Goal: Task Accomplishment & Management: Manage account settings

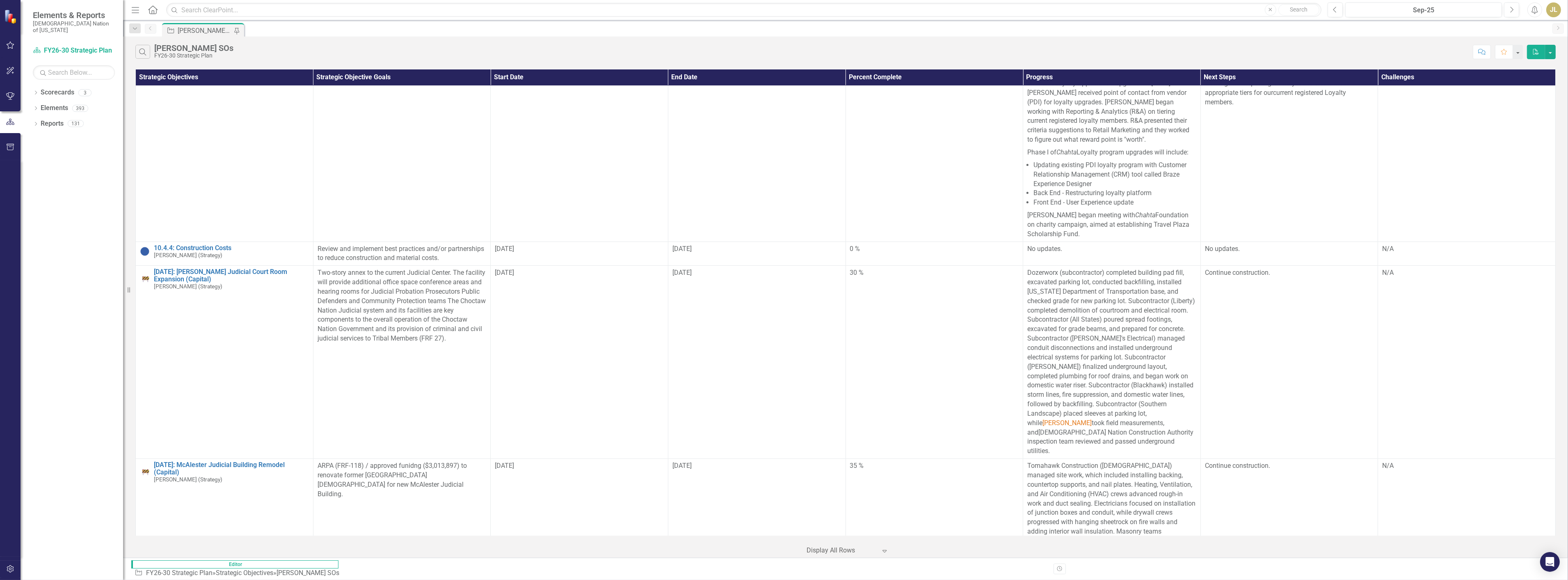
scroll to position [137, 0]
drag, startPoint x: 244, startPoint y: 208, endPoint x: 235, endPoint y: 10, distance: 198.2
click at [244, 272] on link "[DATE]: [PERSON_NAME] Judicial Court Room Expansion (Capital)" at bounding box center [231, 279] width 155 height 14
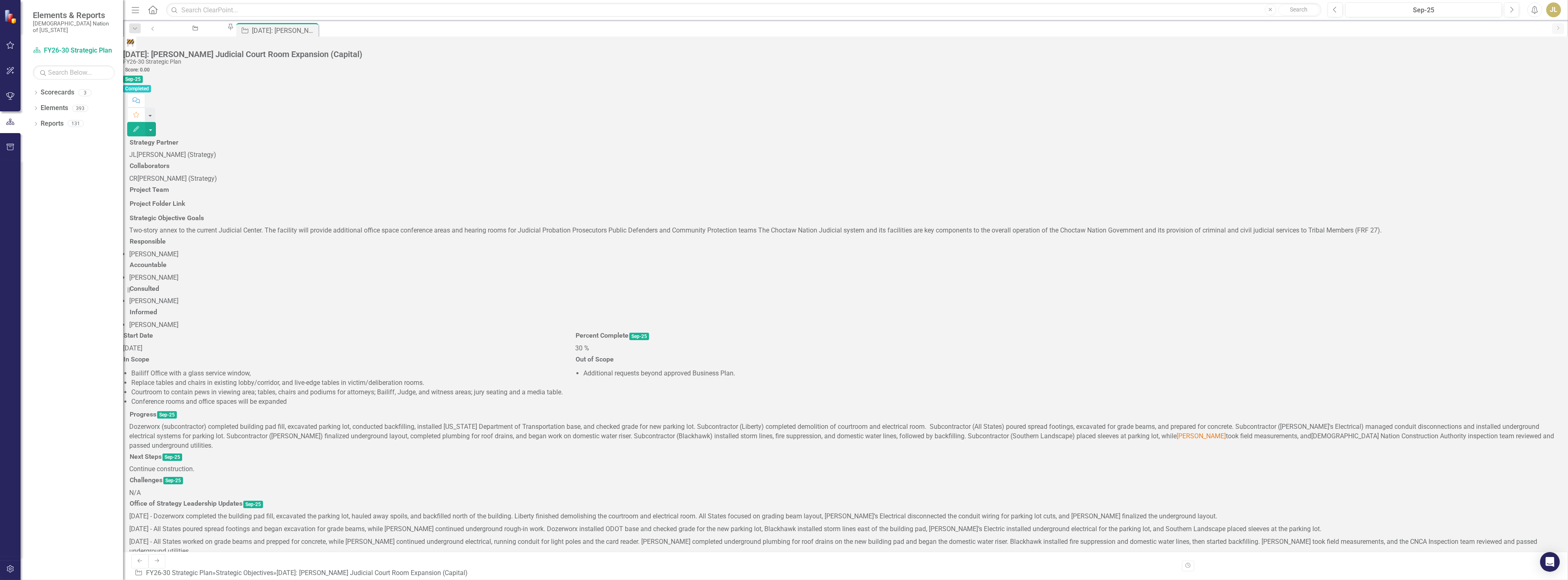
scroll to position [319, 0]
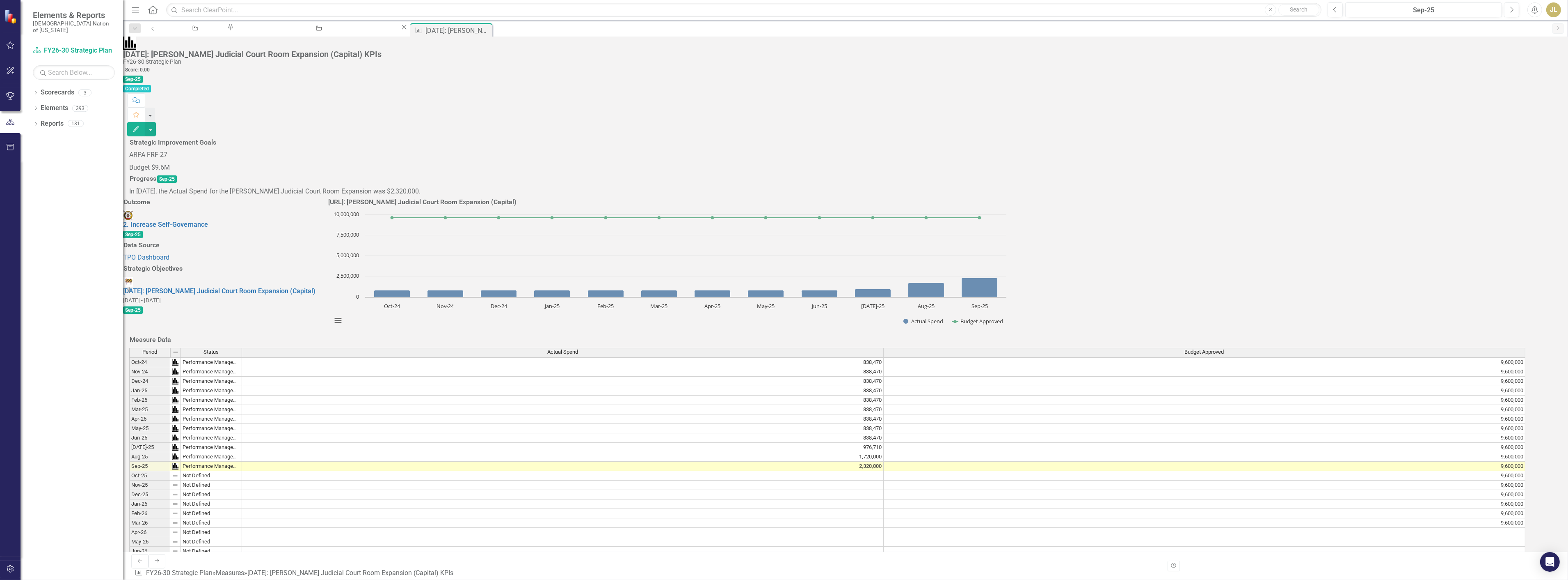
scroll to position [137, 0]
drag, startPoint x: 409, startPoint y: 32, endPoint x: 299, endPoint y: 37, distance: 110.1
click at [0, 0] on icon at bounding box center [0, 0] width 0 height 0
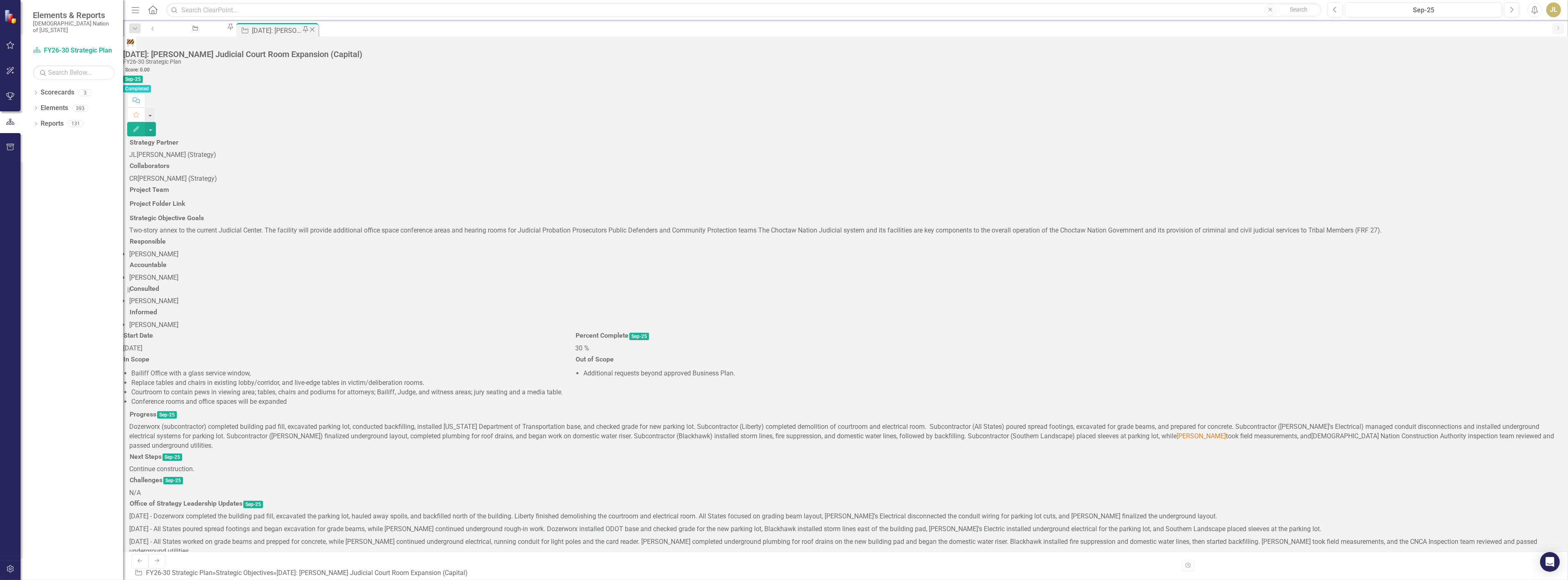
click at [316, 27] on icon "Close" at bounding box center [312, 29] width 8 height 6
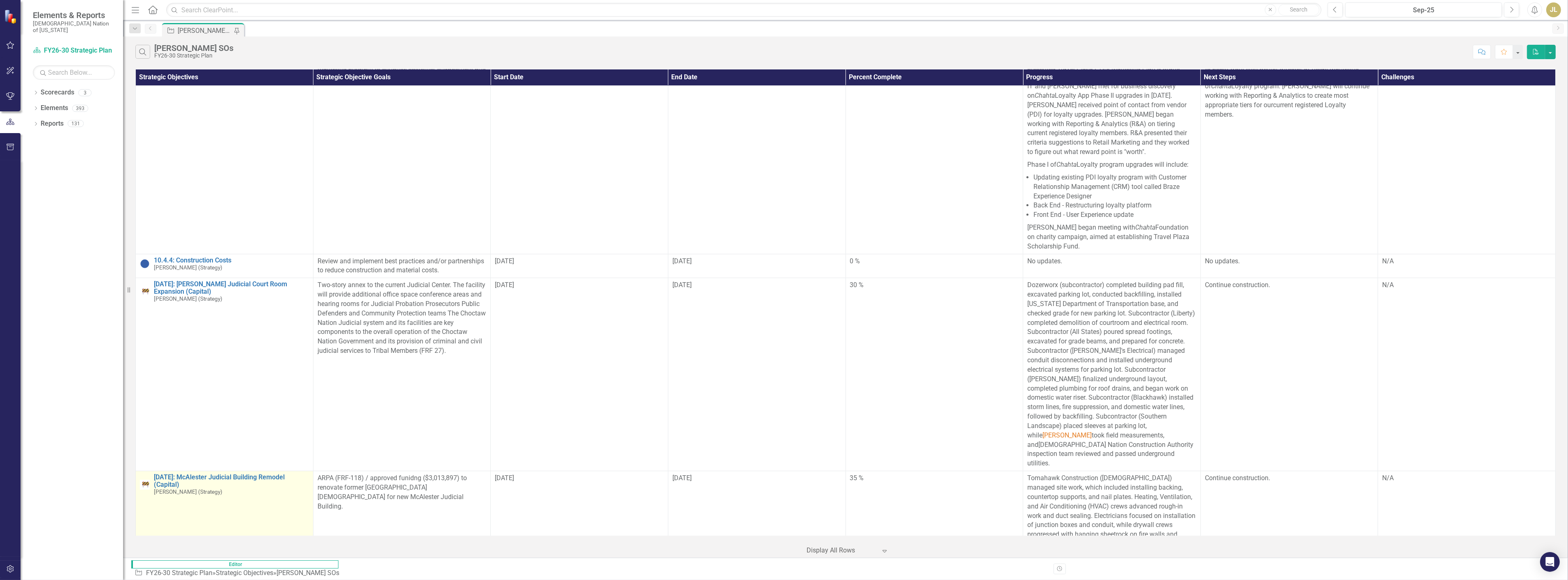
scroll to position [137, 0]
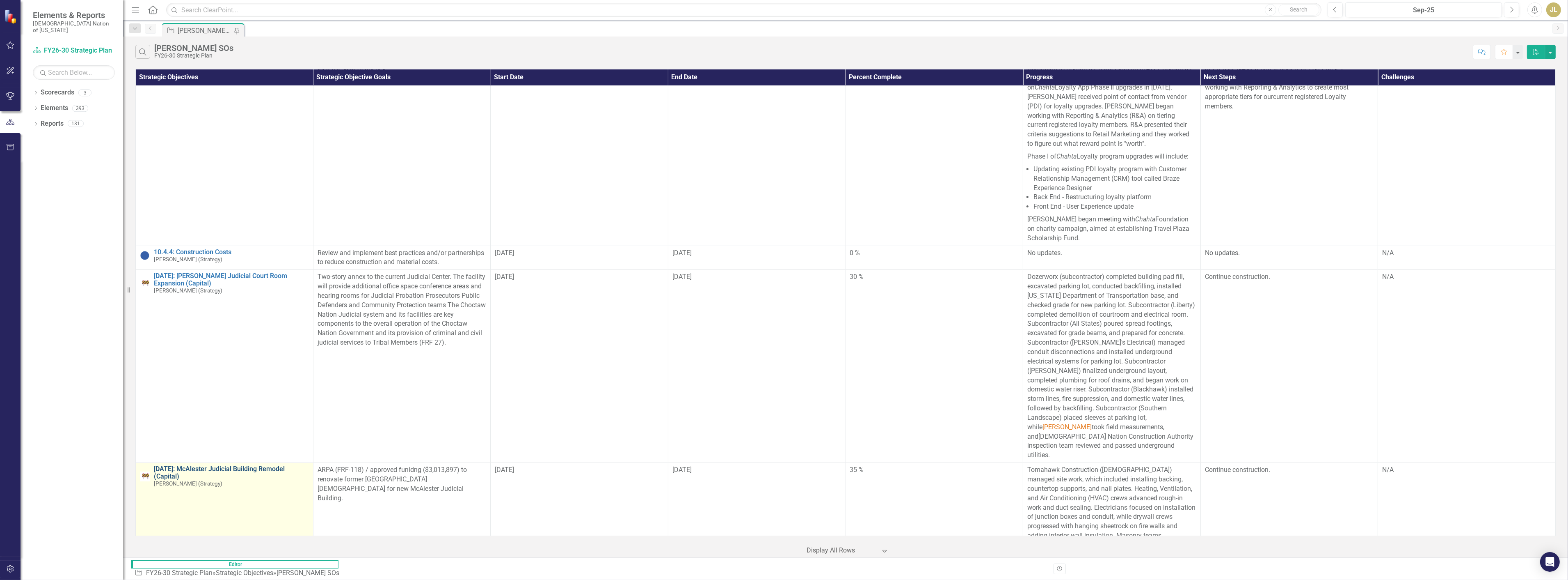
click at [245, 361] on link "[DATE]: McAlester Judicial Building Remodel (Capital)" at bounding box center [231, 472] width 155 height 14
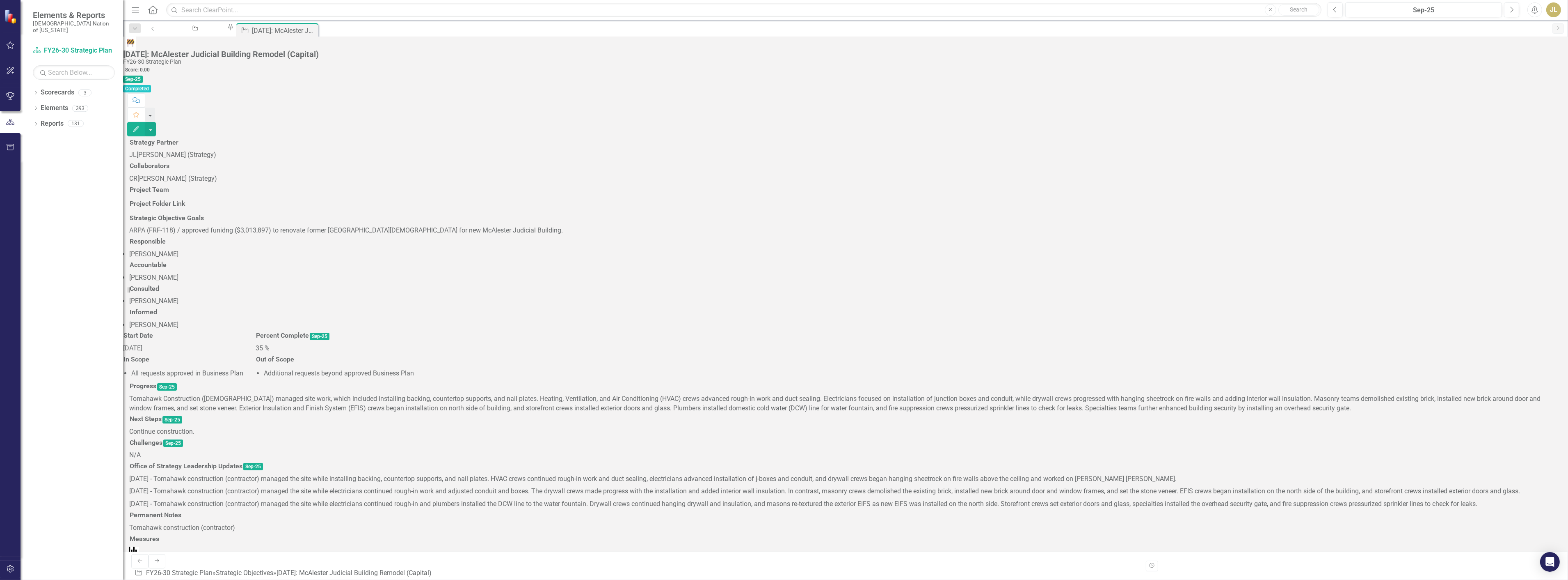
scroll to position [364, 0]
click at [256, 361] on div "[DATE]: McAlester Judicial Building Remodel (Capital) KPIs" at bounding box center [485, 556] width 710 height 19
click at [256, 361] on div "2.1.17: McAlester Judicial Building Remodel (Capital) KPIs Sep-25" at bounding box center [485, 561] width 710 height 29
click at [258, 361] on link "[DATE]: McAlester Judicial Building Remodel (Capital) KPIs" at bounding box center [216, 560] width 173 height 8
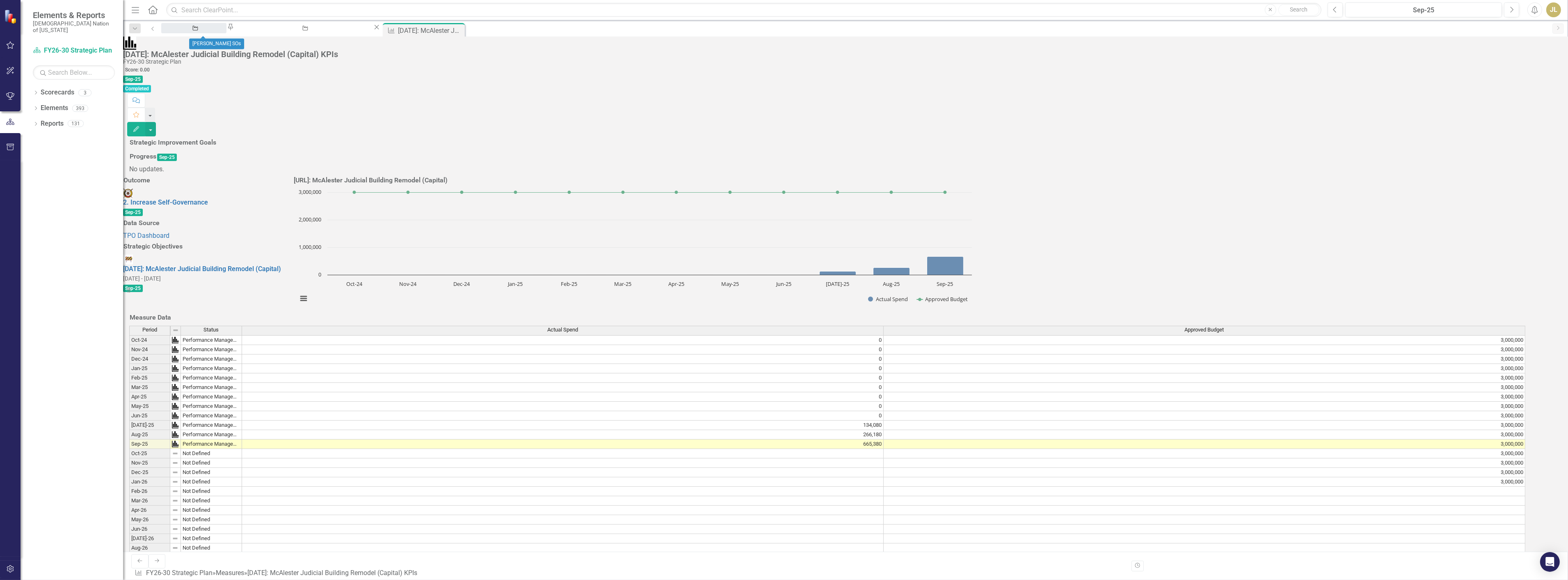
click at [218, 34] on div "[PERSON_NAME] SOs" at bounding box center [194, 35] width 51 height 10
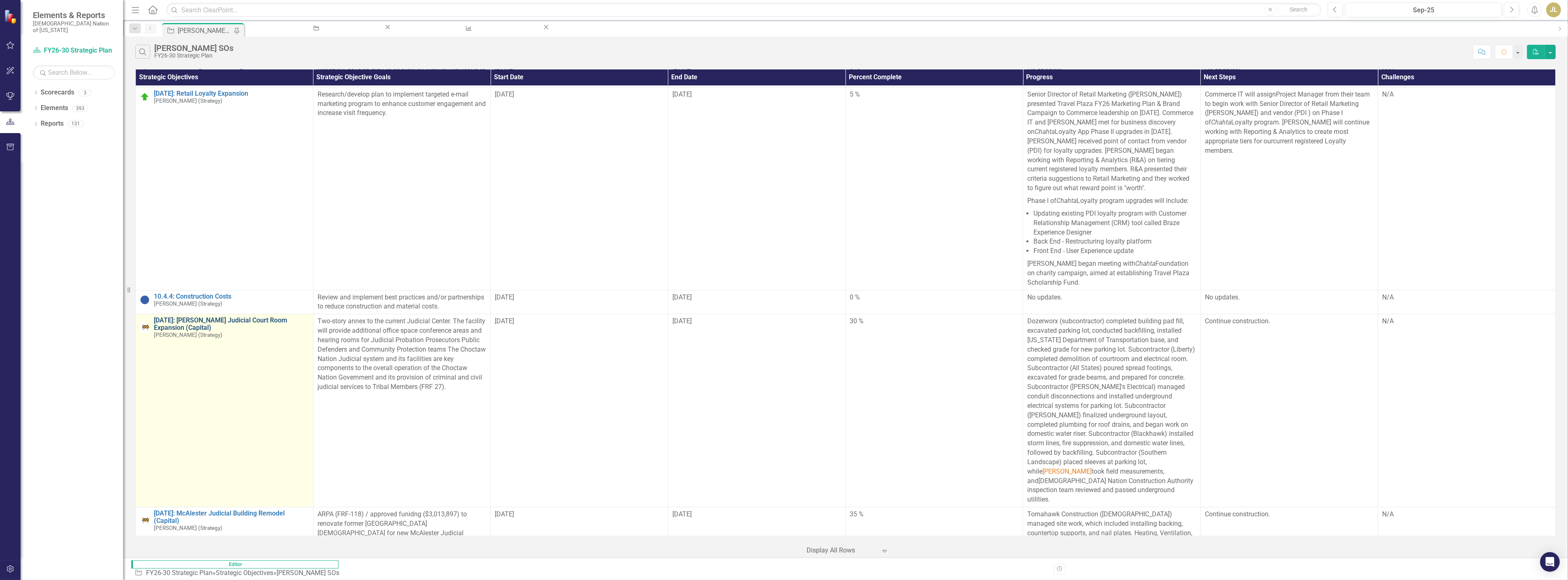
scroll to position [274, 0]
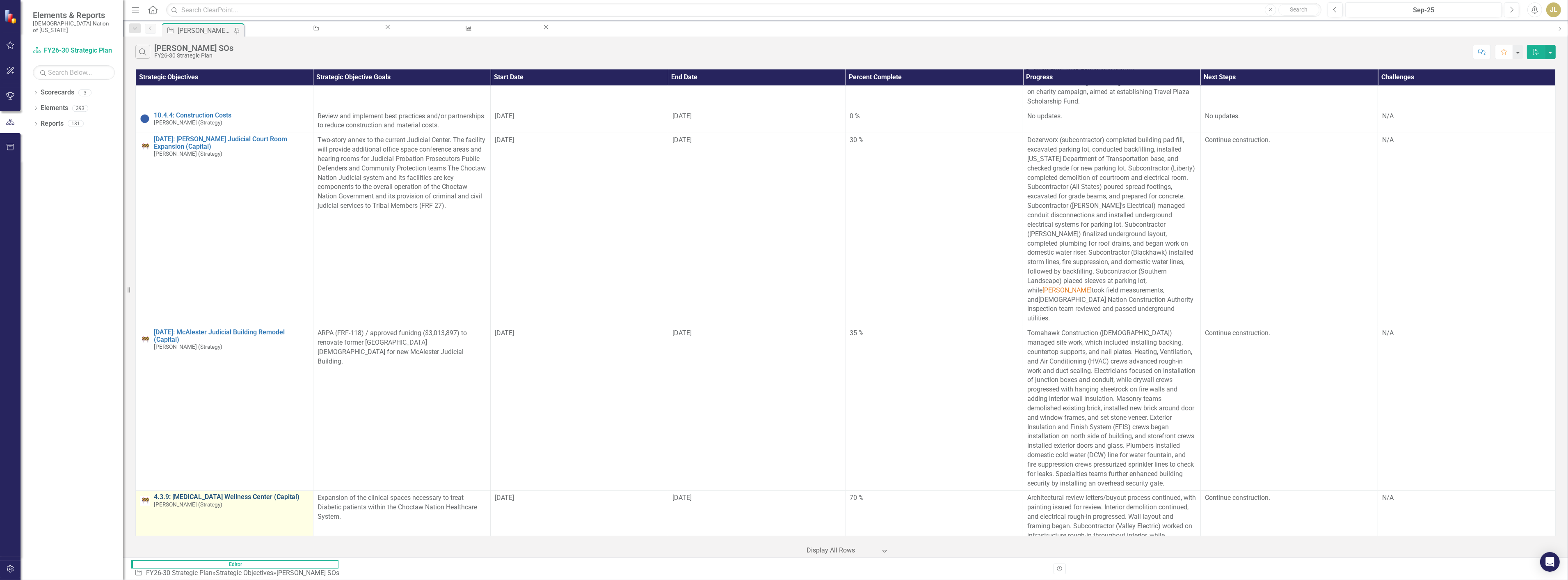
click at [207, 361] on link "4.3.9: [MEDICAL_DATA] Wellness Center (Capital)" at bounding box center [231, 497] width 155 height 7
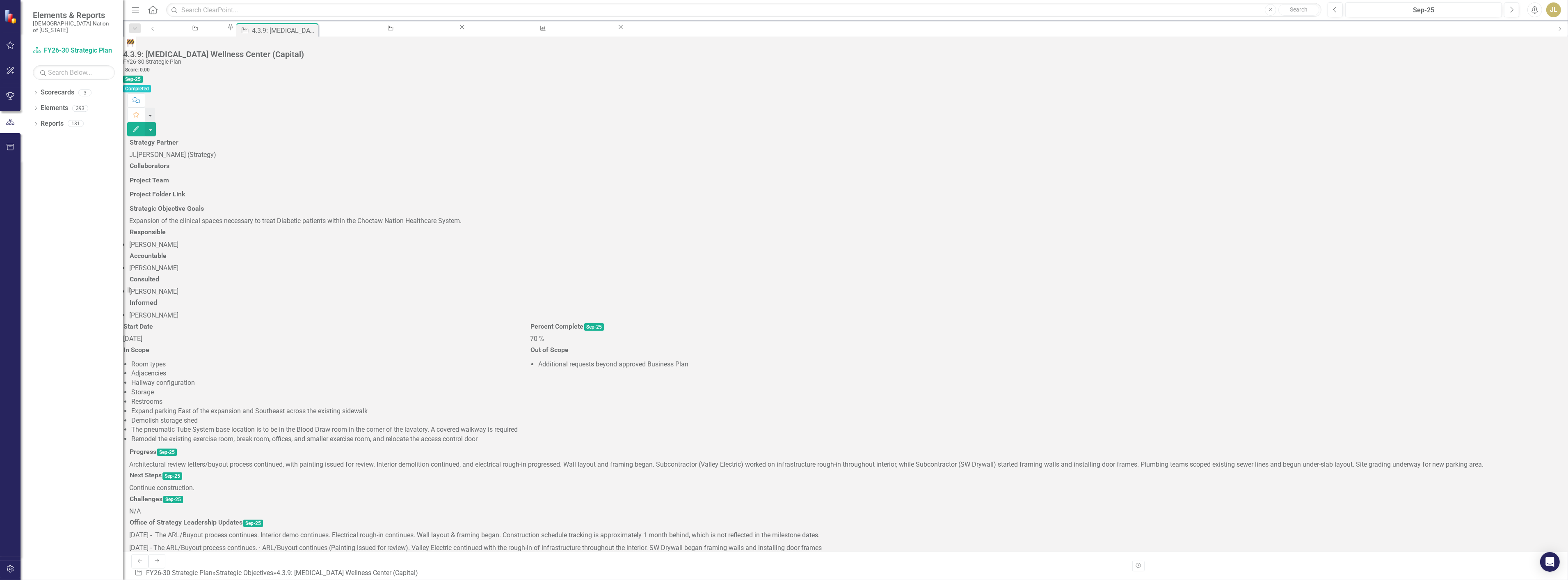
scroll to position [274, 0]
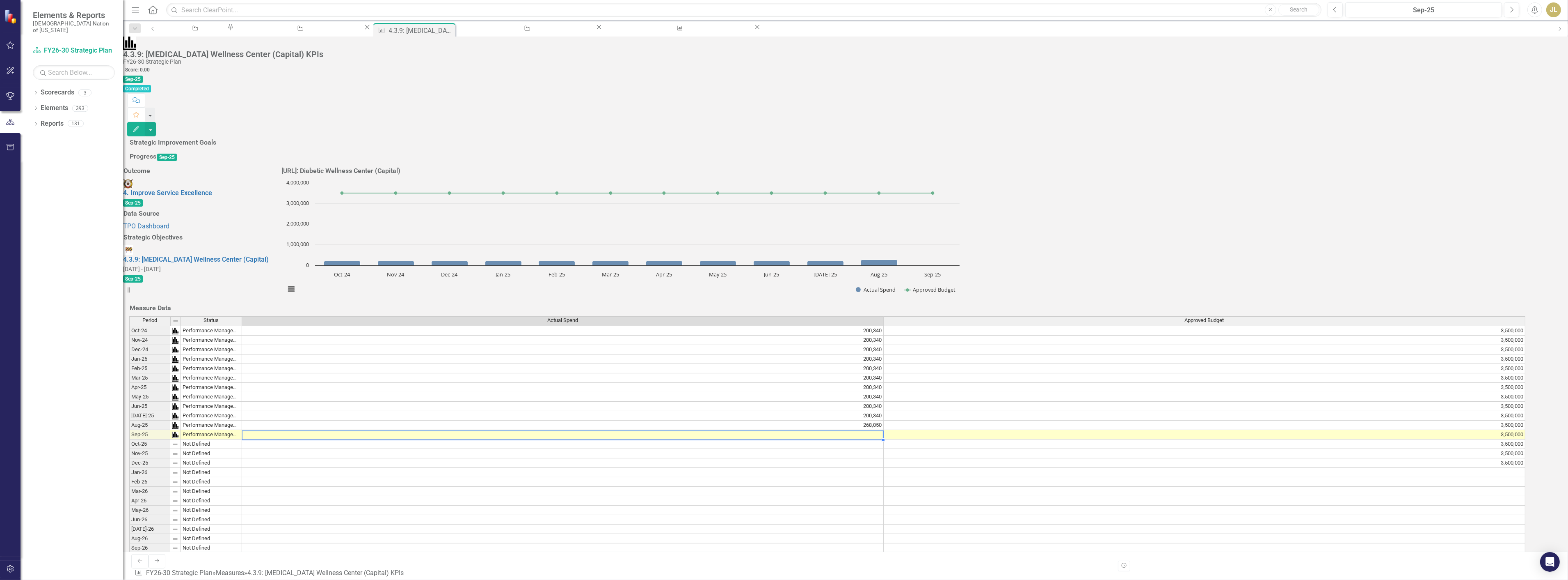
click at [700, 361] on td at bounding box center [563, 434] width 641 height 9
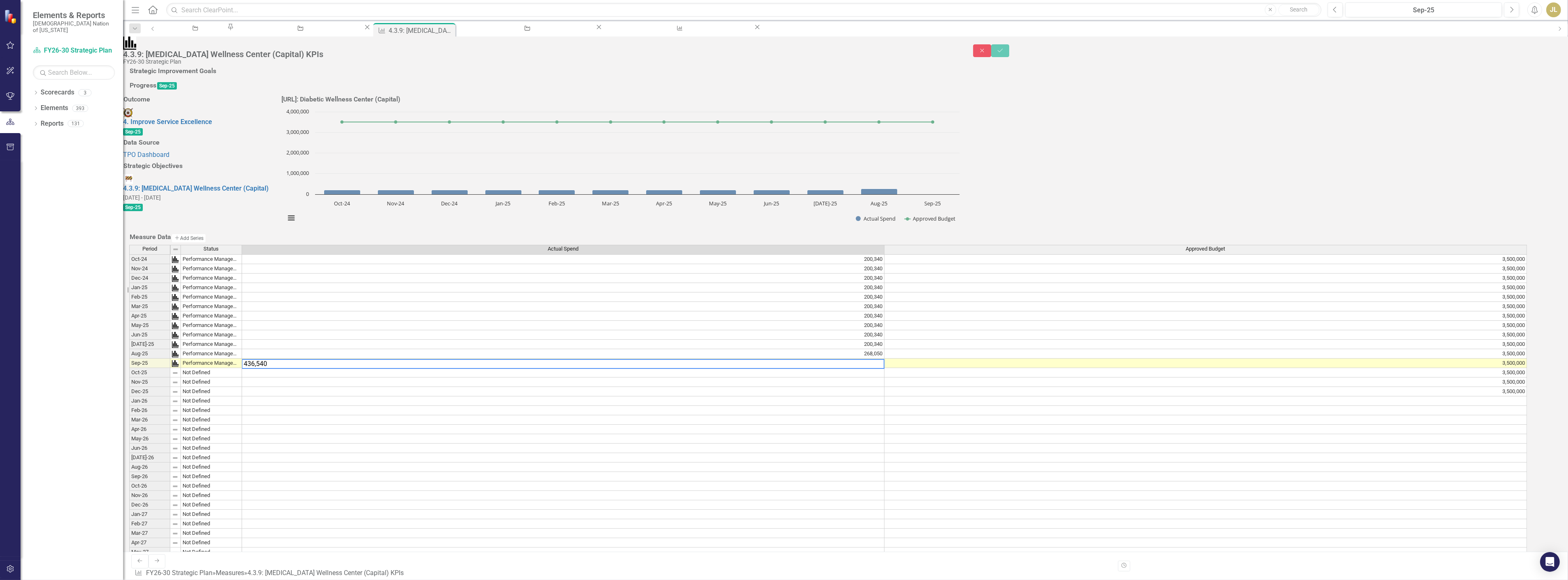
click at [272, 361] on textarea "436,540" at bounding box center [563, 363] width 643 height 10
type textarea "436540"
click at [700, 44] on button "Save" at bounding box center [1000, 51] width 18 height 13
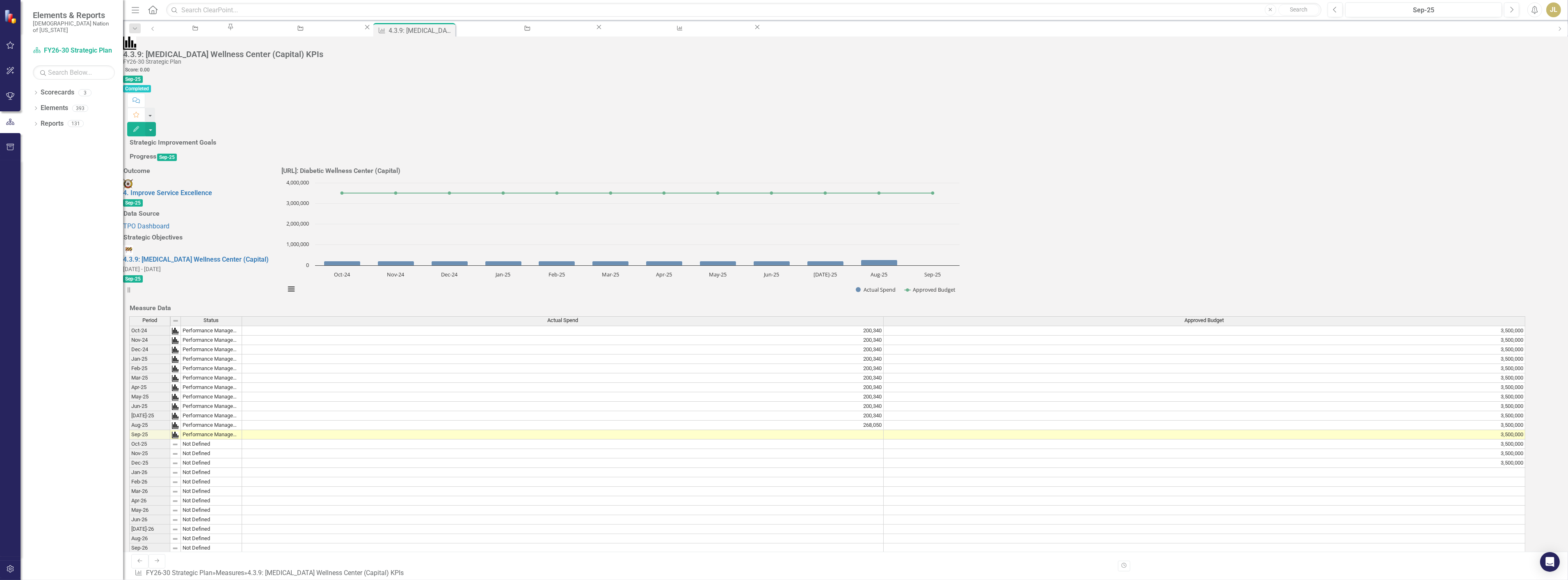
click at [301, 361] on td at bounding box center [563, 434] width 641 height 9
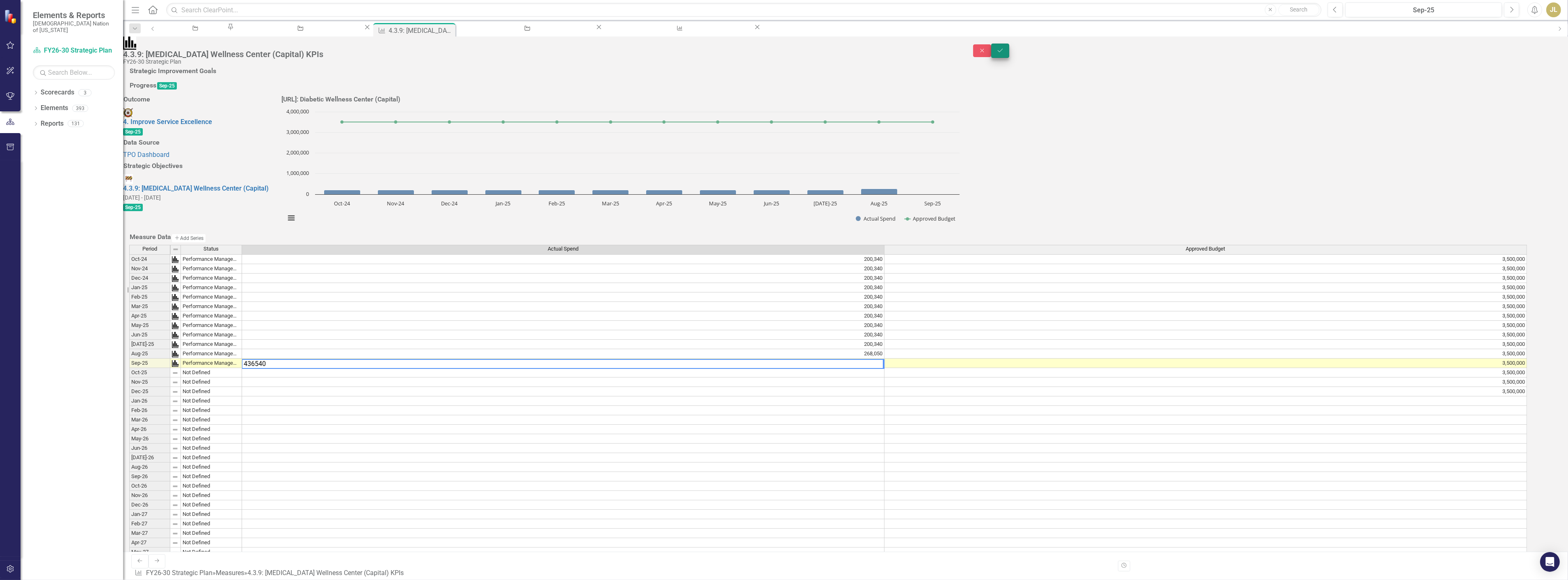
type textarea "436540"
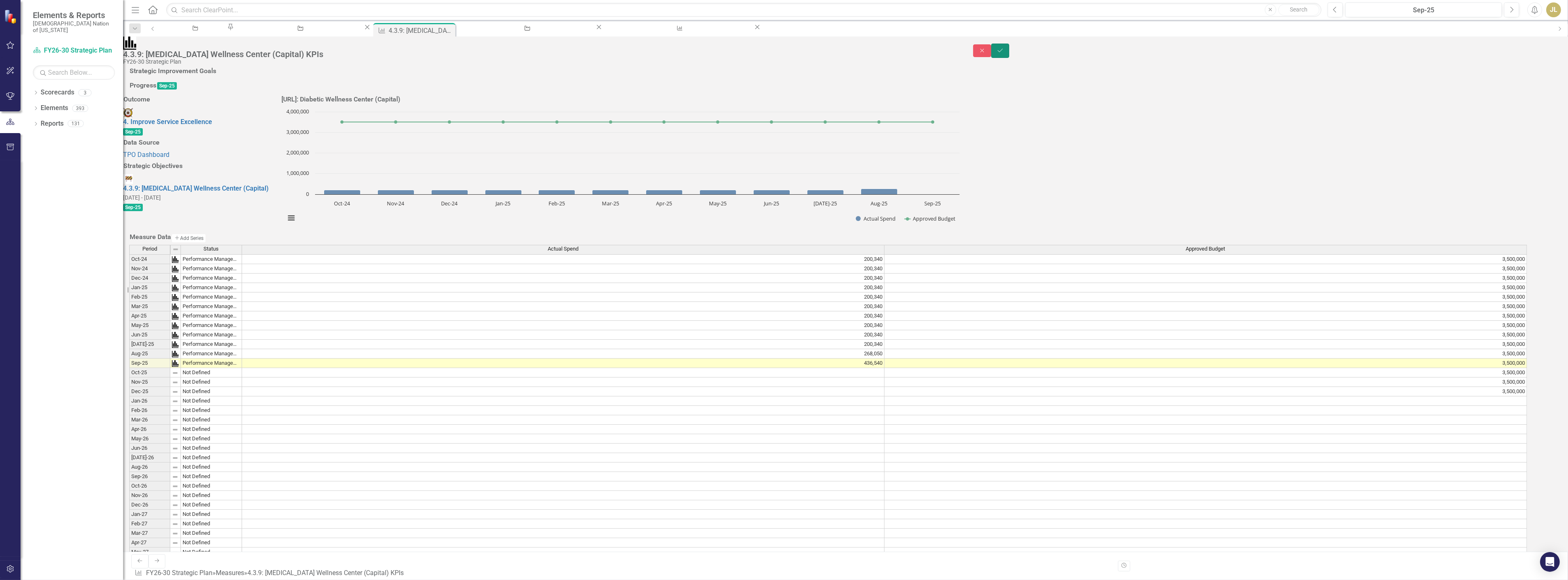
click at [700, 53] on button "Save" at bounding box center [1000, 51] width 18 height 14
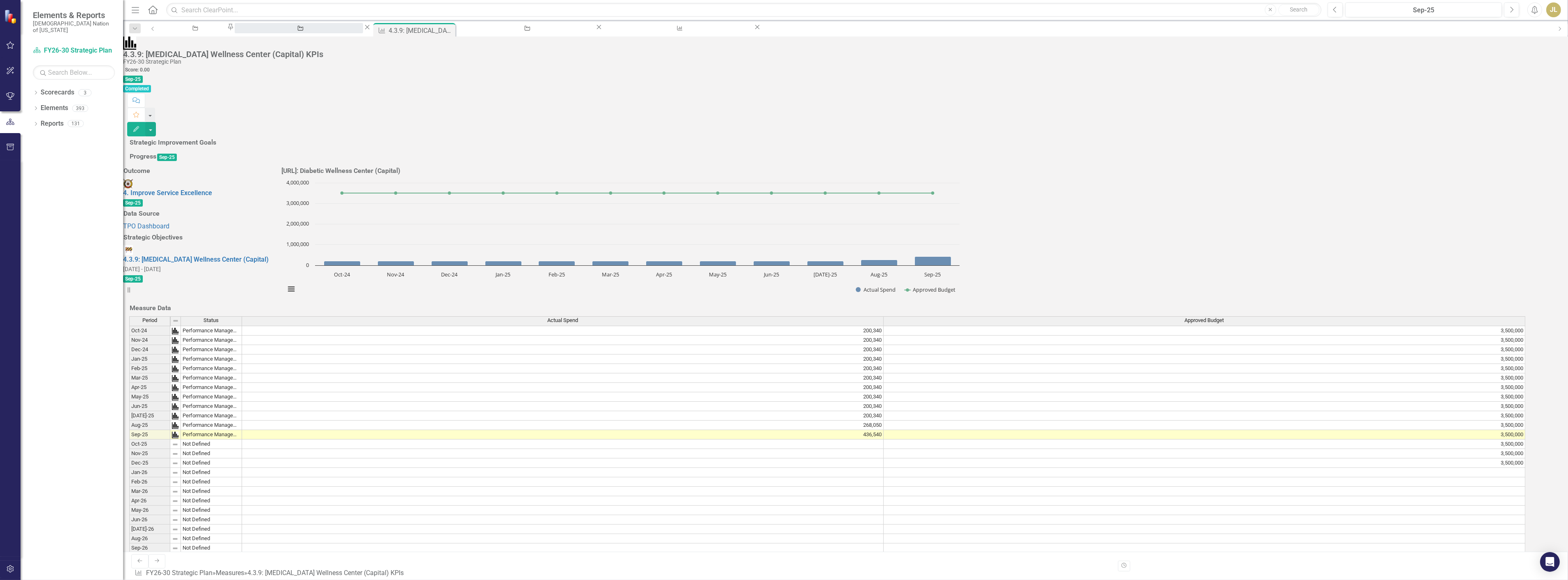
click at [275, 31] on div "4.3.9: [MEDICAL_DATA] Wellness Center (Capital)" at bounding box center [298, 35] width 113 height 10
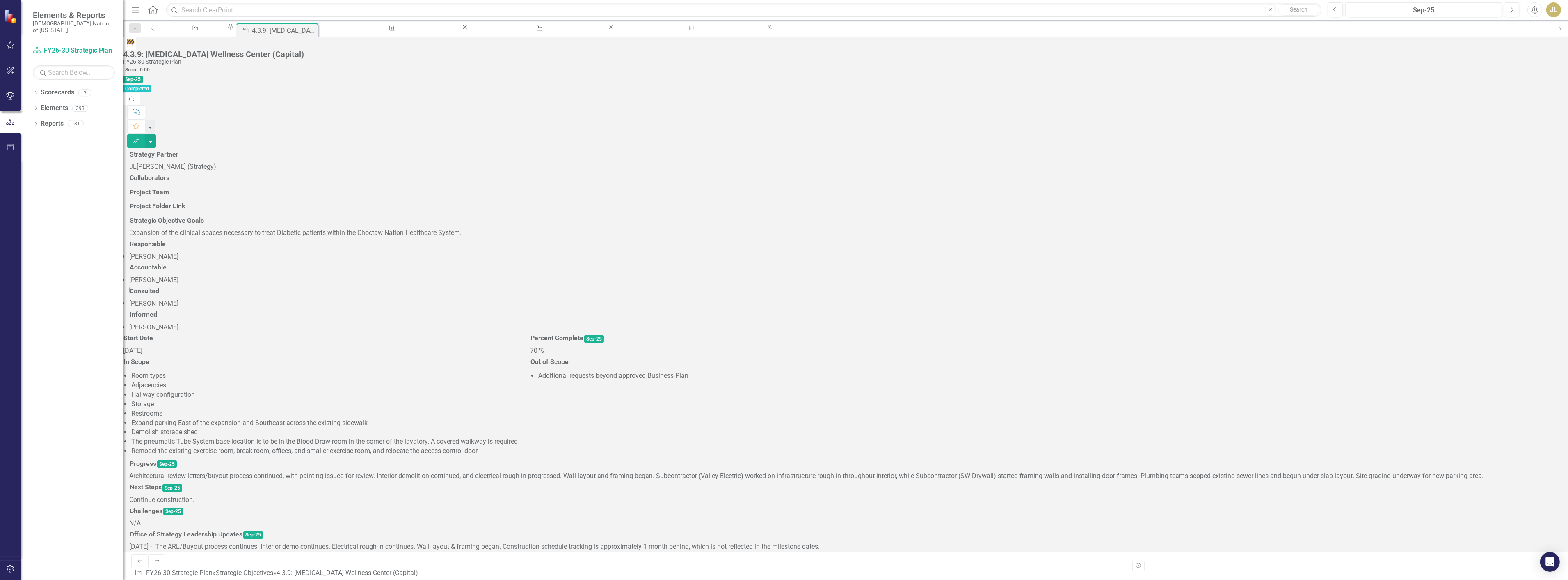
click at [205, 36] on div "4.3.9: Diabetes Wellness Center (Capital) FY26-30 Strategic Plan Score: 0.00 Se…" at bounding box center [845, 92] width 1445 height 111
click at [206, 31] on div "[PERSON_NAME] SOs" at bounding box center [194, 35] width 51 height 10
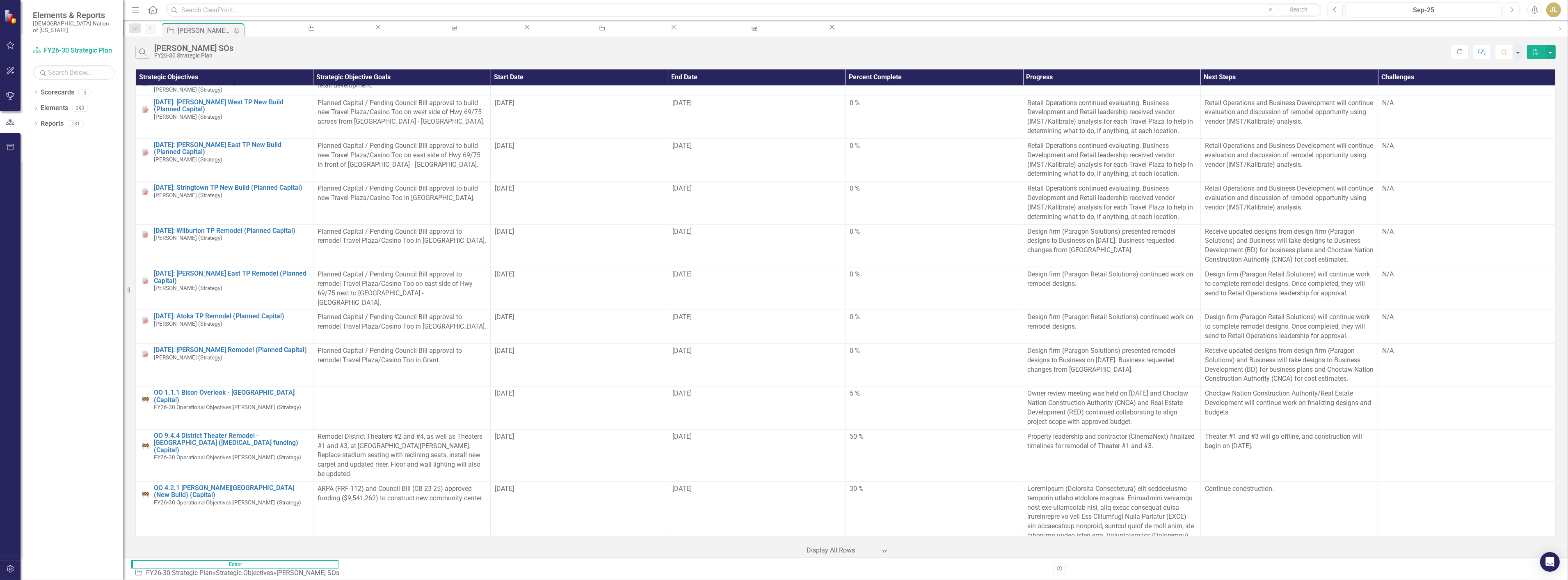
scroll to position [2837, 0]
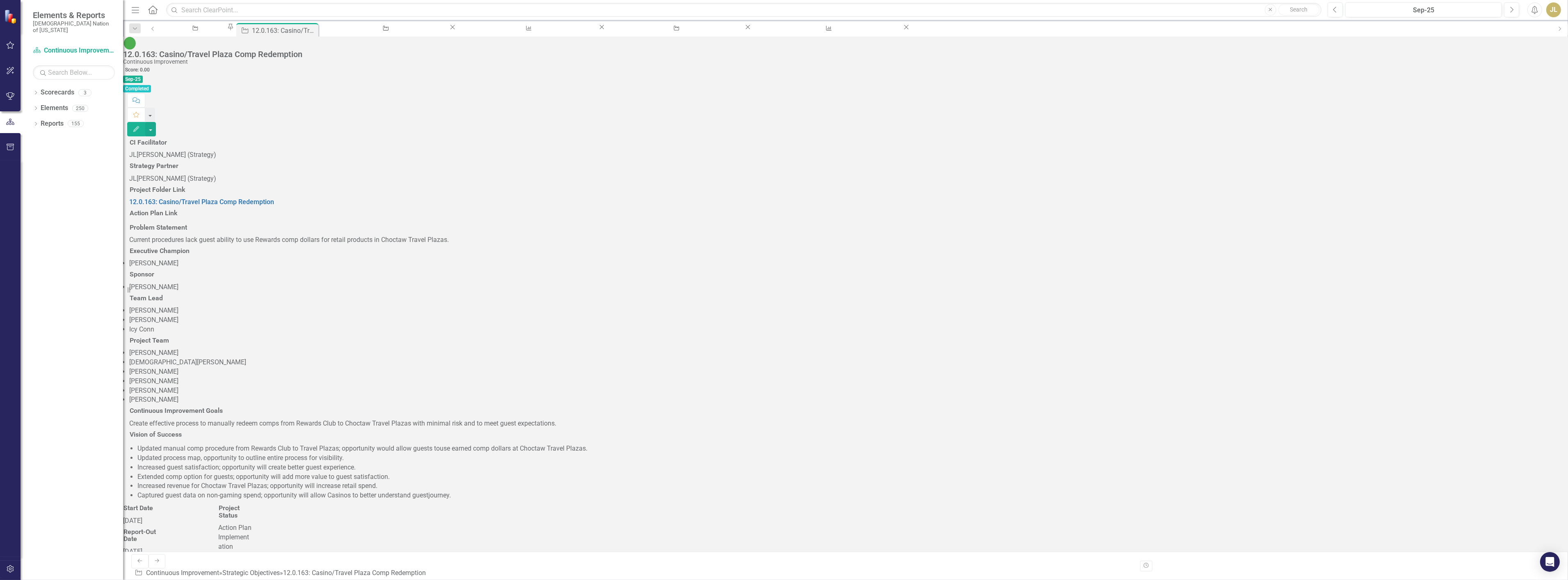
scroll to position [584, 0]
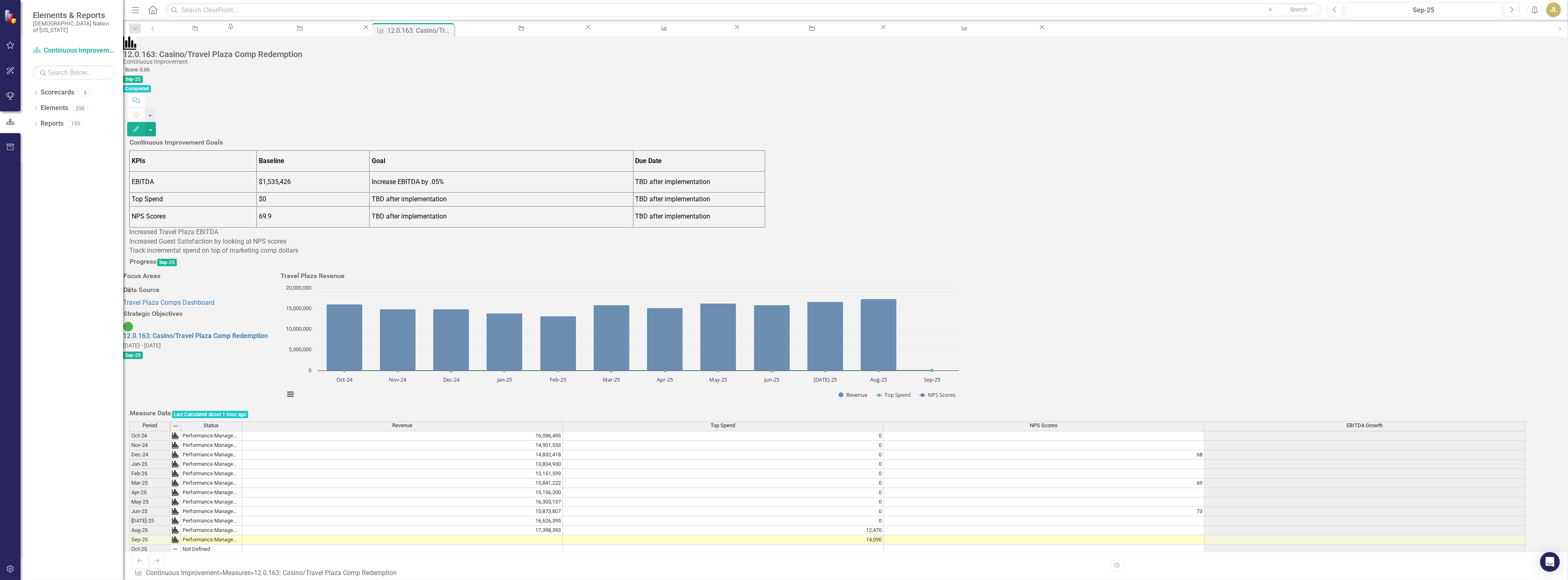
scroll to position [137, 0]
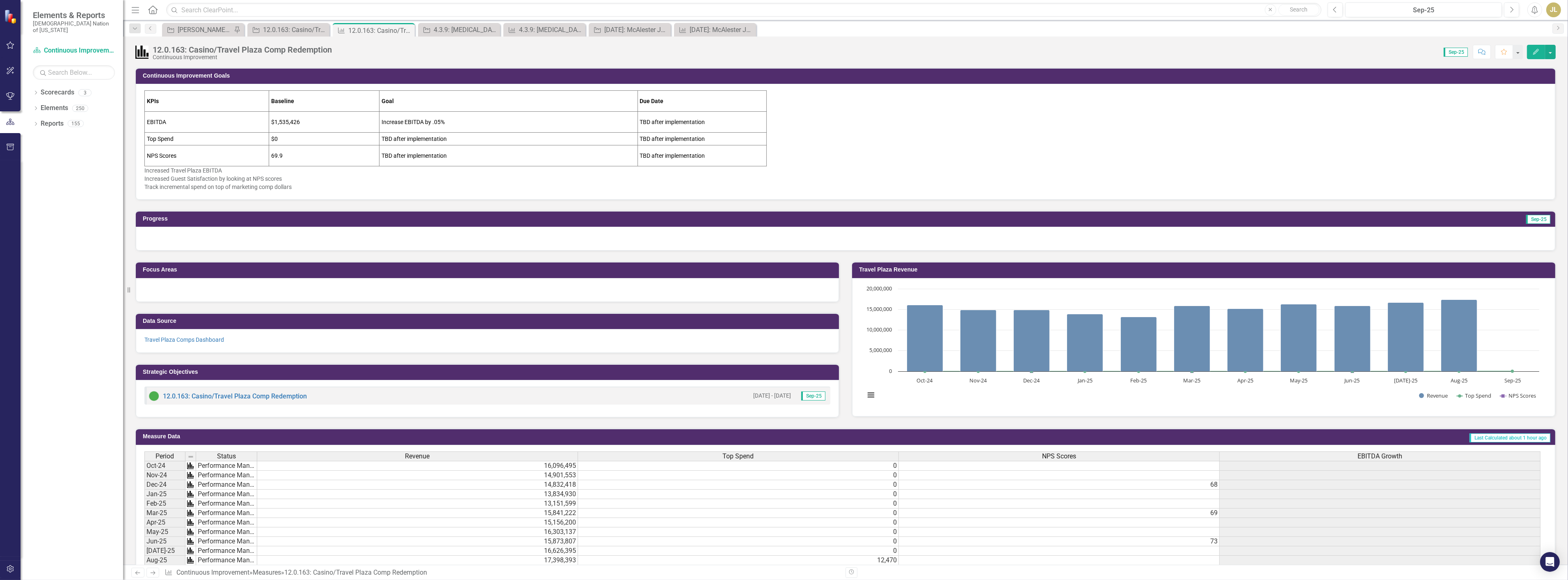
scroll to position [137, 0]
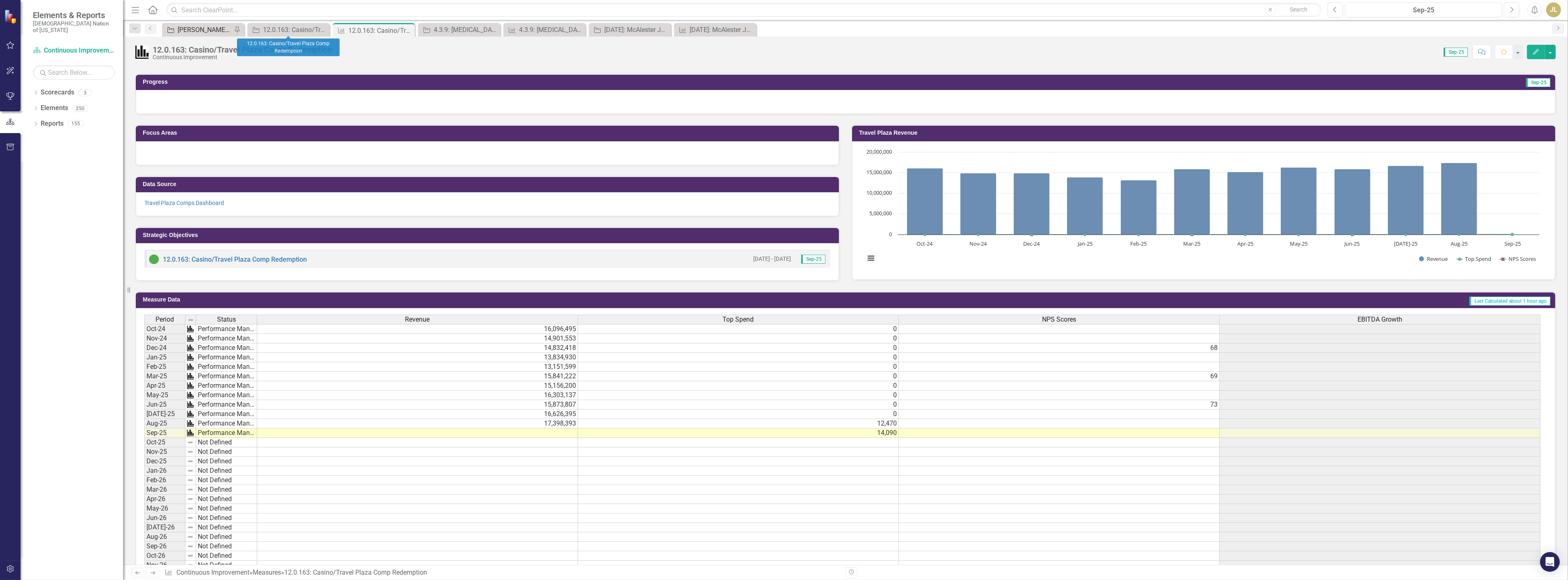
click at [202, 30] on div "[PERSON_NAME] SOs" at bounding box center [205, 29] width 54 height 10
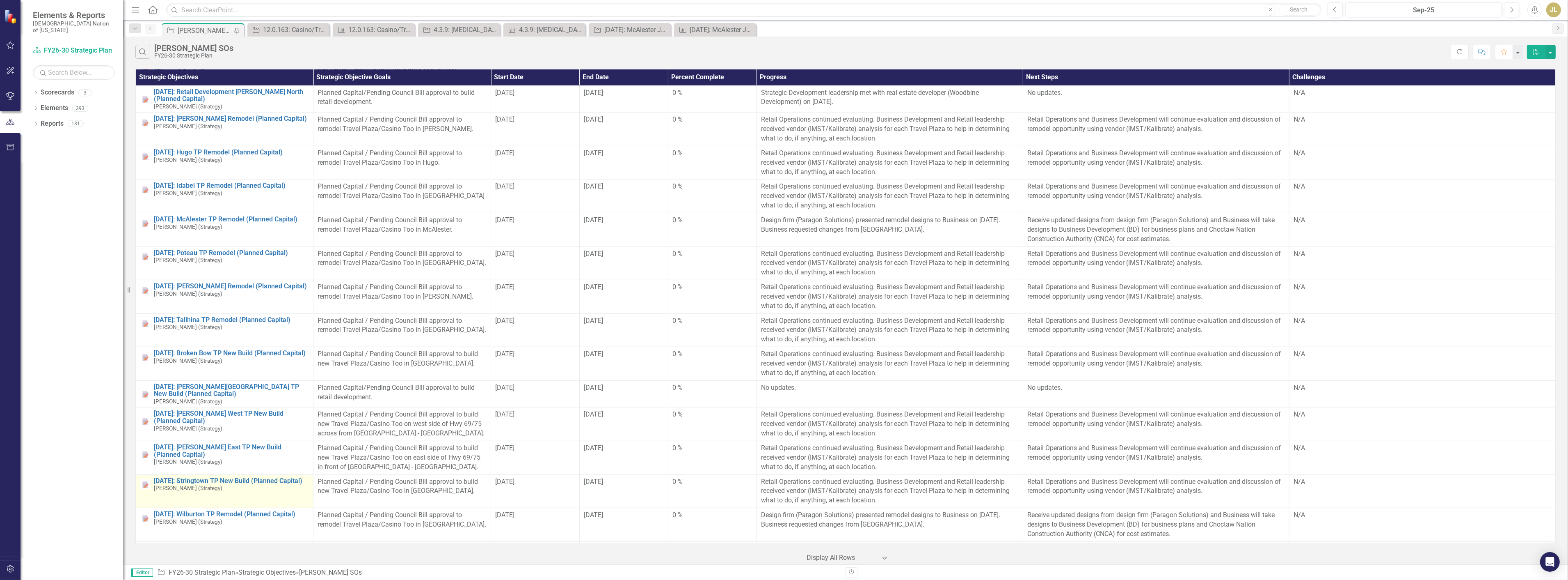
scroll to position [2837, 0]
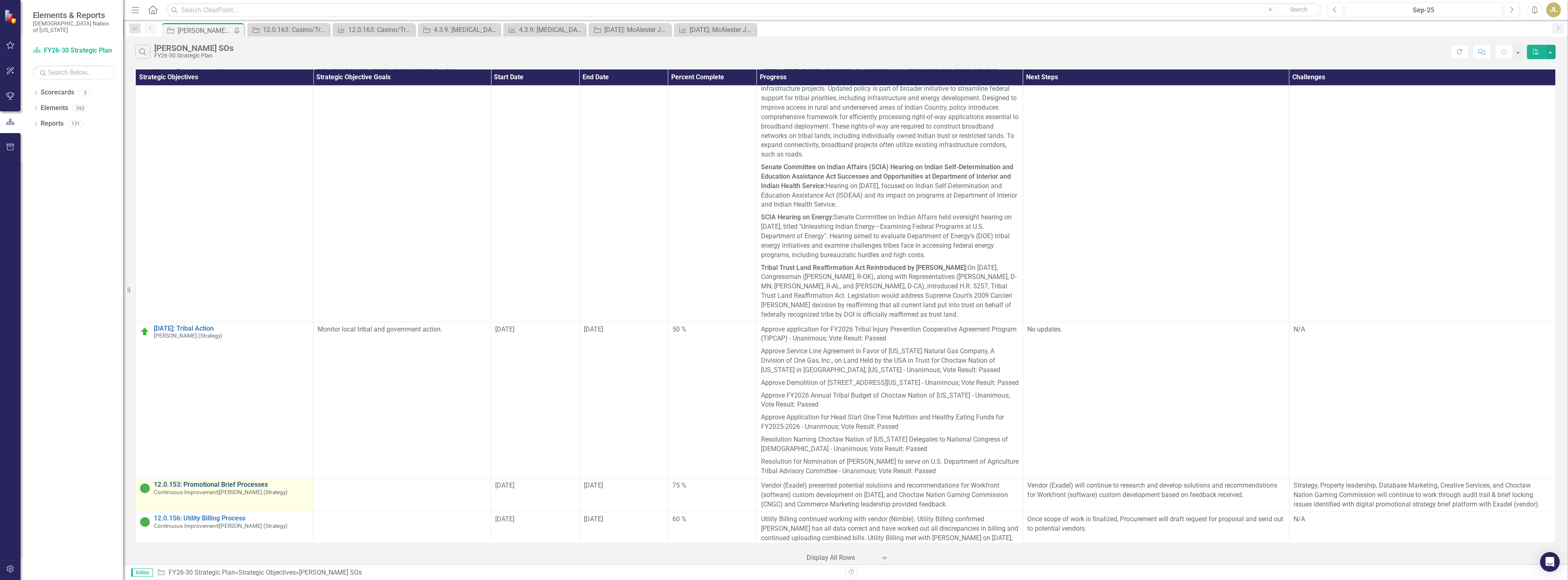
click at [230, 480] on link "12.0.153: Promotional Brief Processes" at bounding box center [231, 484] width 155 height 7
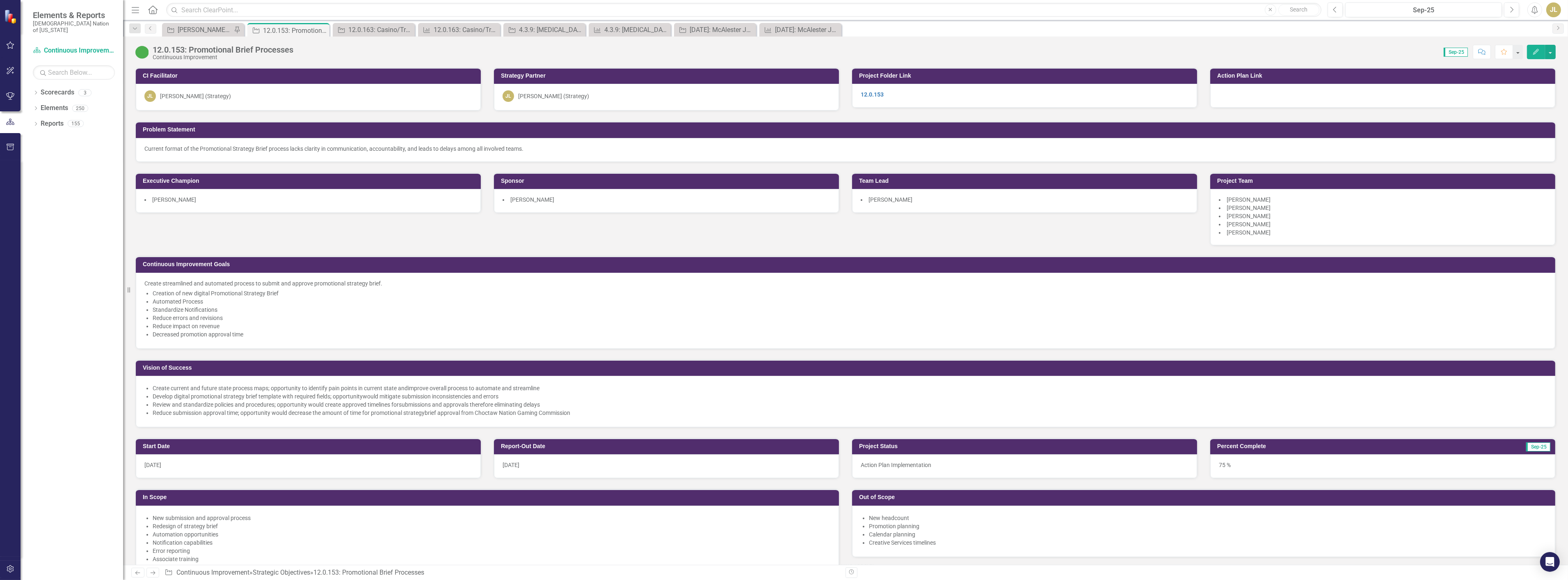
scroll to position [532, 0]
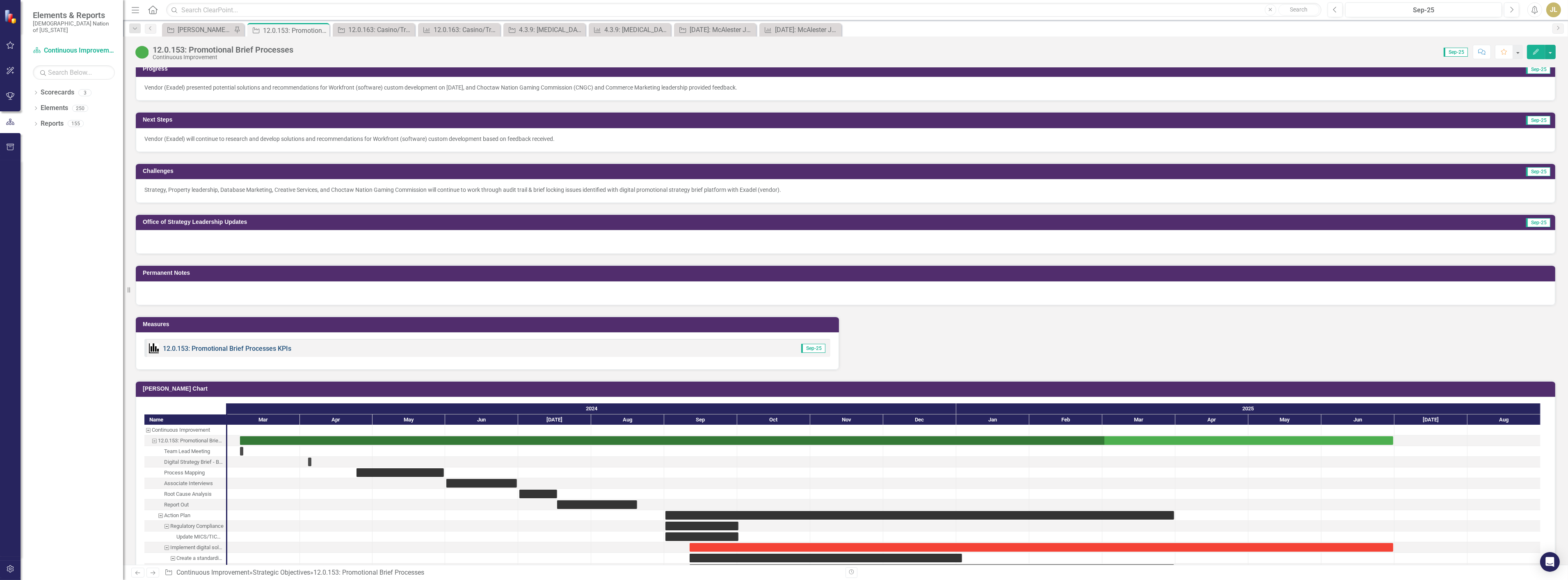
click at [245, 344] on link "12.0.153: Promotional Brief Processes KPIs" at bounding box center [227, 348] width 129 height 8
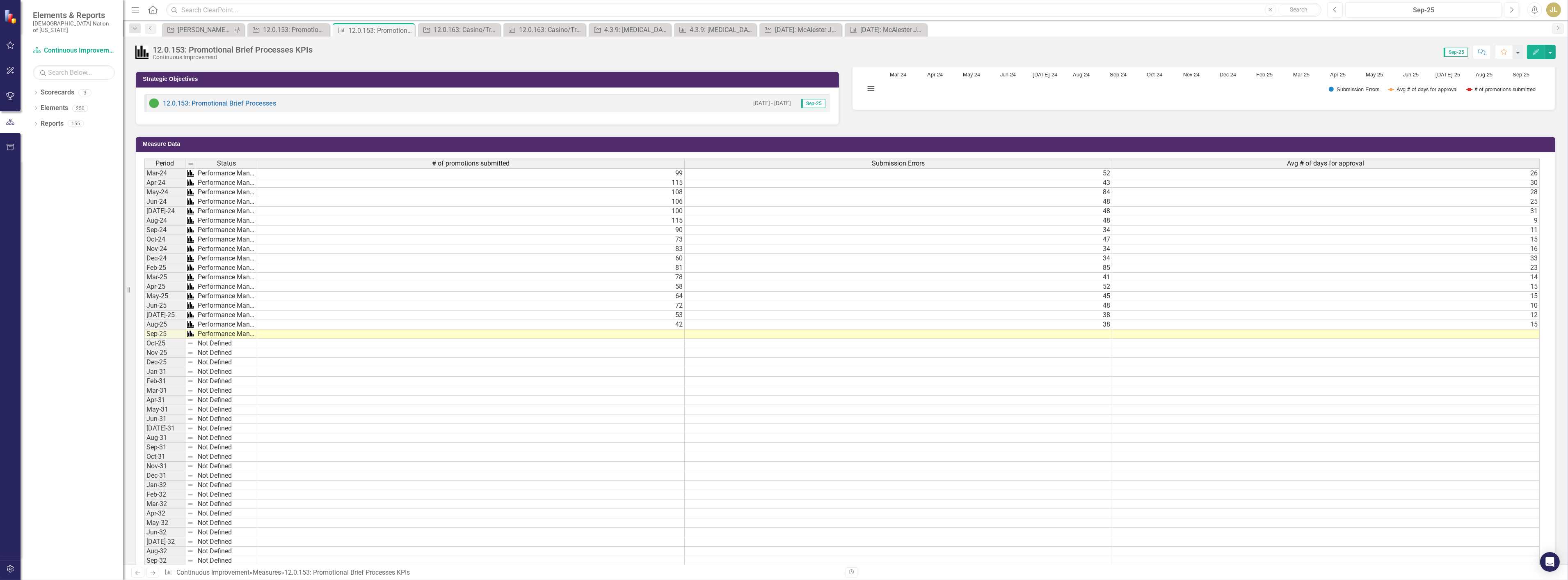
scroll to position [2, 0]
click at [1500, 332] on td at bounding box center [1326, 334] width 428 height 9
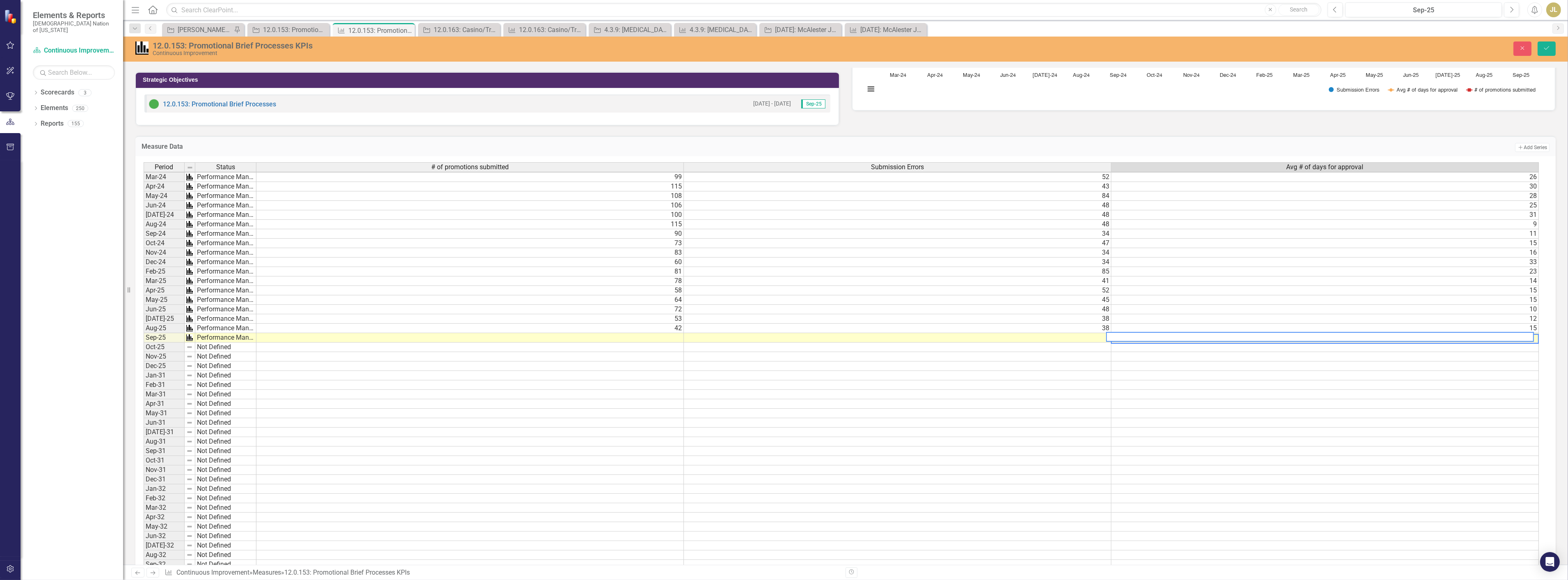
scroll to position [2, 5]
click at [1500, 332] on textarea at bounding box center [1320, 336] width 428 height 10
type textarea "11"
click at [1547, 45] on icon "Save" at bounding box center [1547, 48] width 7 height 5
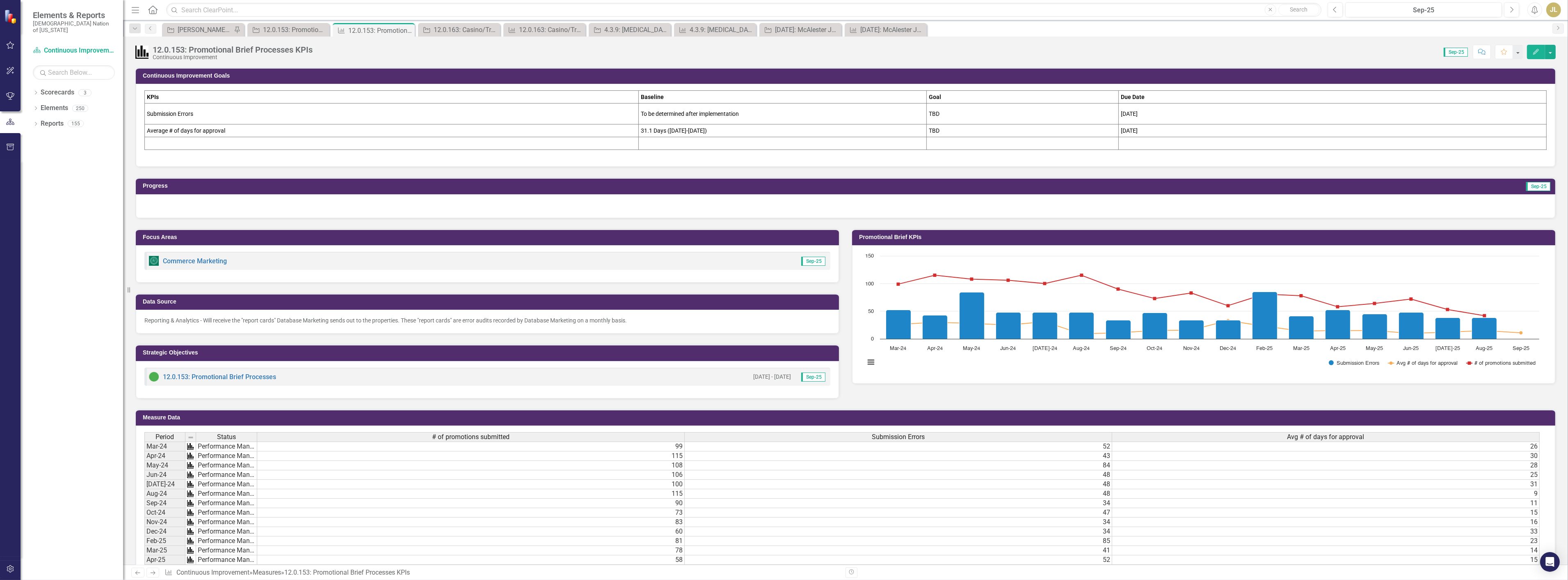
scroll to position [227, 0]
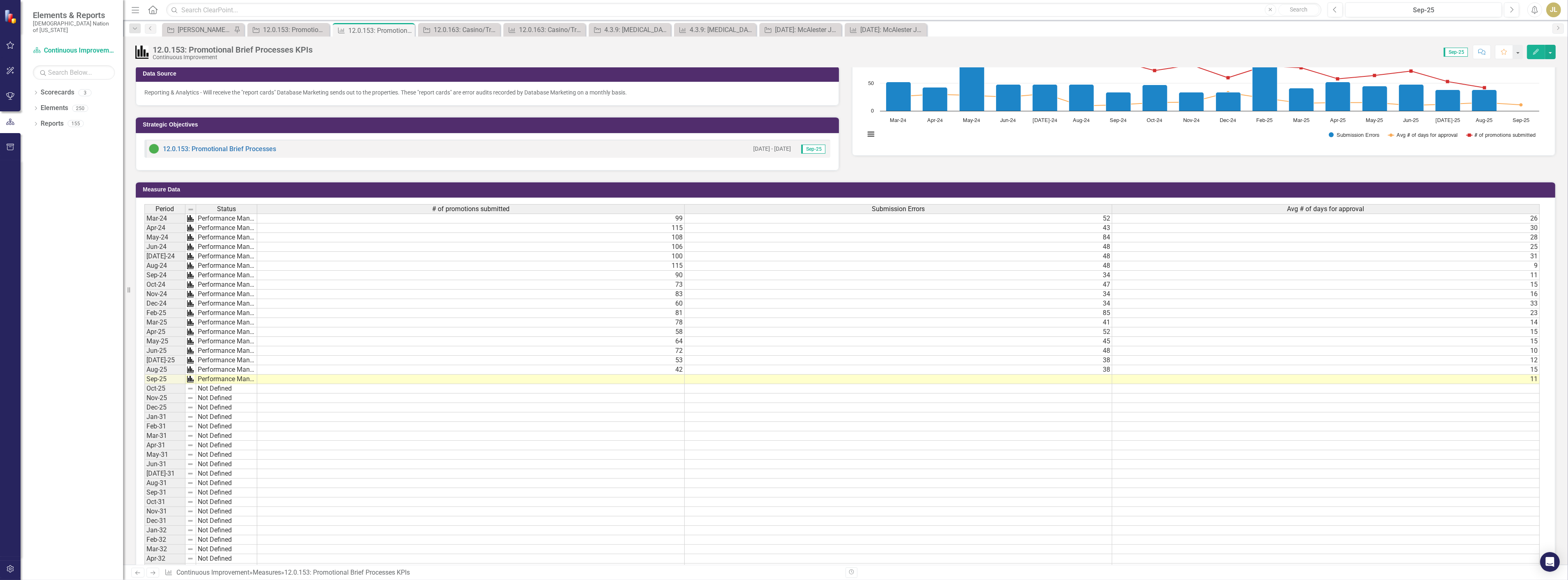
click at [620, 378] on td at bounding box center [471, 379] width 428 height 9
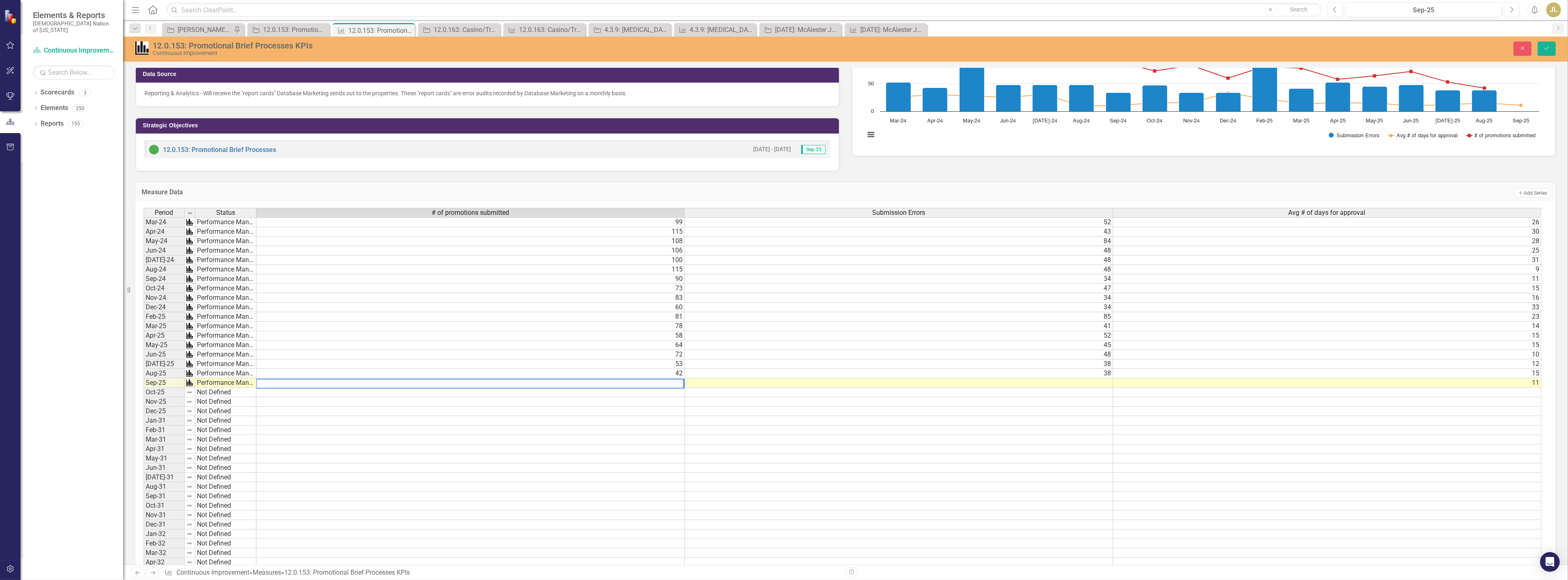
click at [651, 381] on textarea at bounding box center [470, 383] width 428 height 10
type textarea "55"
click at [1544, 54] on button "Save" at bounding box center [1547, 49] width 18 height 14
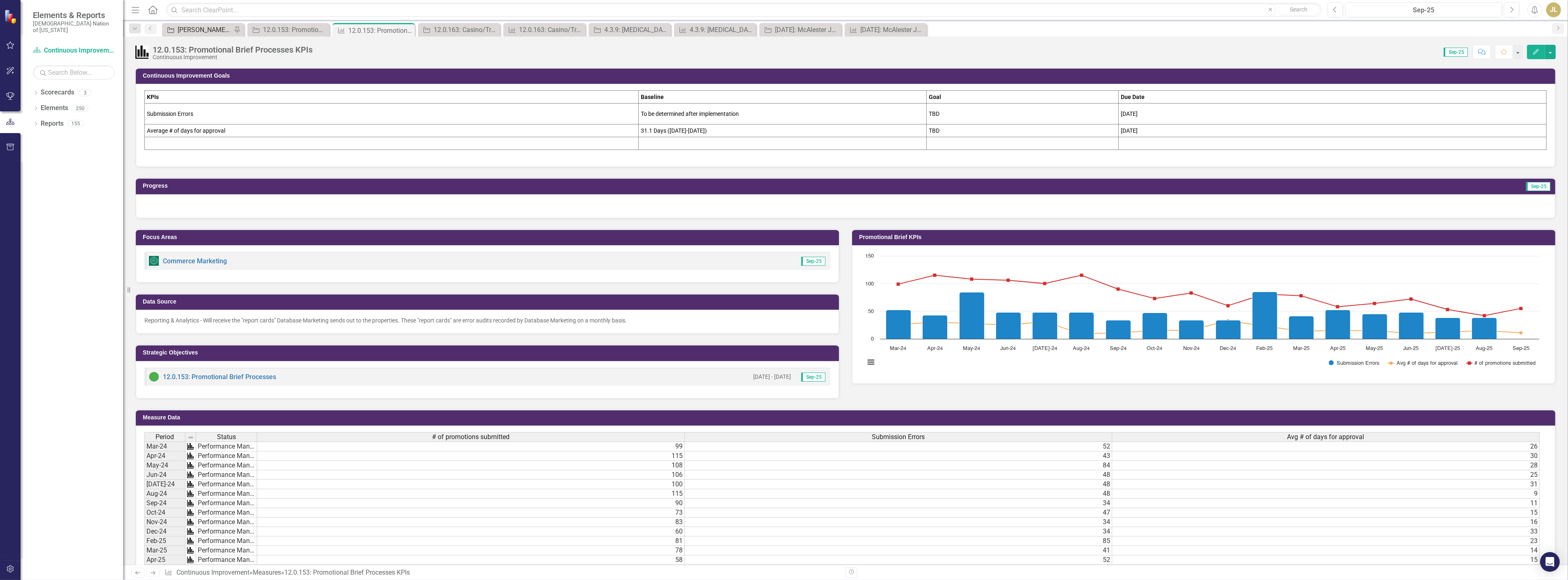
click at [189, 30] on div "[PERSON_NAME] SOs" at bounding box center [205, 29] width 54 height 10
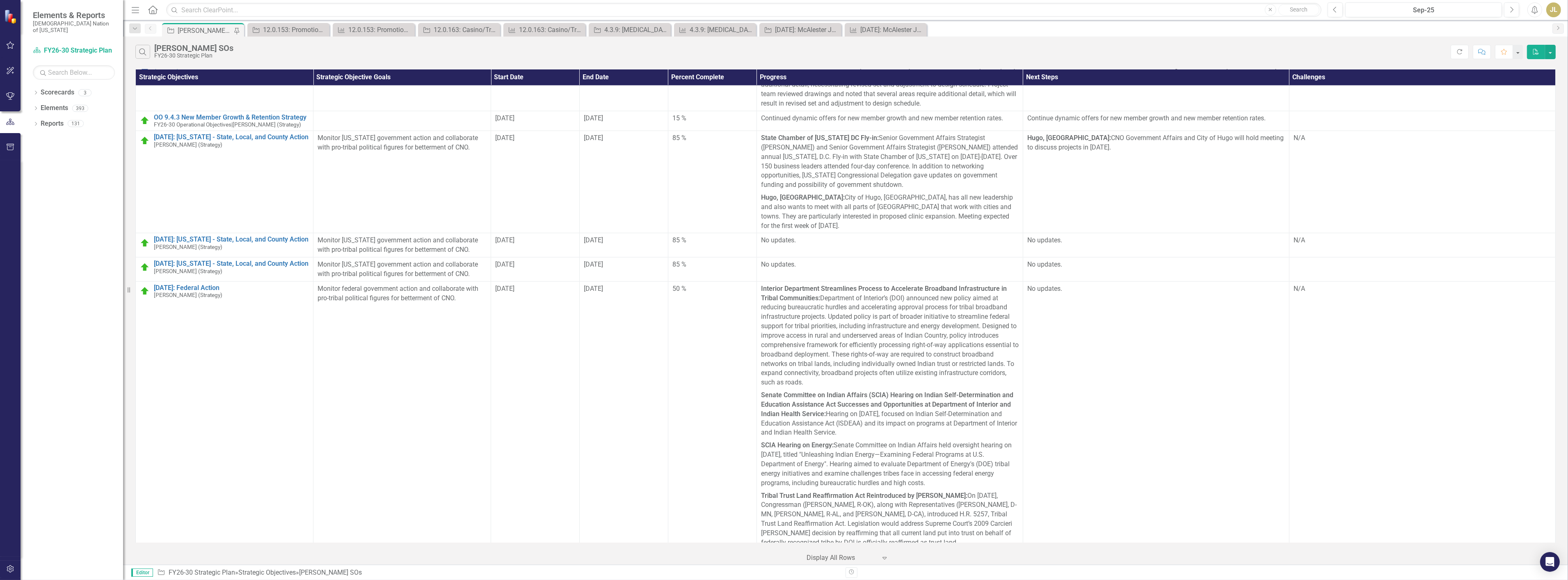
scroll to position [2837, 0]
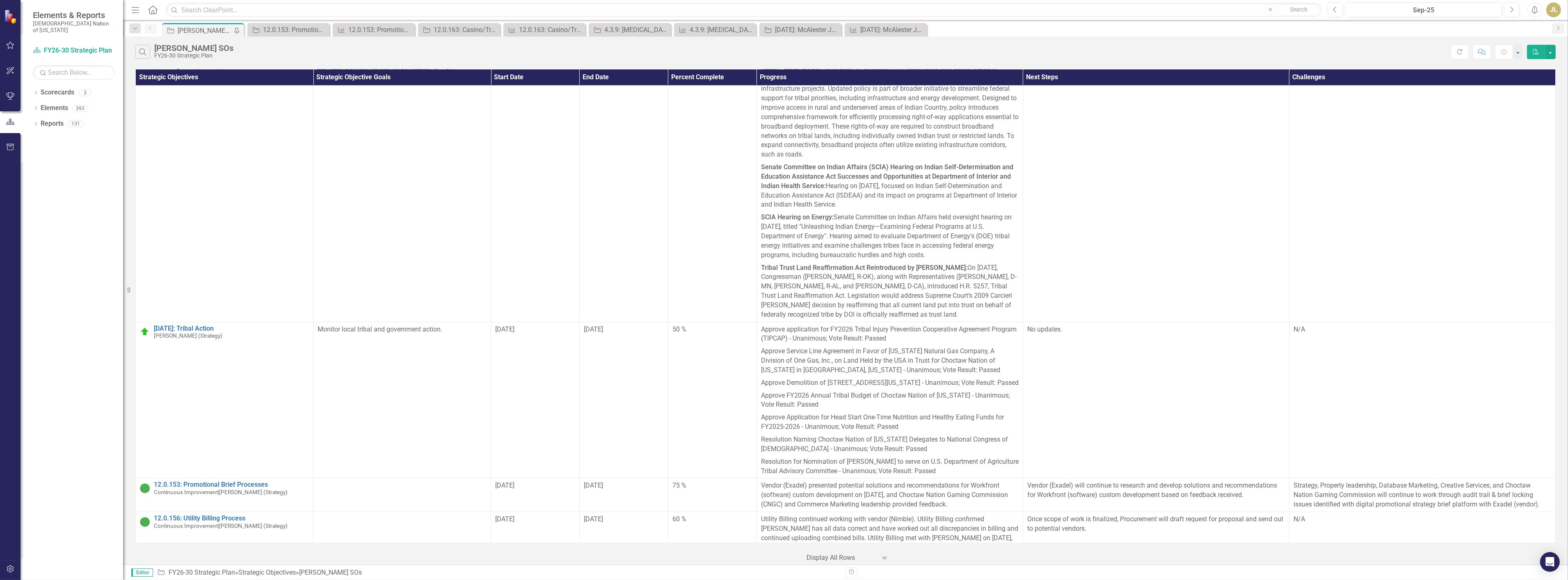
click at [233, 576] on link "12.0.163: Casino/Travel Plaza Comp Redemption" at bounding box center [231, 580] width 155 height 7
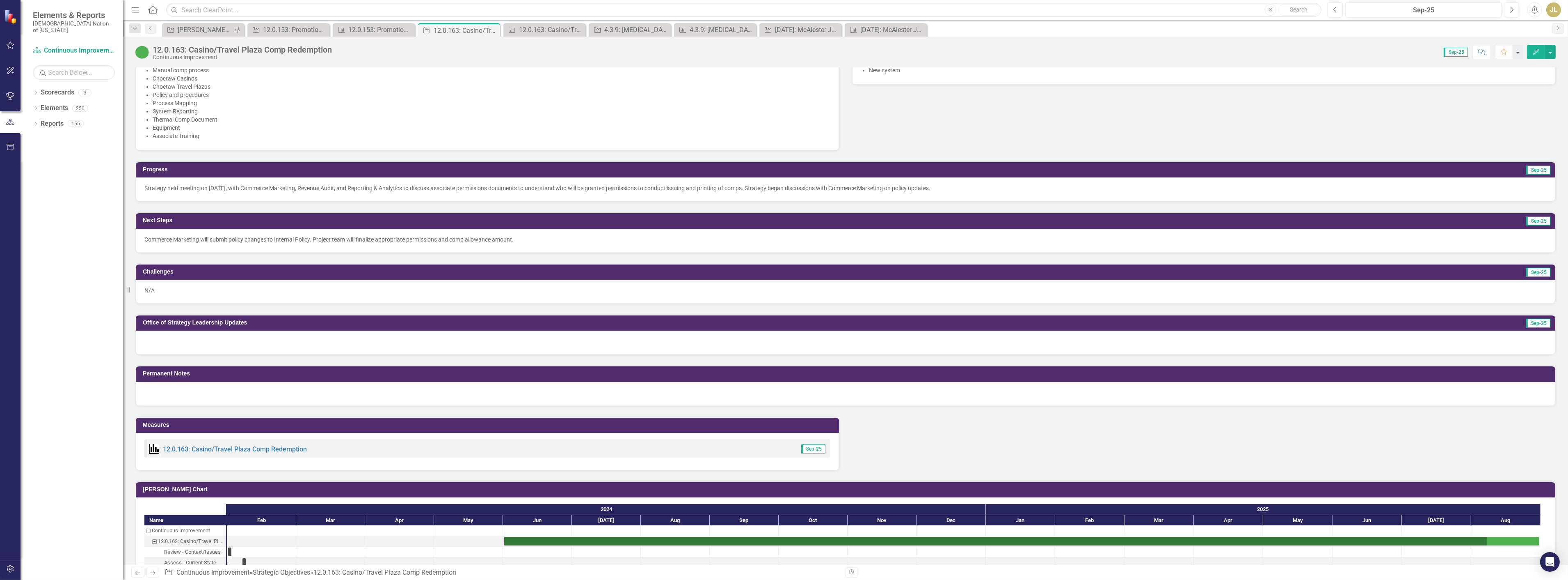
scroll to position [502, 0]
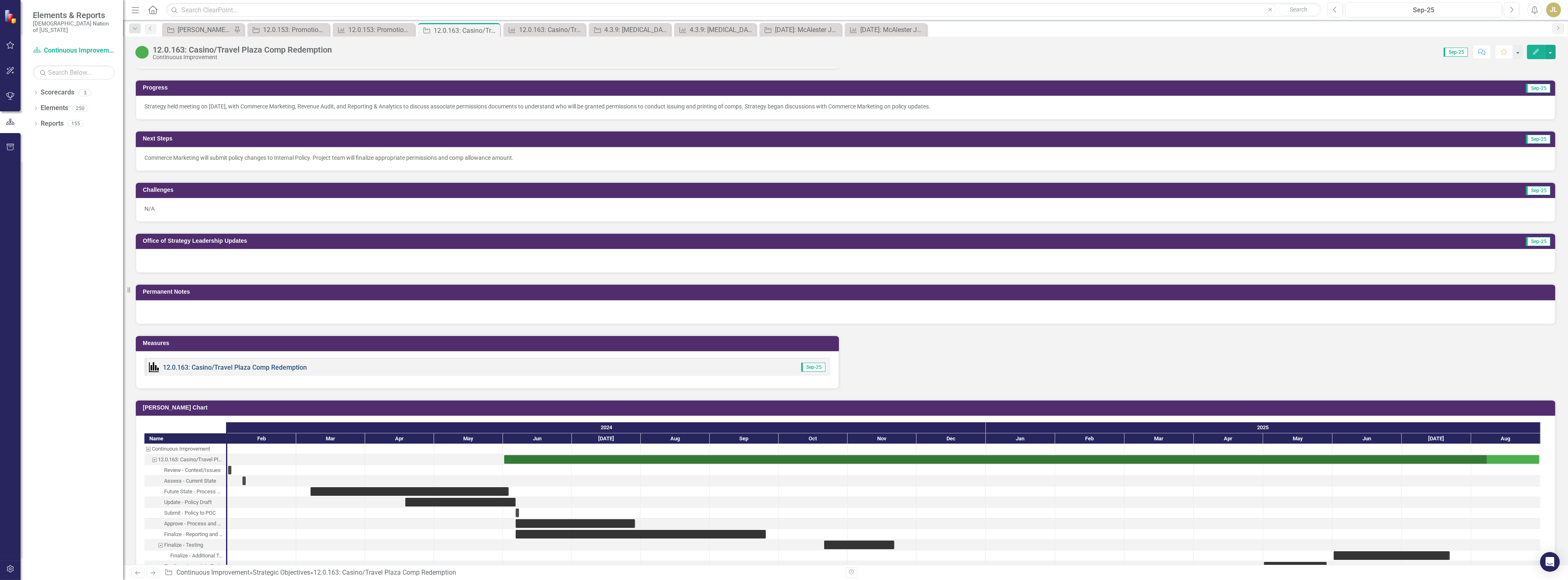
click at [207, 363] on link "12.0.163: Casino/Travel Plaza Comp Redemption" at bounding box center [235, 367] width 144 height 8
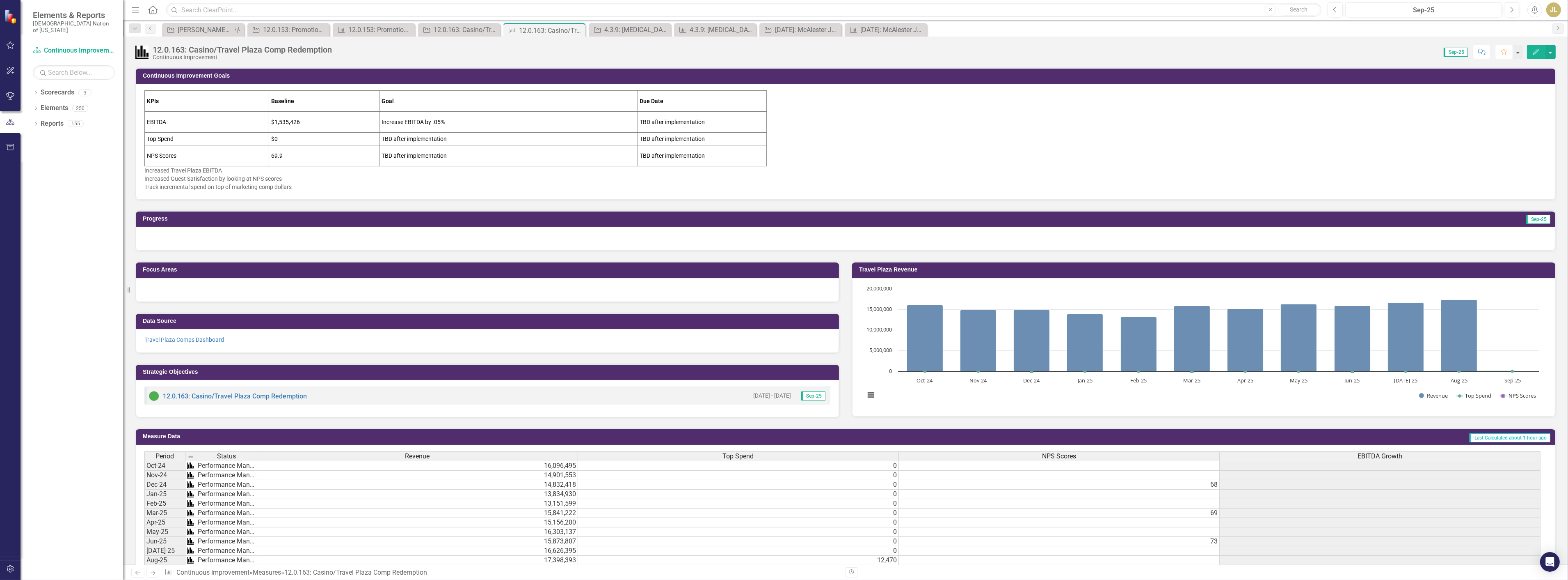
scroll to position [227, 0]
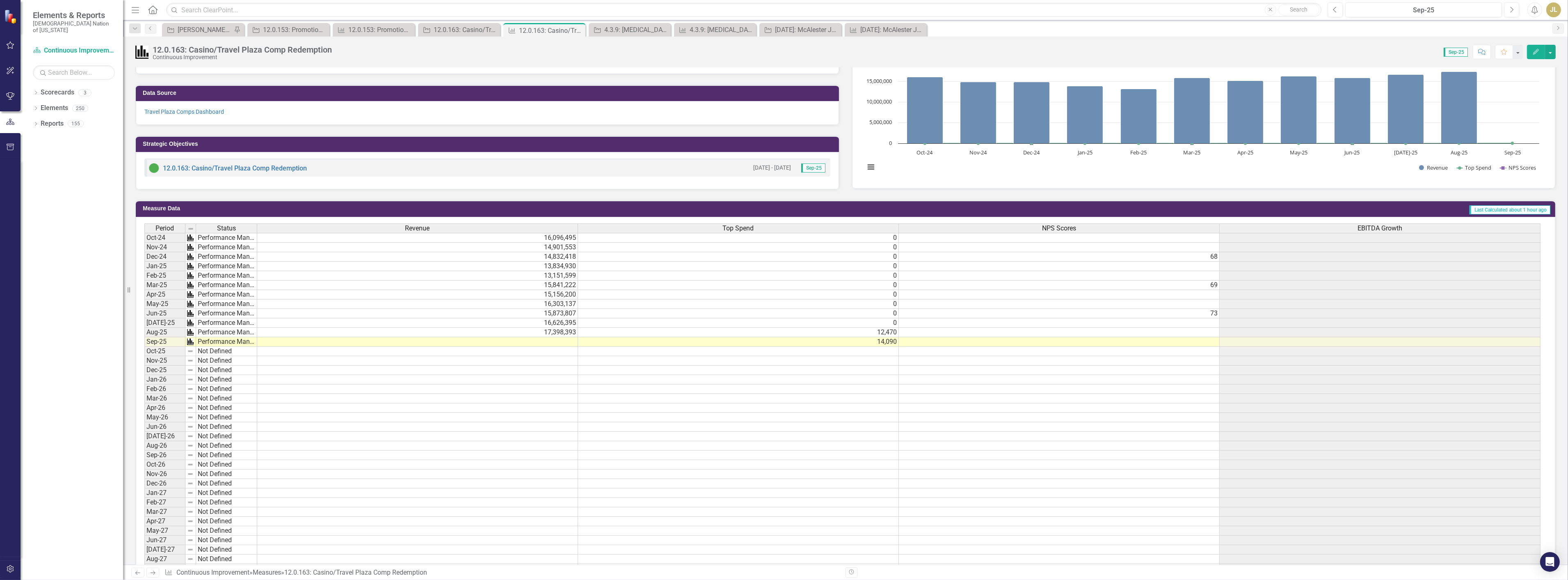
click at [1213, 342] on td at bounding box center [1059, 342] width 321 height 9
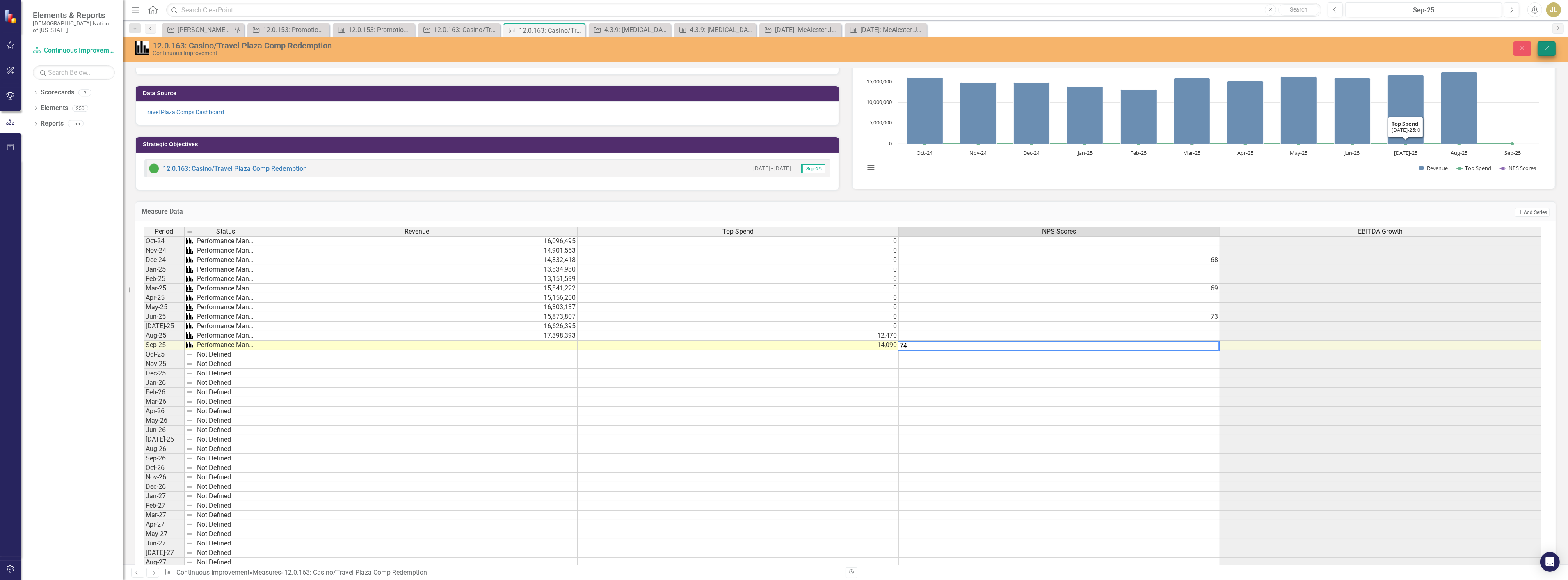
type textarea "74"
click at [1552, 52] on button "Save" at bounding box center [1547, 49] width 18 height 14
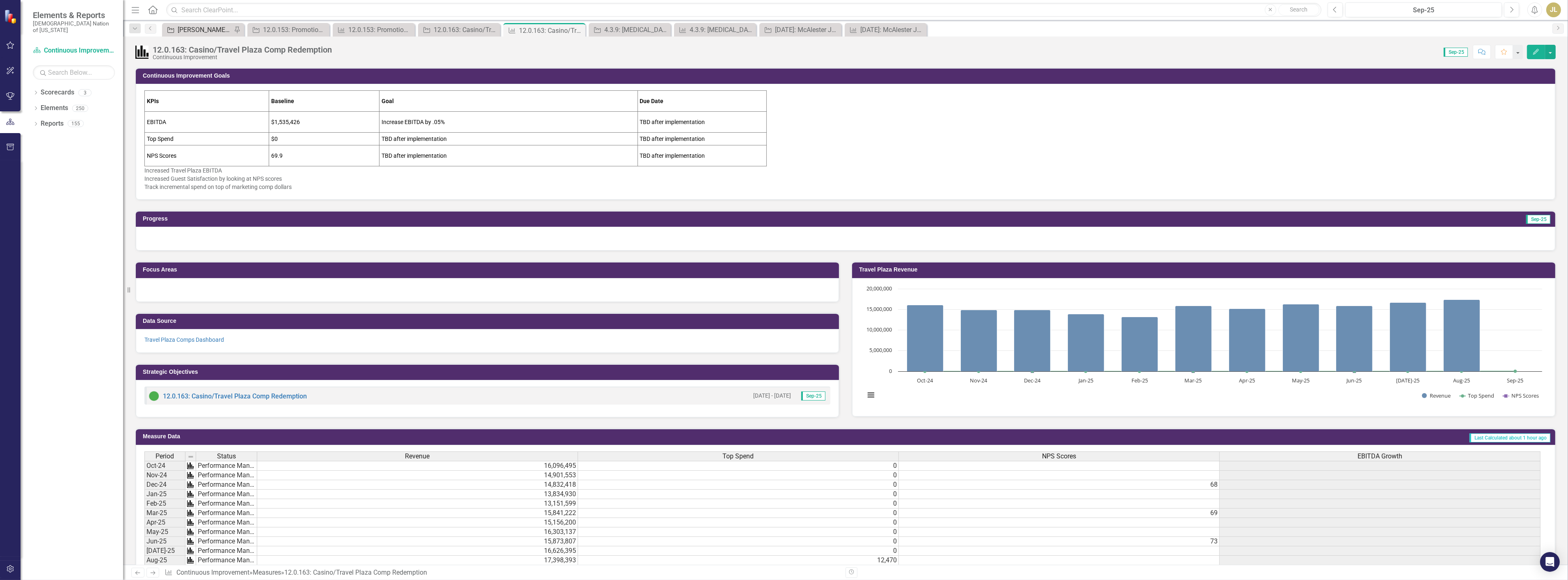
click at [188, 26] on div "[PERSON_NAME] SOs" at bounding box center [205, 29] width 54 height 10
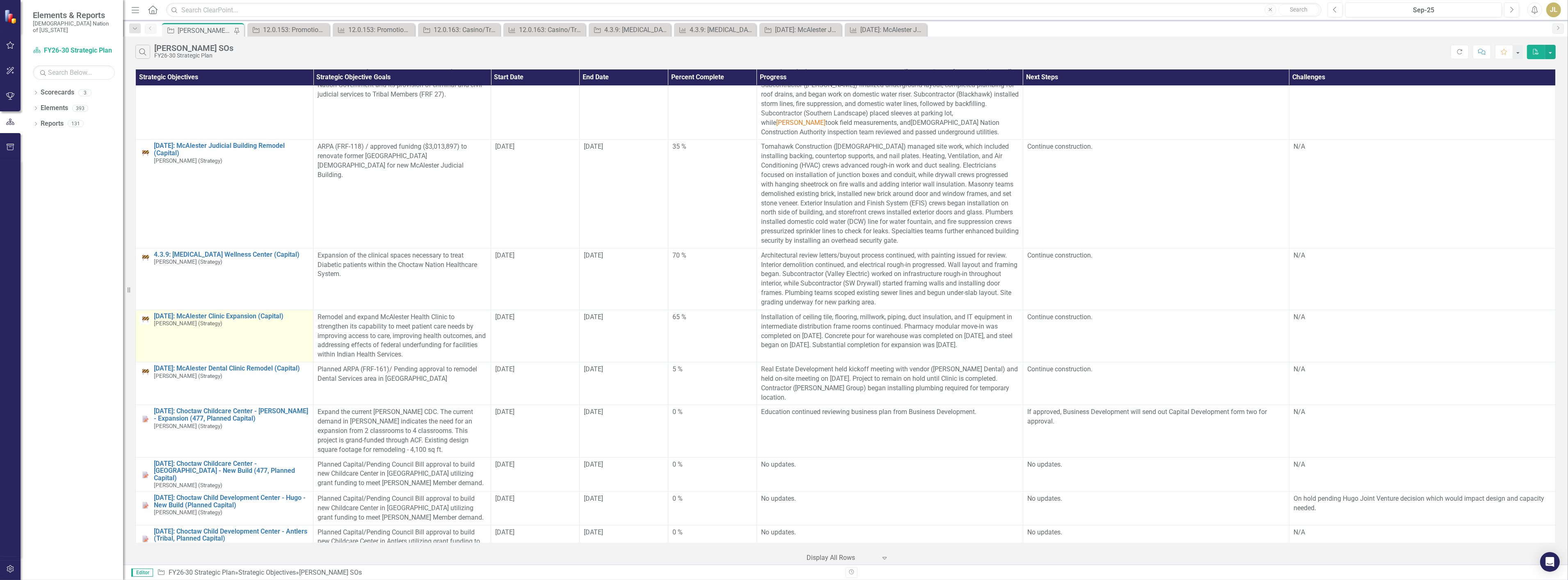
scroll to position [456, 0]
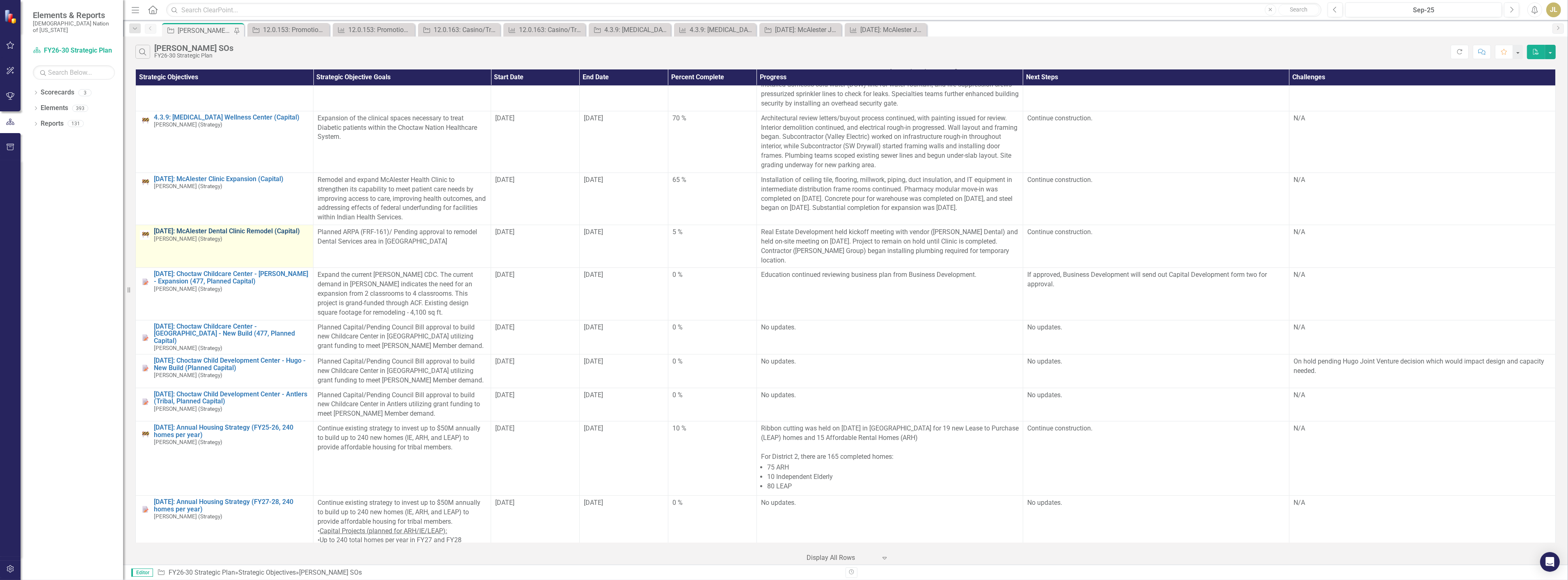
click at [236, 231] on link "[DATE]: McAlester Dental Clinic Remodel (Capital)" at bounding box center [231, 231] width 155 height 7
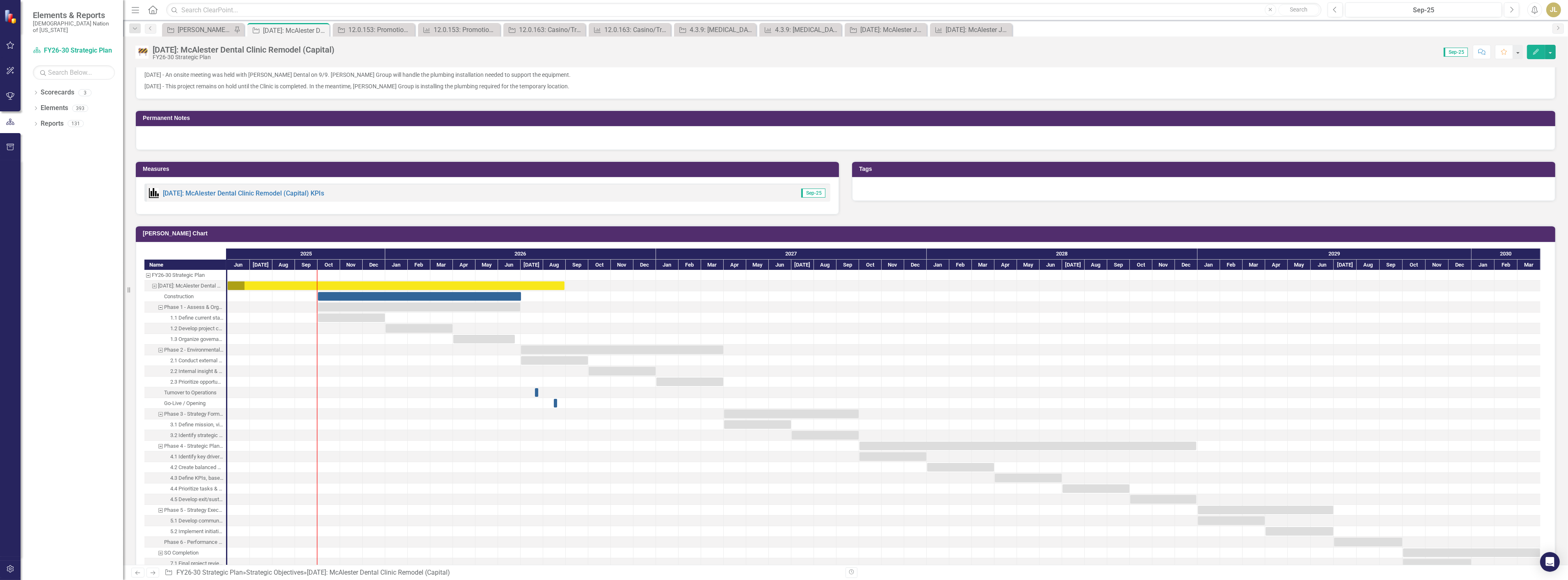
scroll to position [502, 0]
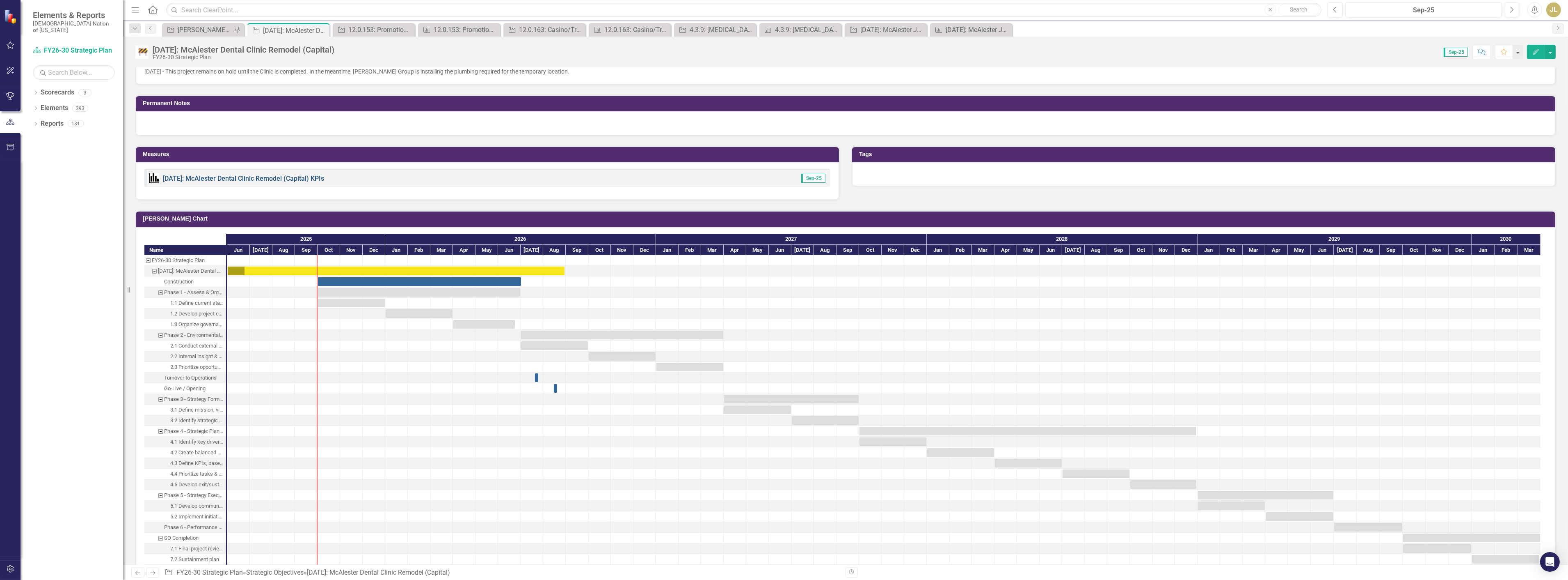
click at [248, 177] on link "[DATE]: McAlester Dental Clinic Remodel (Capital) KPIs" at bounding box center [244, 179] width 161 height 8
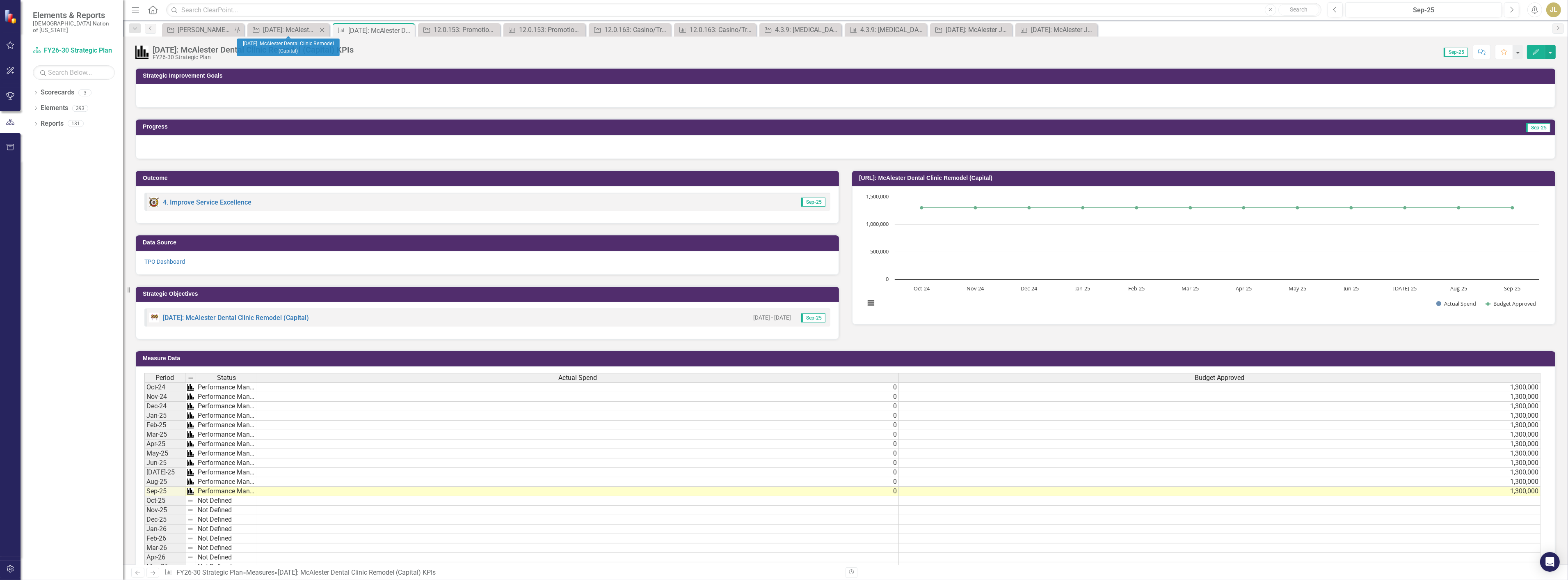
click at [324, 30] on icon "Close" at bounding box center [322, 29] width 8 height 6
click at [0, 0] on icon "Close" at bounding box center [0, 0] width 0 height 0
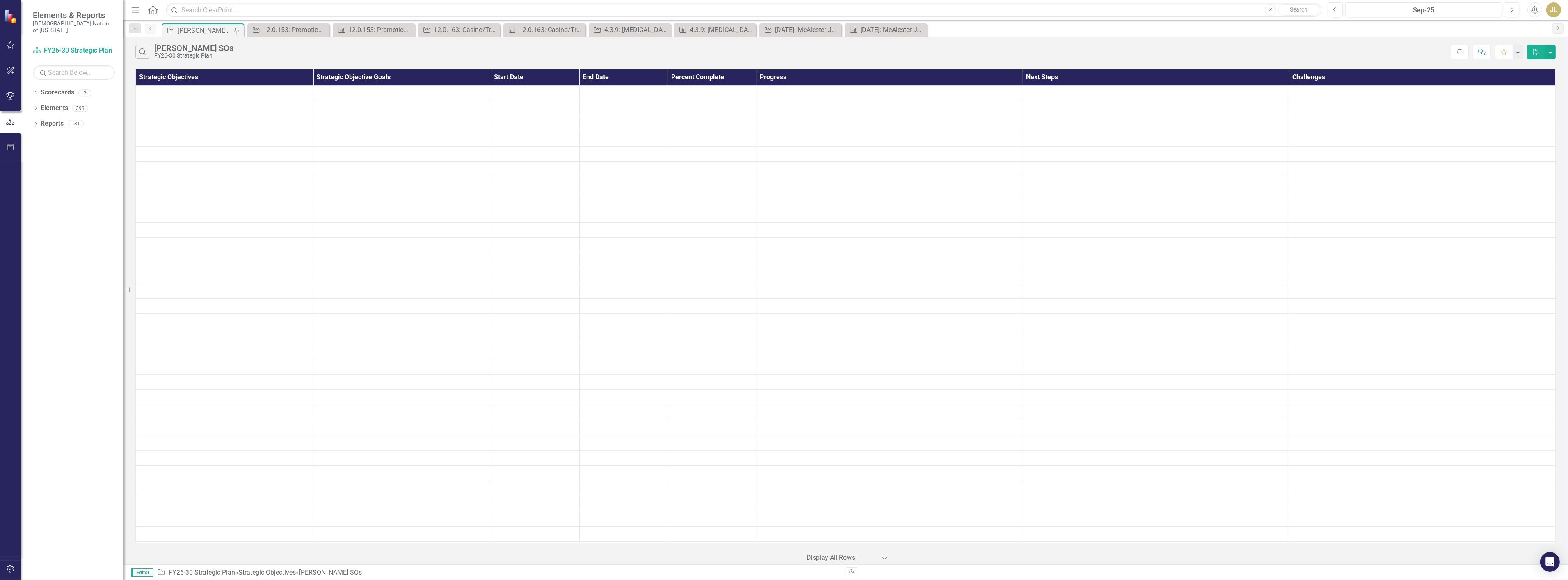
click at [197, 31] on div "[PERSON_NAME] SOs" at bounding box center [205, 30] width 54 height 10
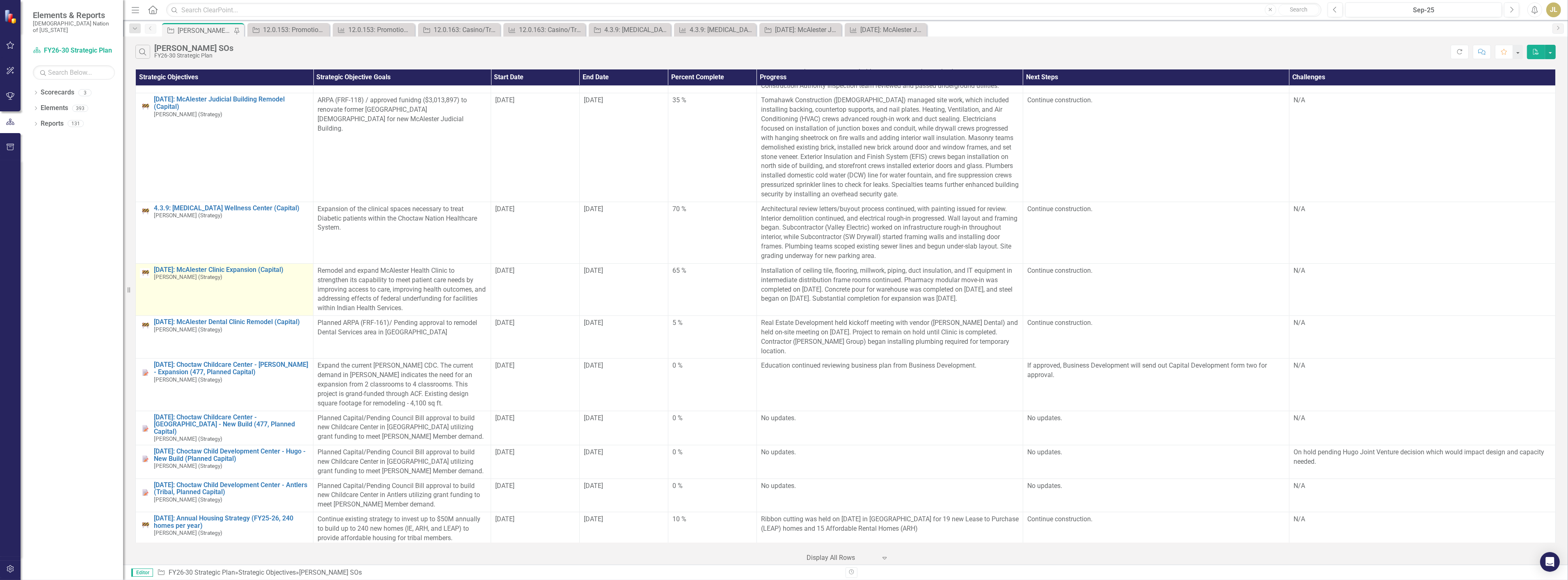
scroll to position [364, 0]
click at [239, 272] on link "[DATE]: McAlester Clinic Expansion (Capital)" at bounding box center [231, 270] width 155 height 7
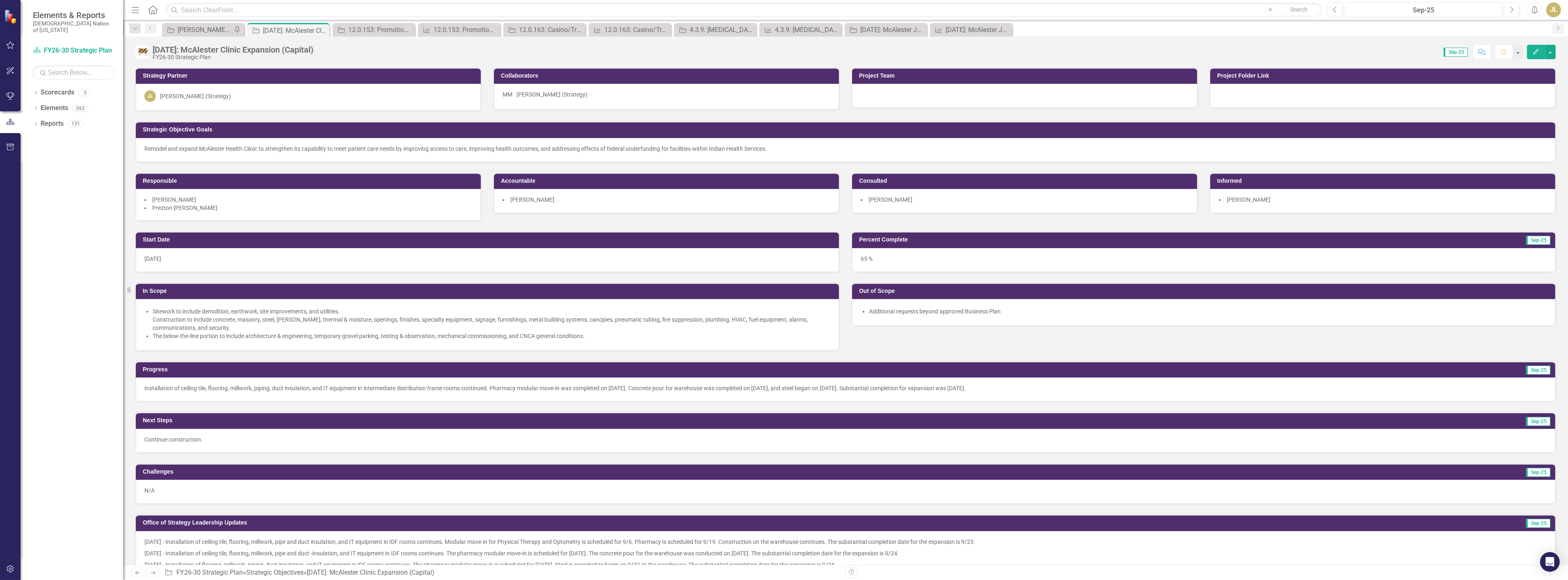
scroll to position [227, 0]
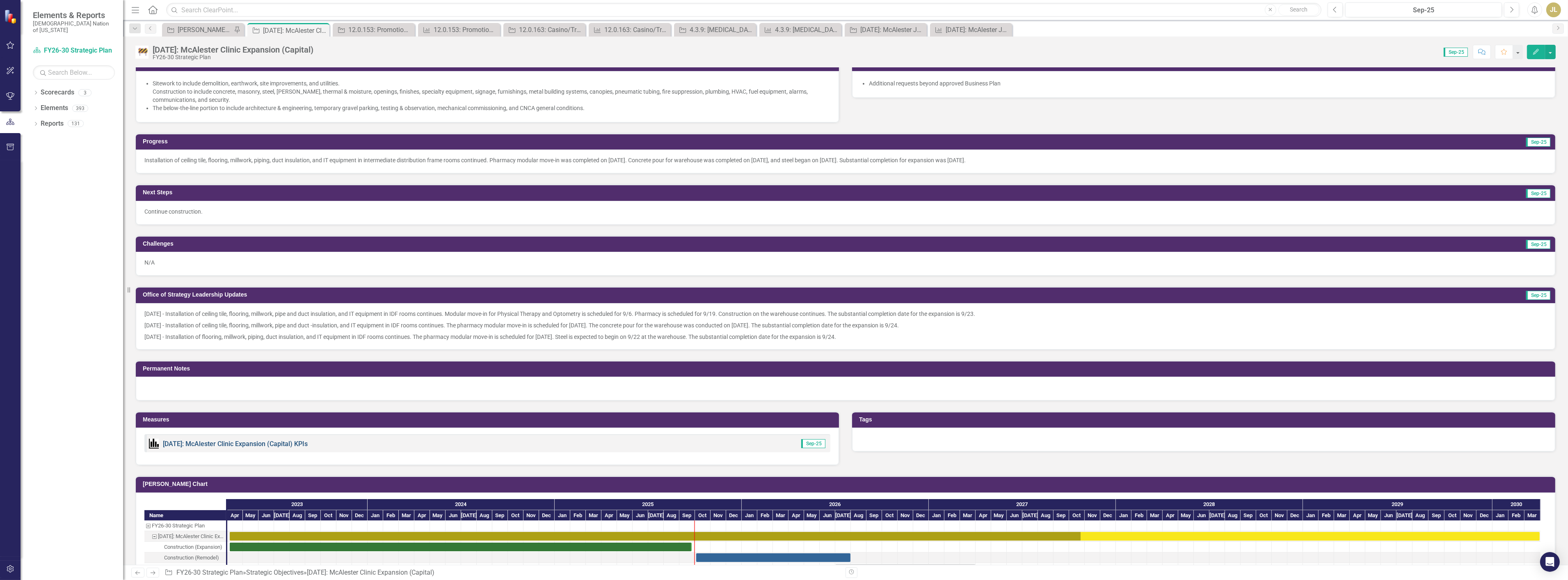
click at [275, 440] on link "[DATE]: McAlester Clinic Expansion (Capital) KPIs" at bounding box center [236, 443] width 145 height 8
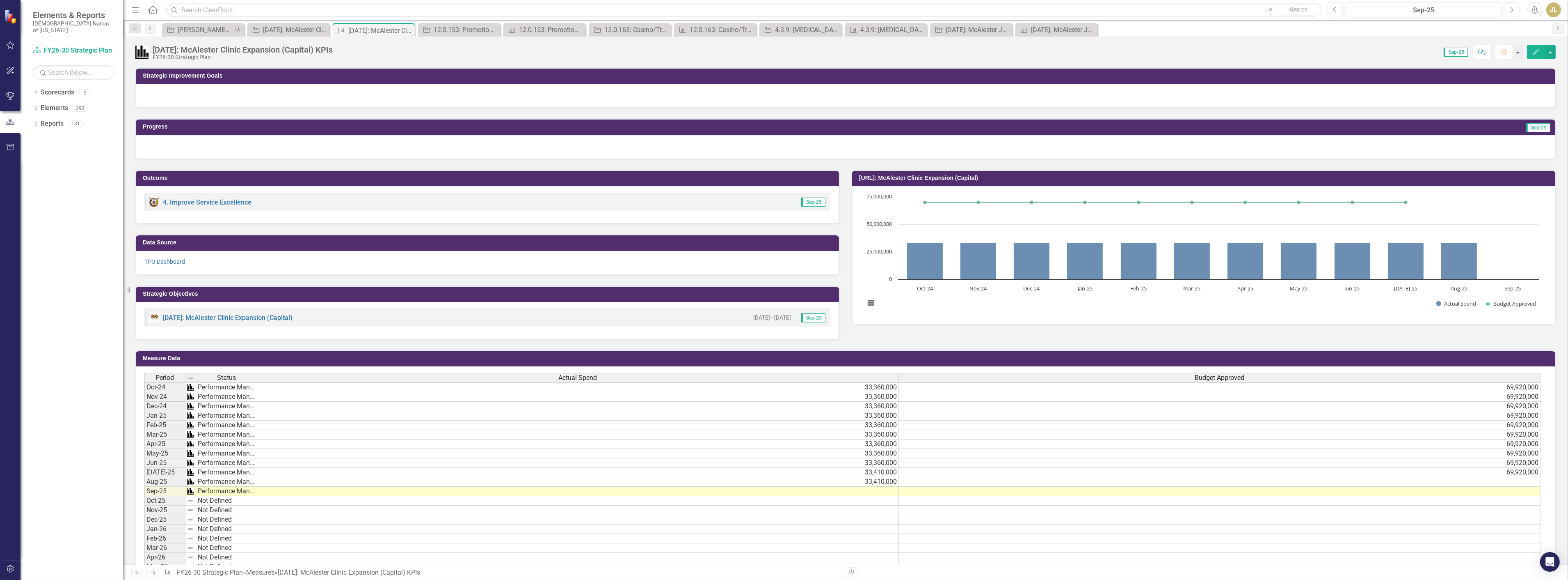
click at [985, 478] on td at bounding box center [1219, 481] width 641 height 9
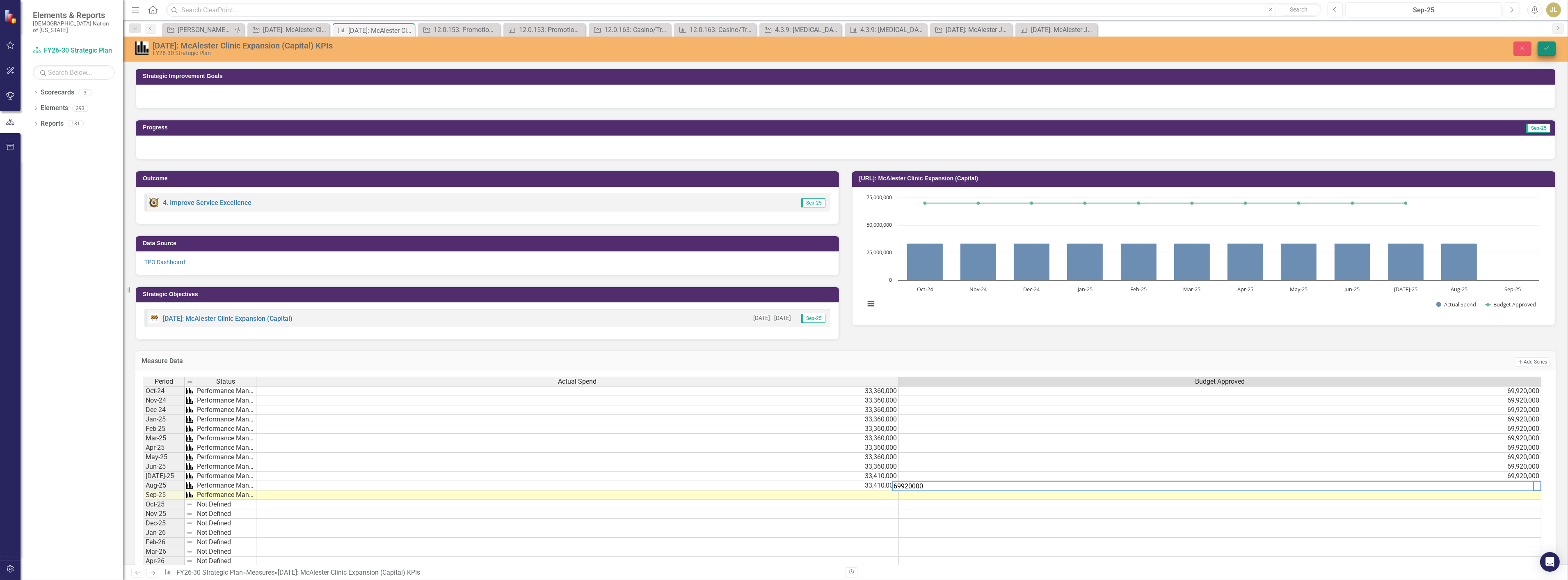
type textarea "69920000"
click at [1549, 50] on icon "Save" at bounding box center [1547, 48] width 7 height 5
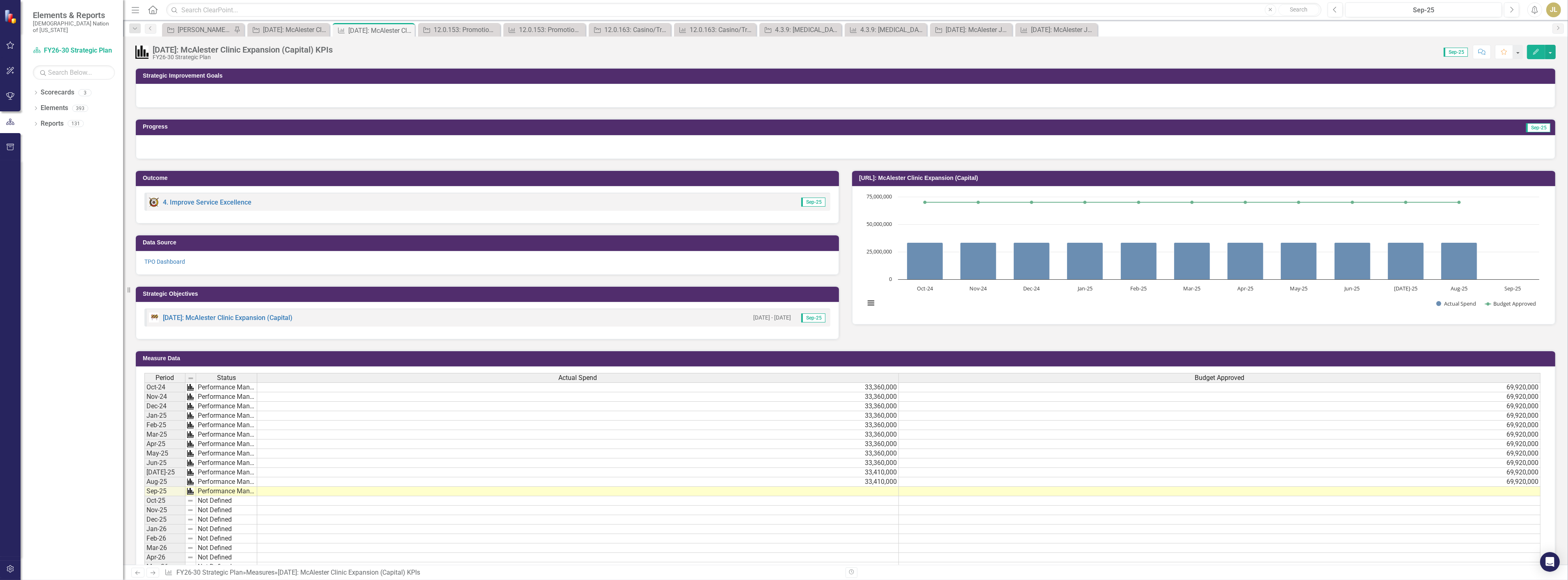
click at [868, 492] on td at bounding box center [578, 491] width 641 height 9
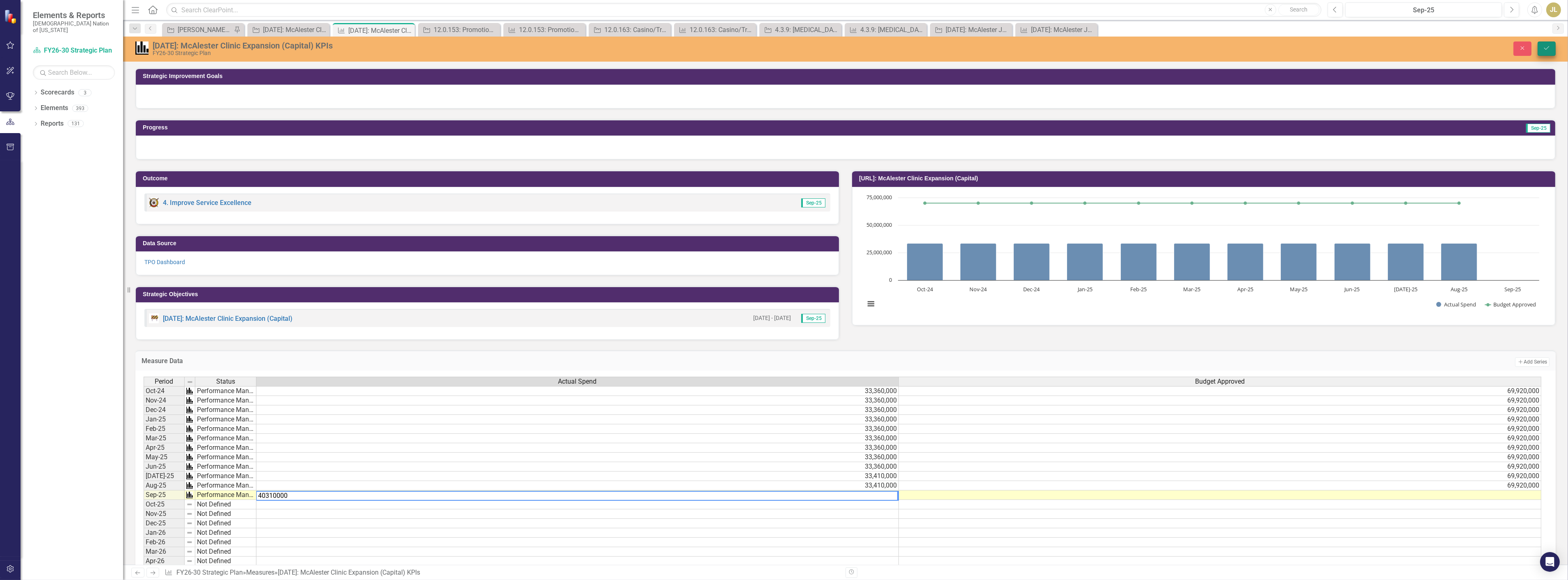
type textarea "40310000"
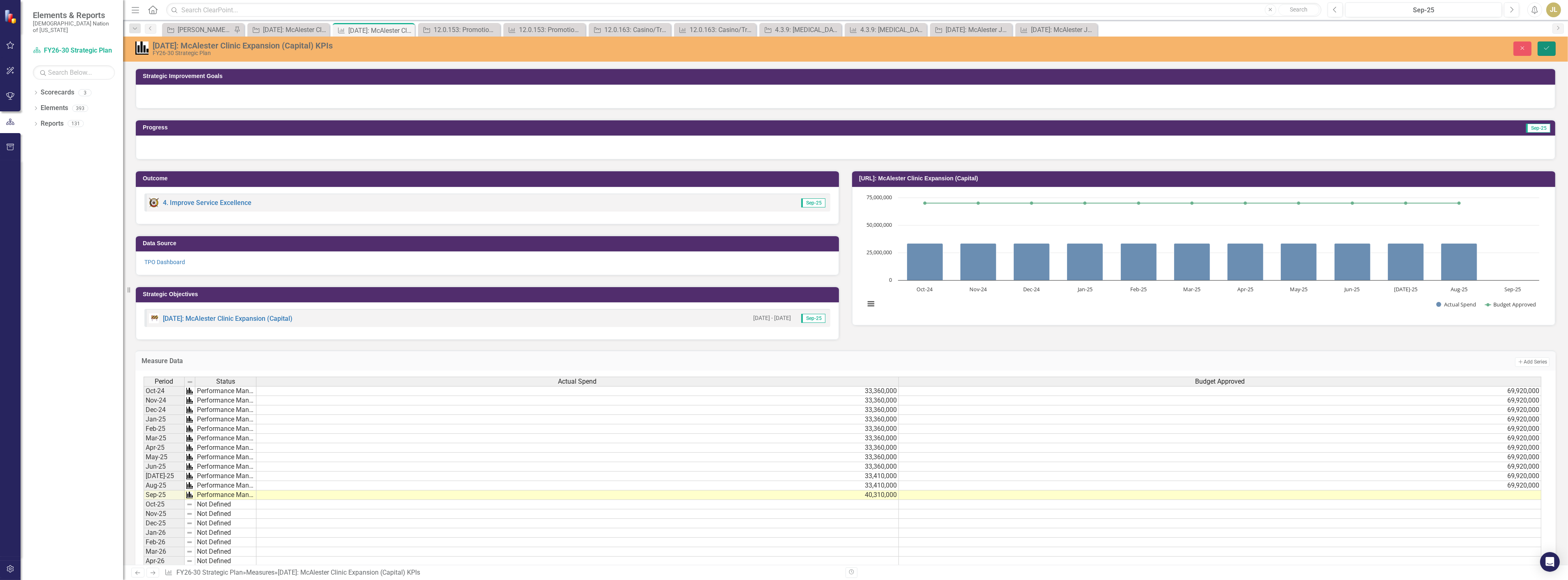
click at [1544, 46] on icon "Save" at bounding box center [1547, 48] width 7 height 5
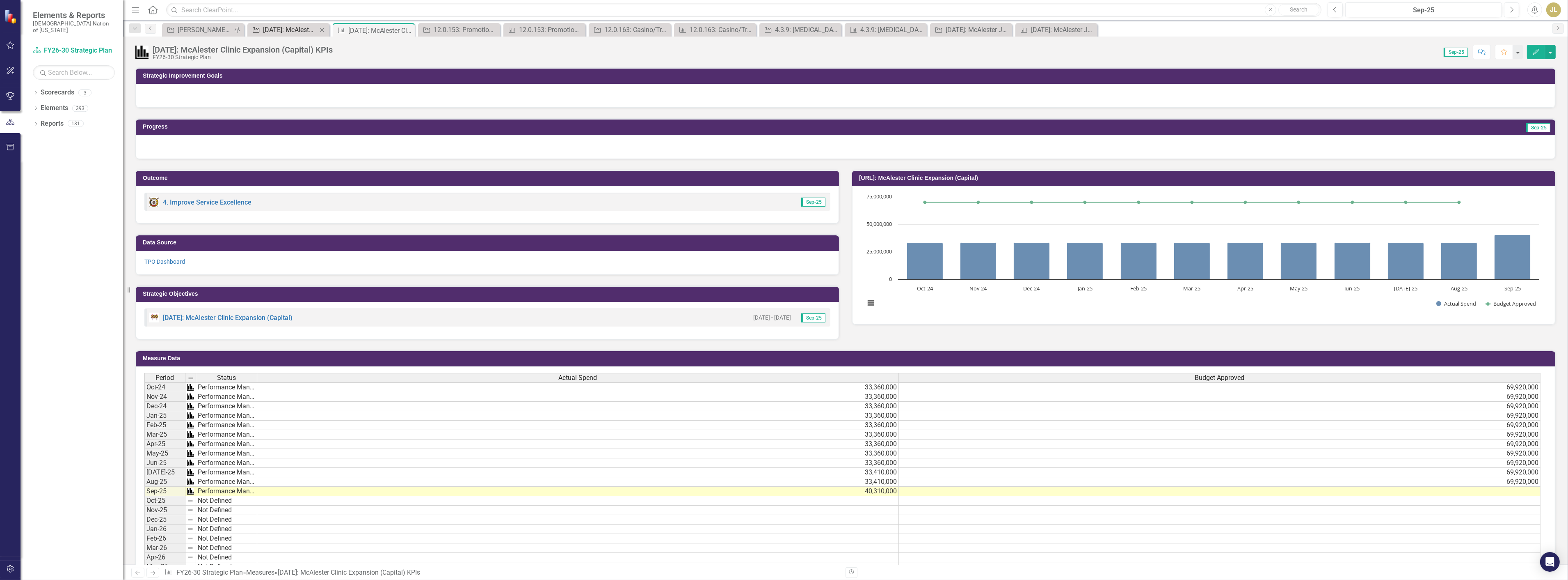
click at [284, 29] on div "[DATE]: McAlester Clinic Expansion (Capital)" at bounding box center [290, 29] width 54 height 10
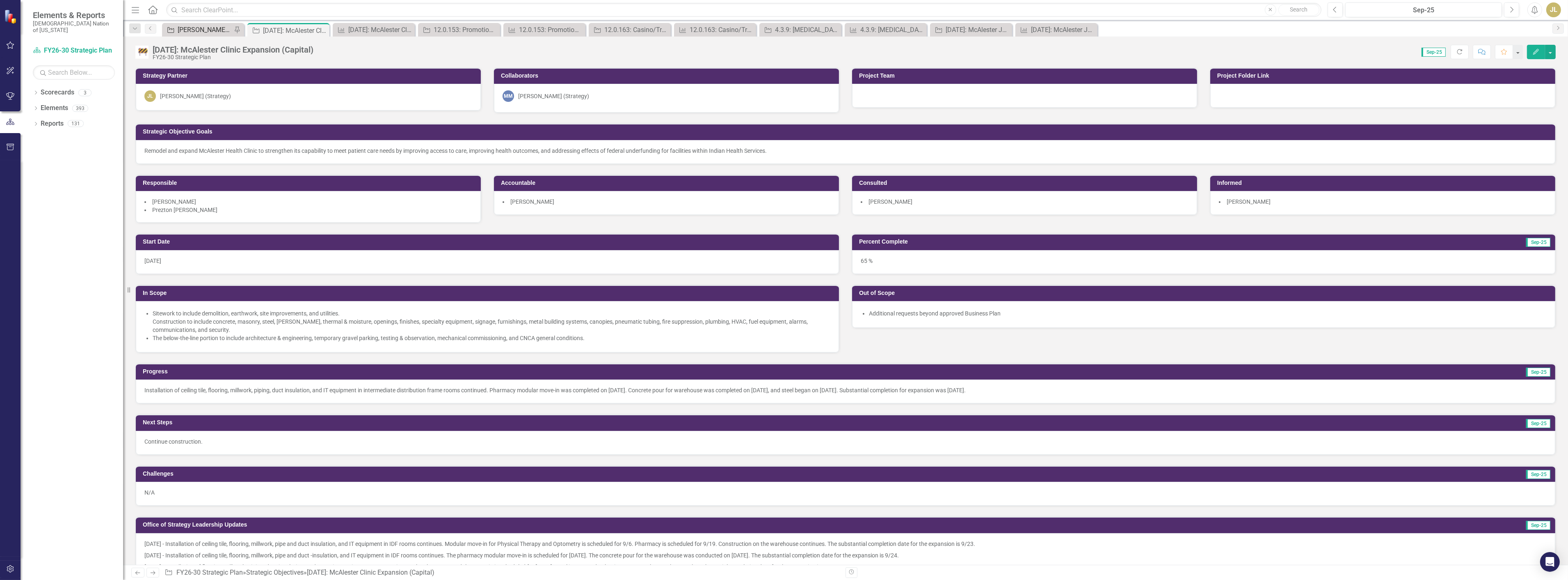
click at [199, 32] on div "[PERSON_NAME] SOs" at bounding box center [205, 29] width 54 height 10
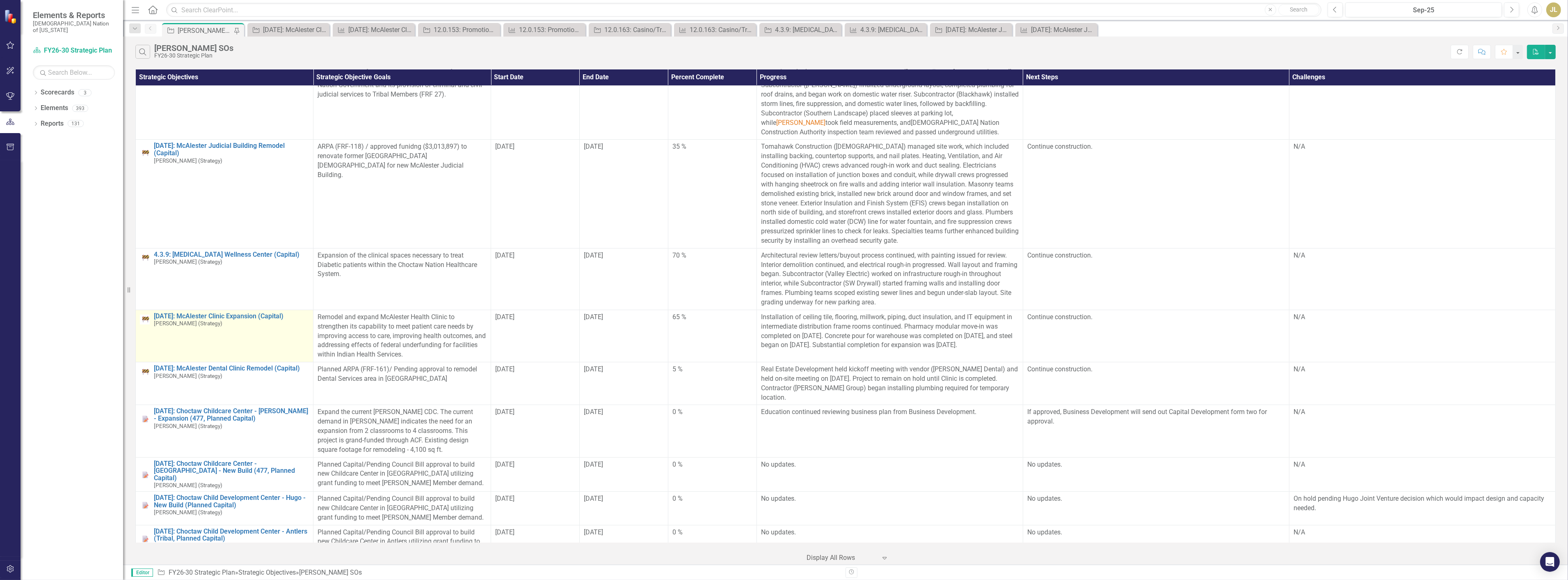
scroll to position [274, 0]
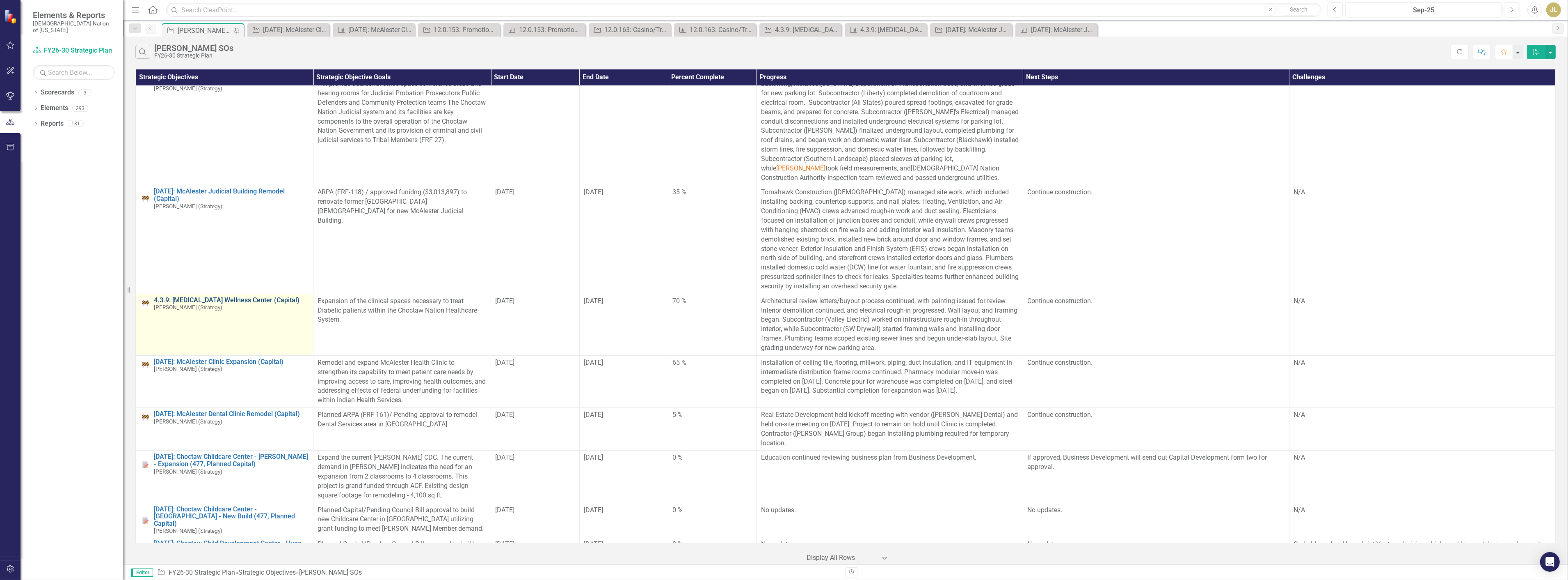
click at [238, 300] on link "4.3.9: [MEDICAL_DATA] Wellness Center (Capital)" at bounding box center [231, 300] width 155 height 7
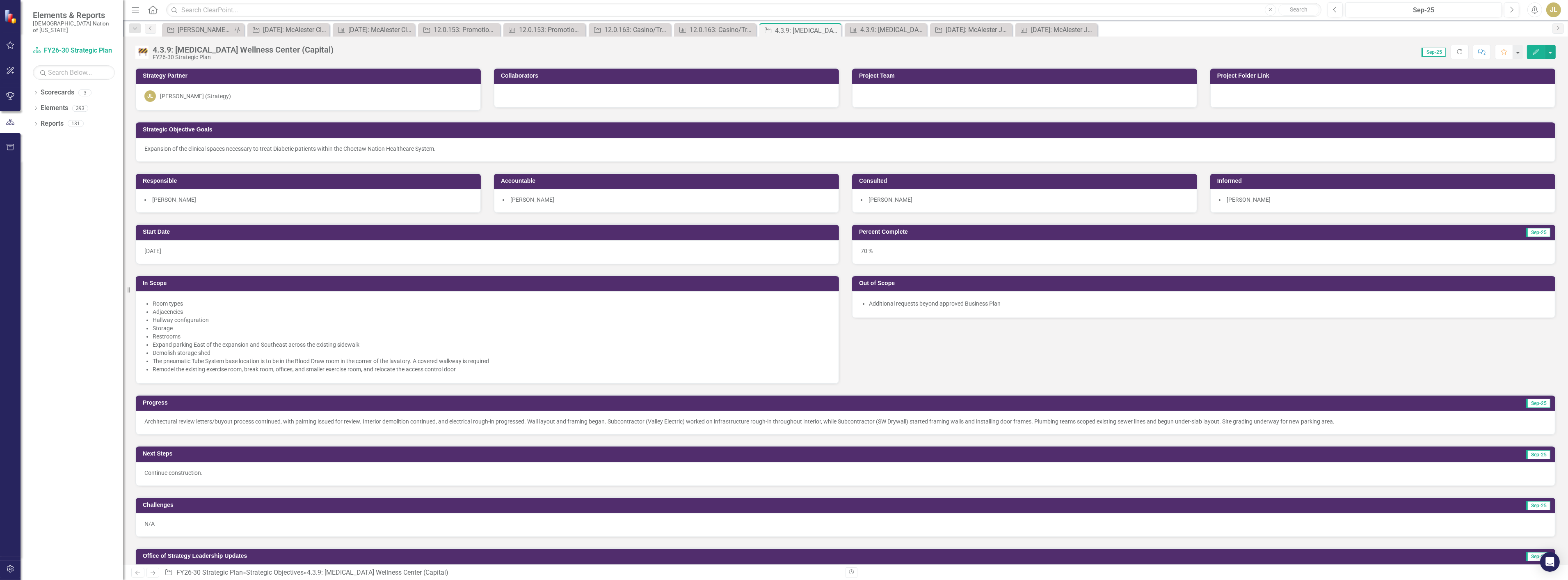
scroll to position [227, 0]
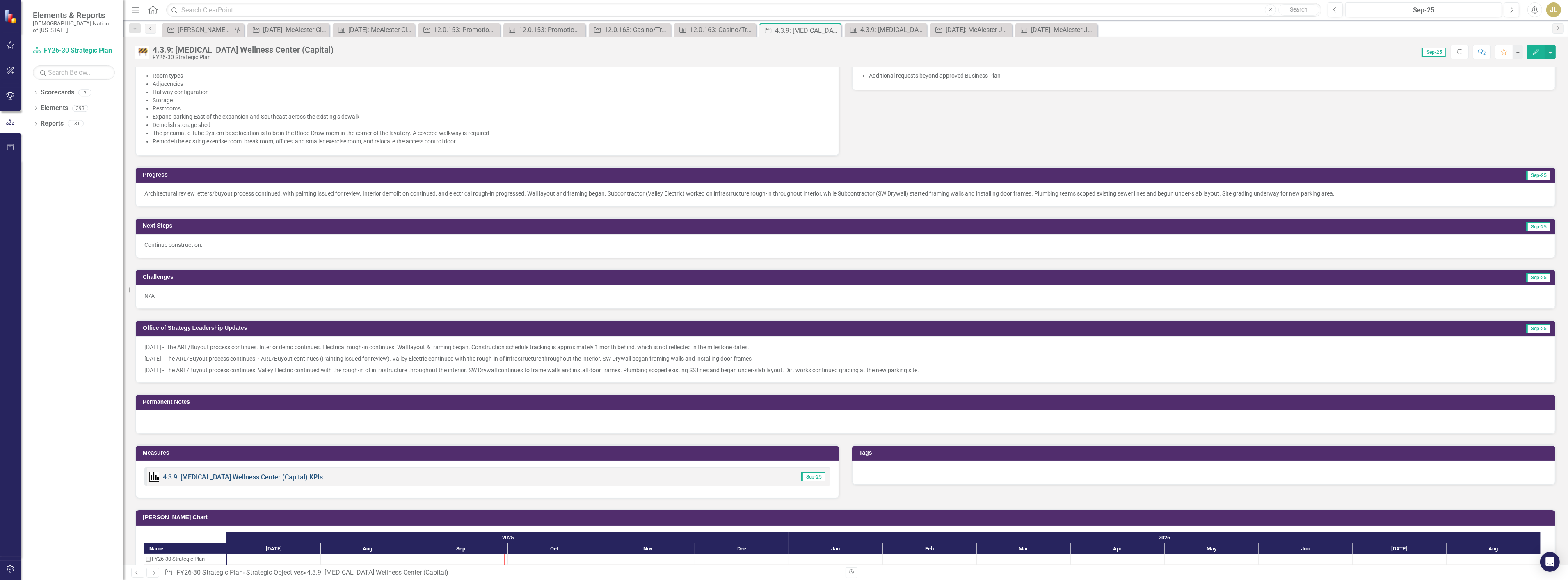
click at [274, 473] on link "4.3.9: [MEDICAL_DATA] Wellness Center (Capital) KPIs" at bounding box center [243, 477] width 160 height 8
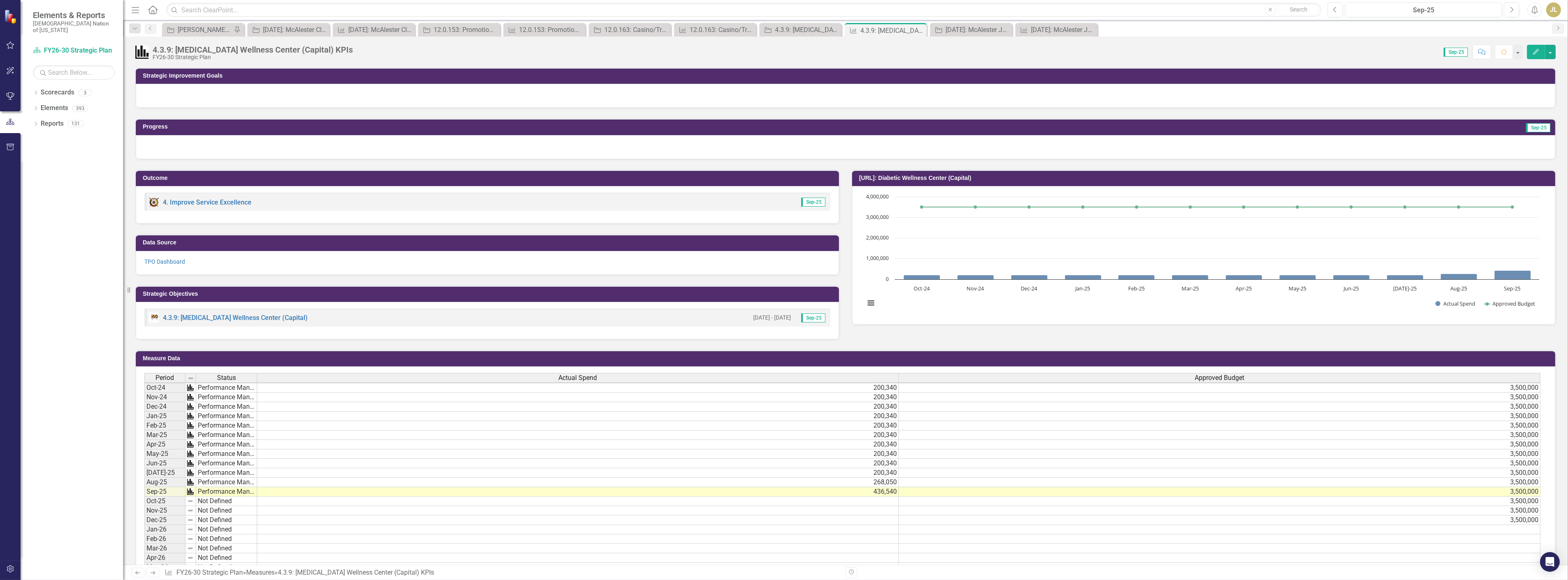
scroll to position [3, 0]
click at [189, 494] on td at bounding box center [191, 491] width 11 height 9
drag, startPoint x: 195, startPoint y: 495, endPoint x: 197, endPoint y: 548, distance: 53.0
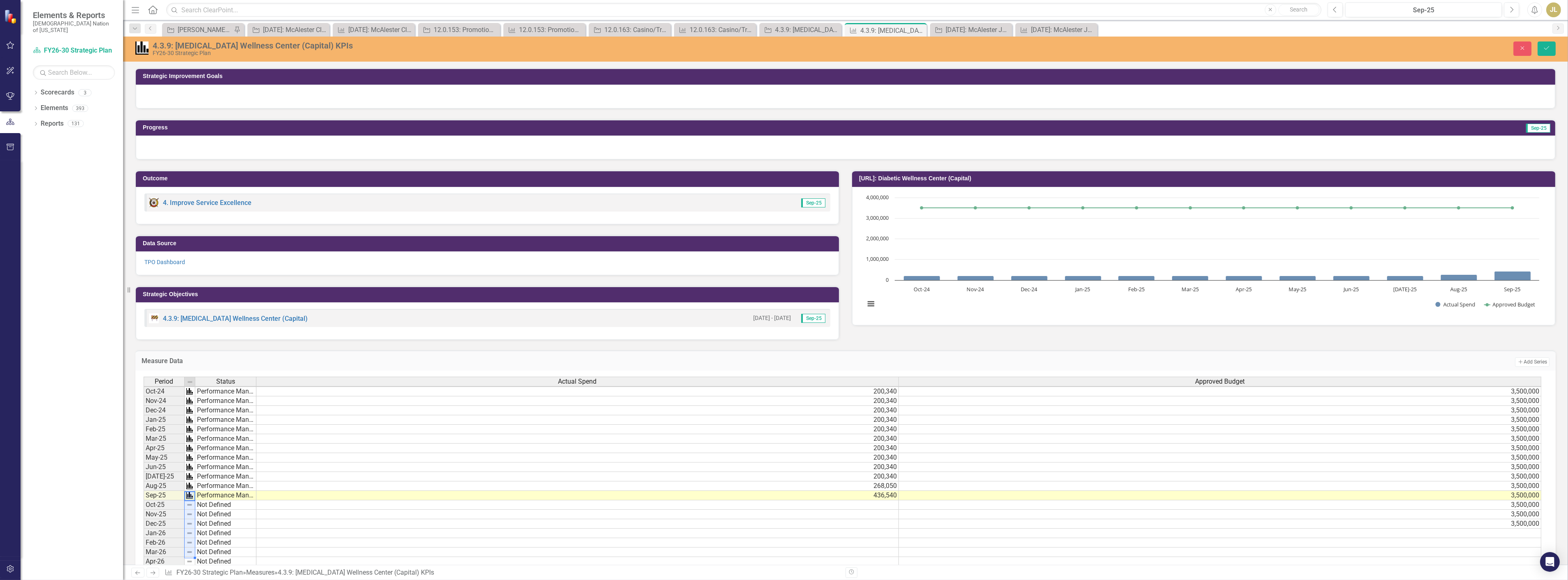
scroll to position [4, 0]
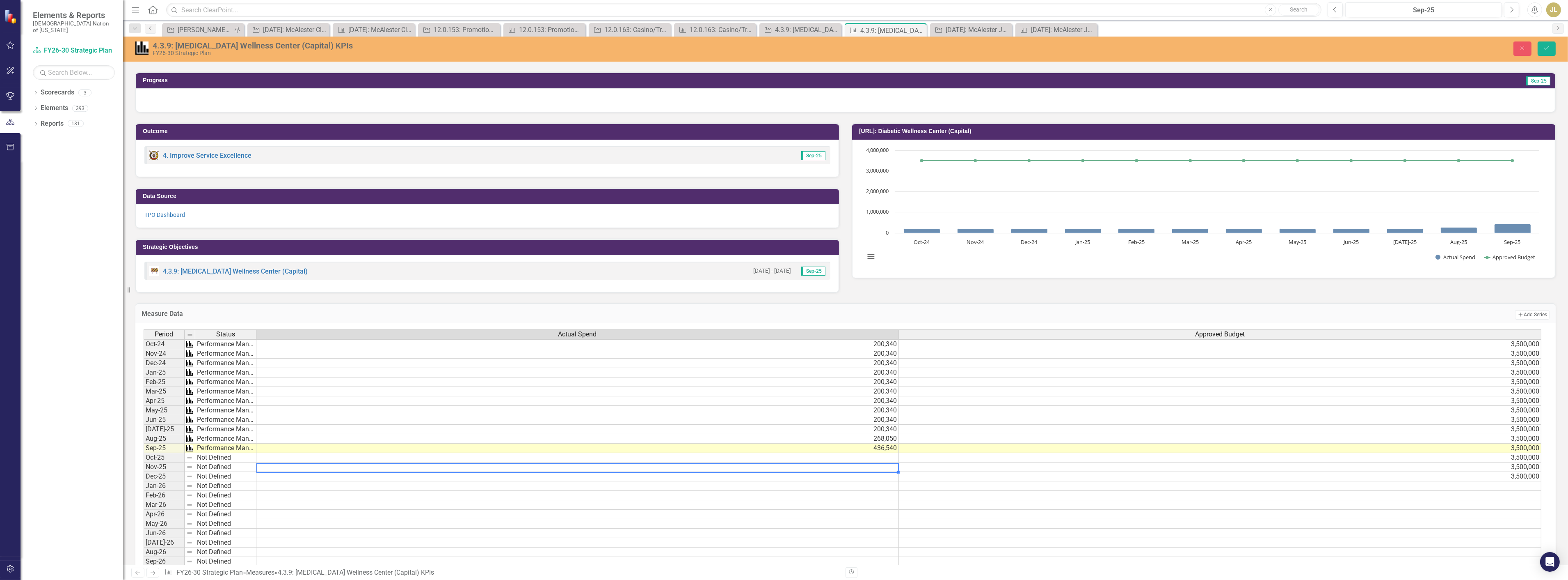
scroll to position [137, 0]
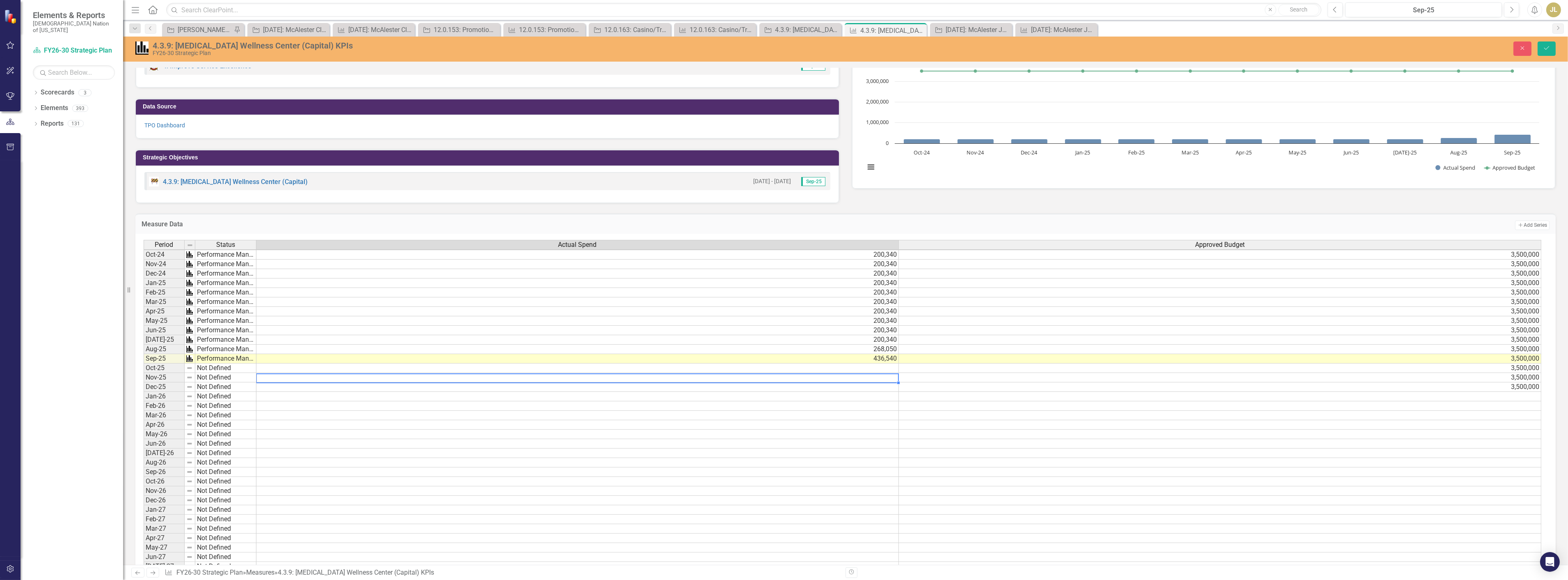
click at [191, 365] on img at bounding box center [189, 367] width 6 height 6
click at [189, 368] on img at bounding box center [189, 367] width 6 height 6
click at [193, 372] on div at bounding box center [195, 373] width 4 height 4
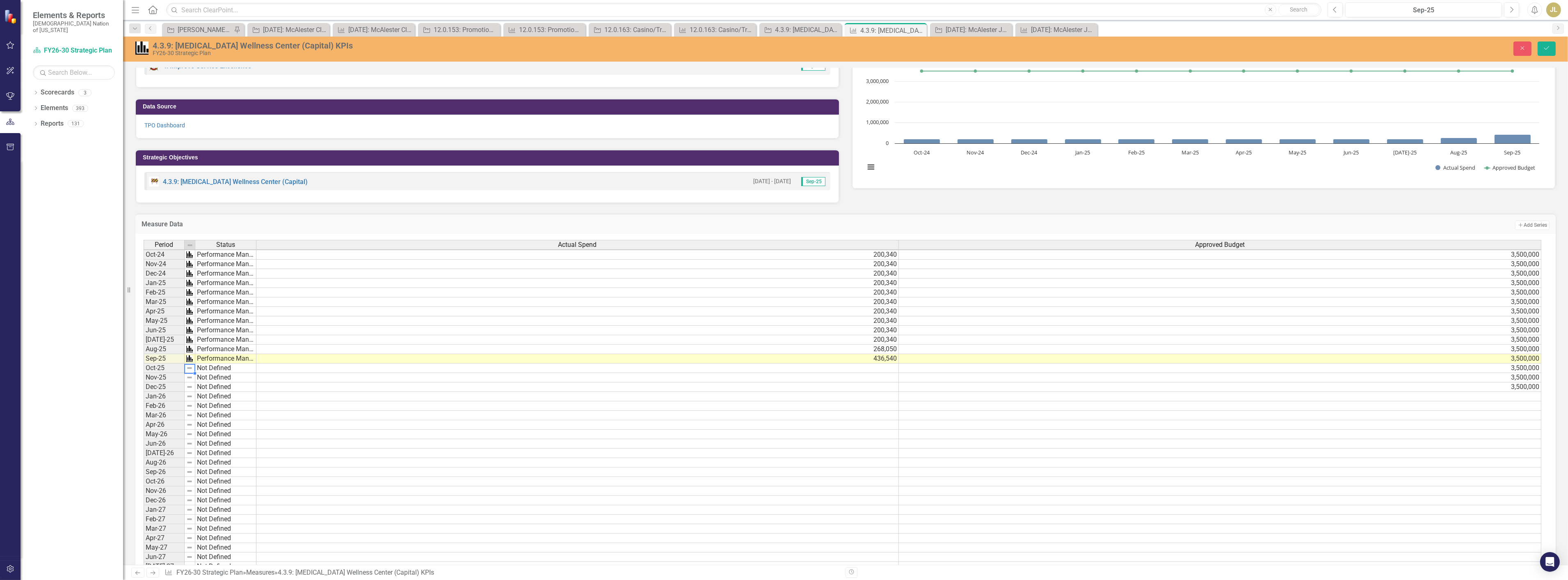
click at [195, 360] on div at bounding box center [195, 359] width 1 height 10
drag, startPoint x: 195, startPoint y: 362, endPoint x: 191, endPoint y: 408, distance: 46.2
click at [1542, 52] on button "Save" at bounding box center [1547, 49] width 18 height 14
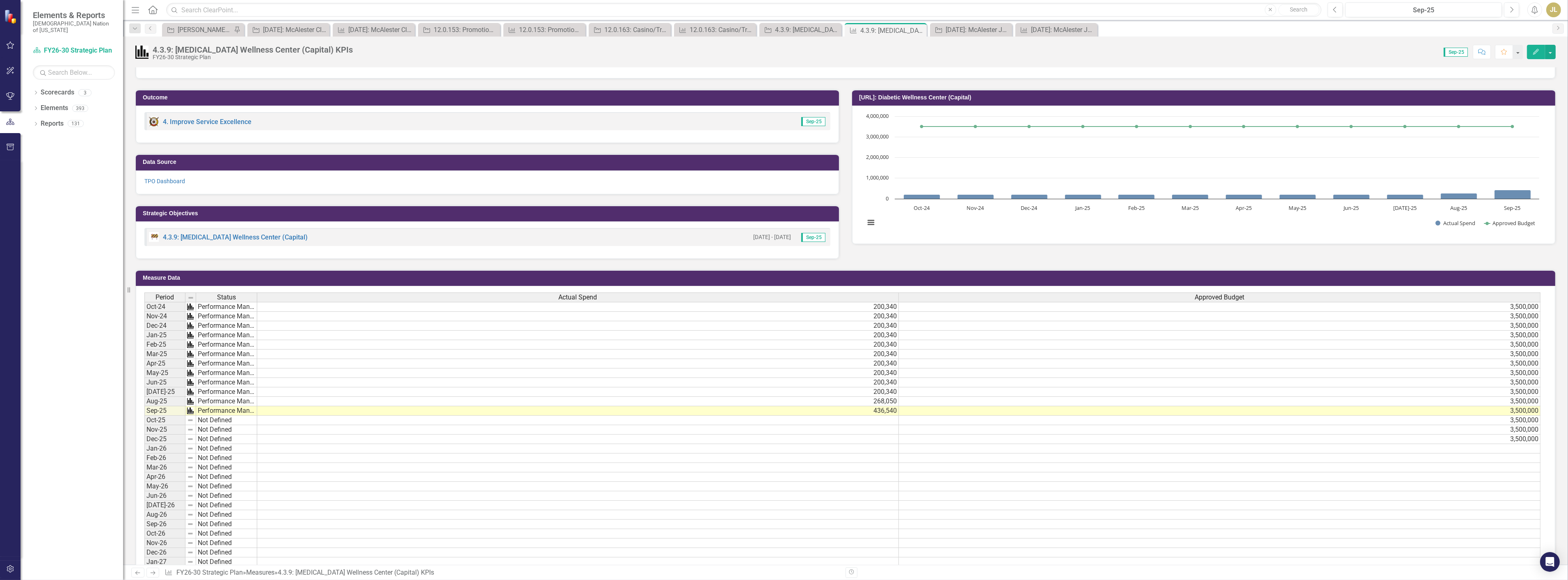
scroll to position [0, 0]
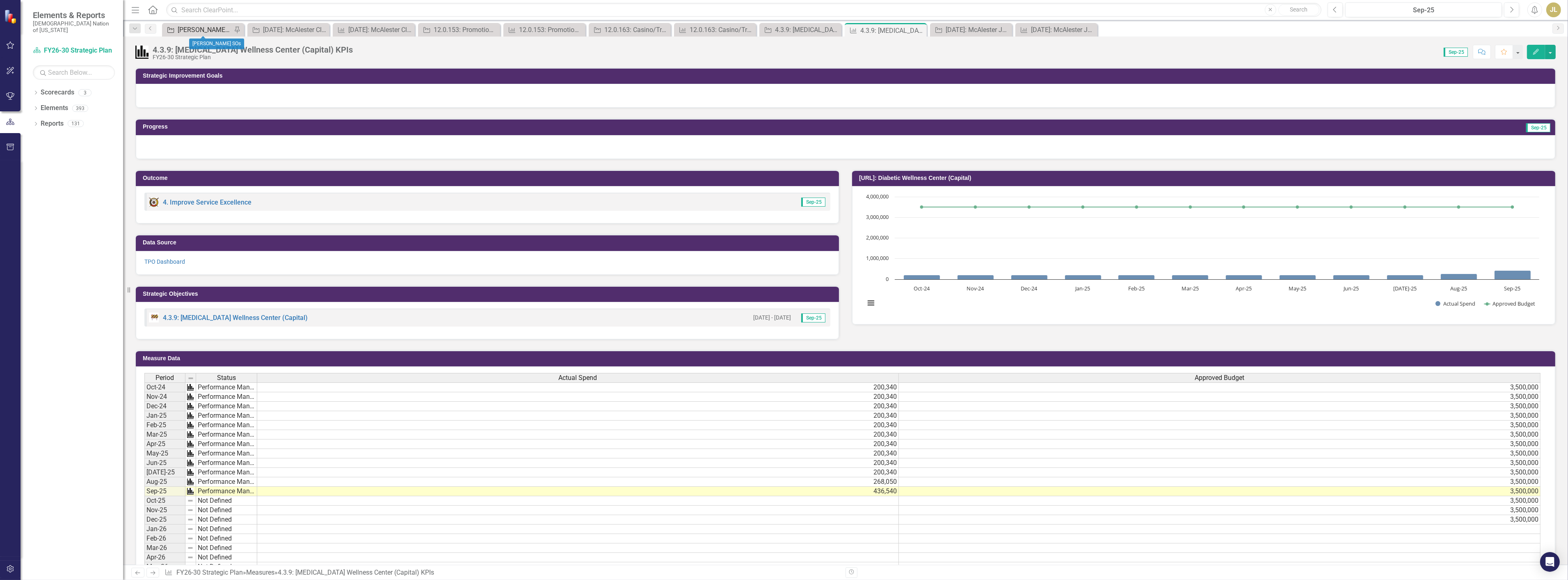
click at [211, 25] on div "[PERSON_NAME] SOs" at bounding box center [205, 29] width 54 height 10
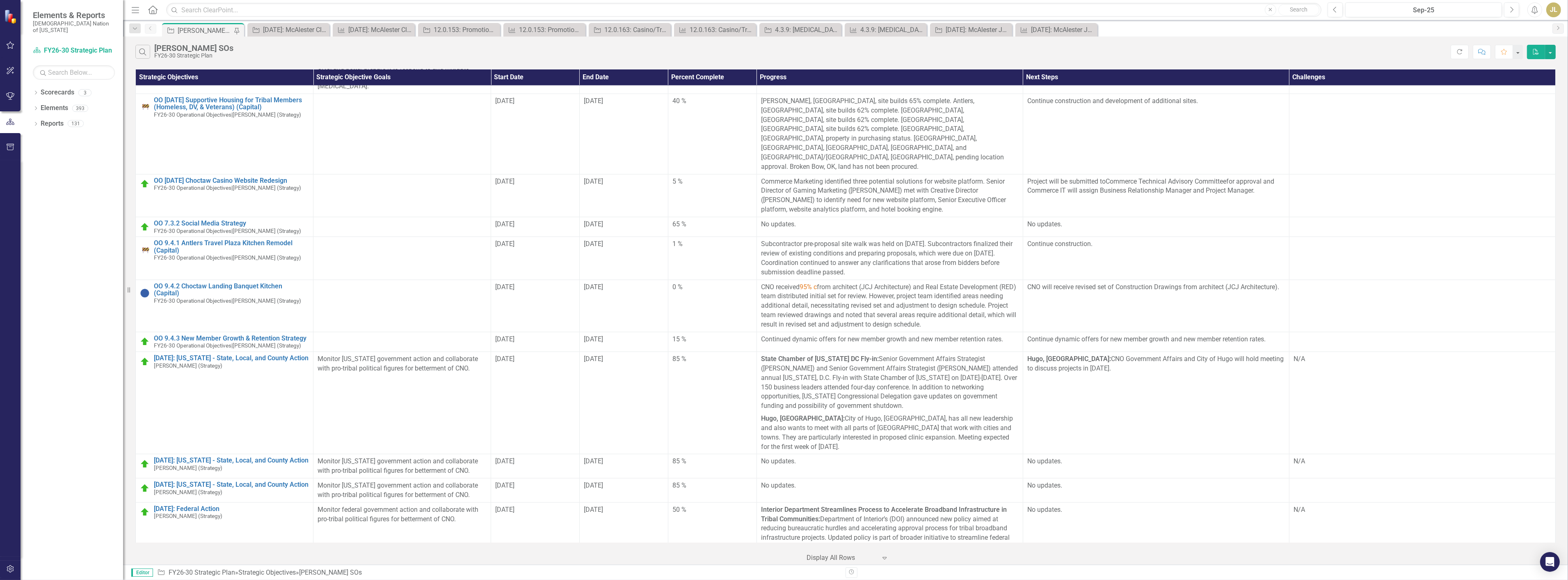
scroll to position [2417, 0]
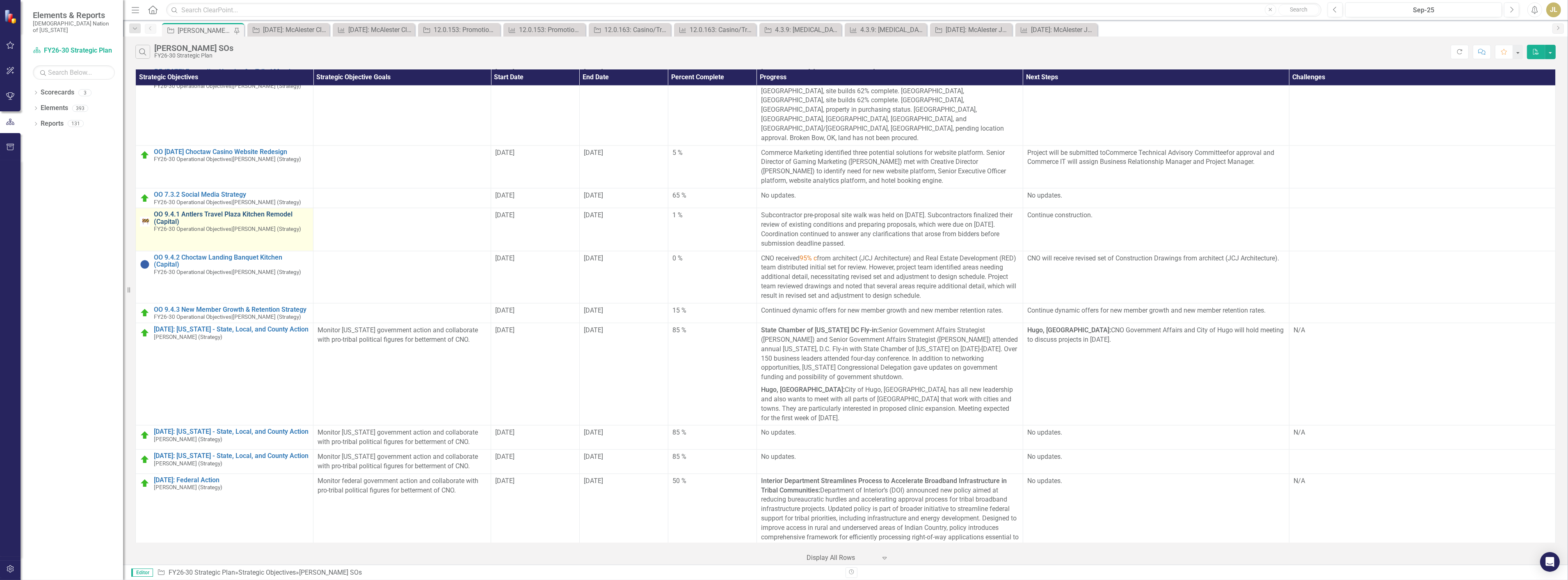
click at [230, 210] on link "OO 9.4.1 Antlers Travel Plaza Kitchen Remodel (Capital)" at bounding box center [231, 218] width 155 height 14
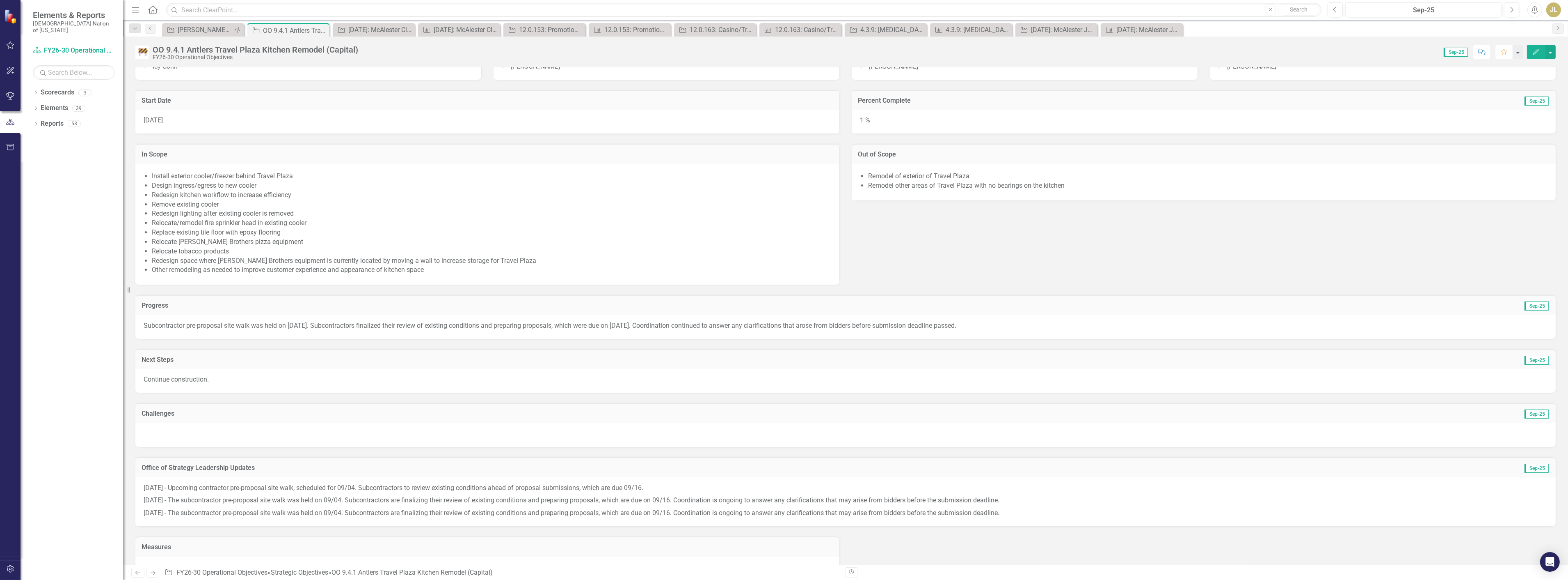
scroll to position [96, 0]
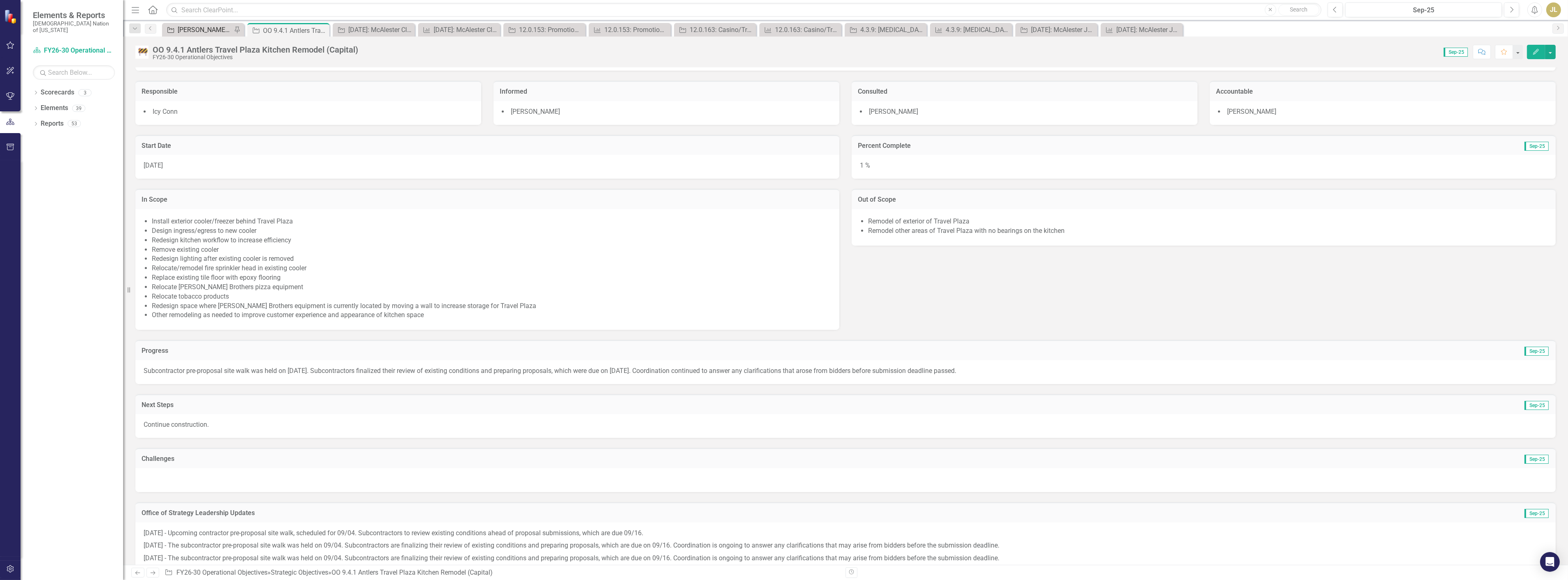
click at [203, 26] on div "[PERSON_NAME] SOs" at bounding box center [205, 29] width 54 height 10
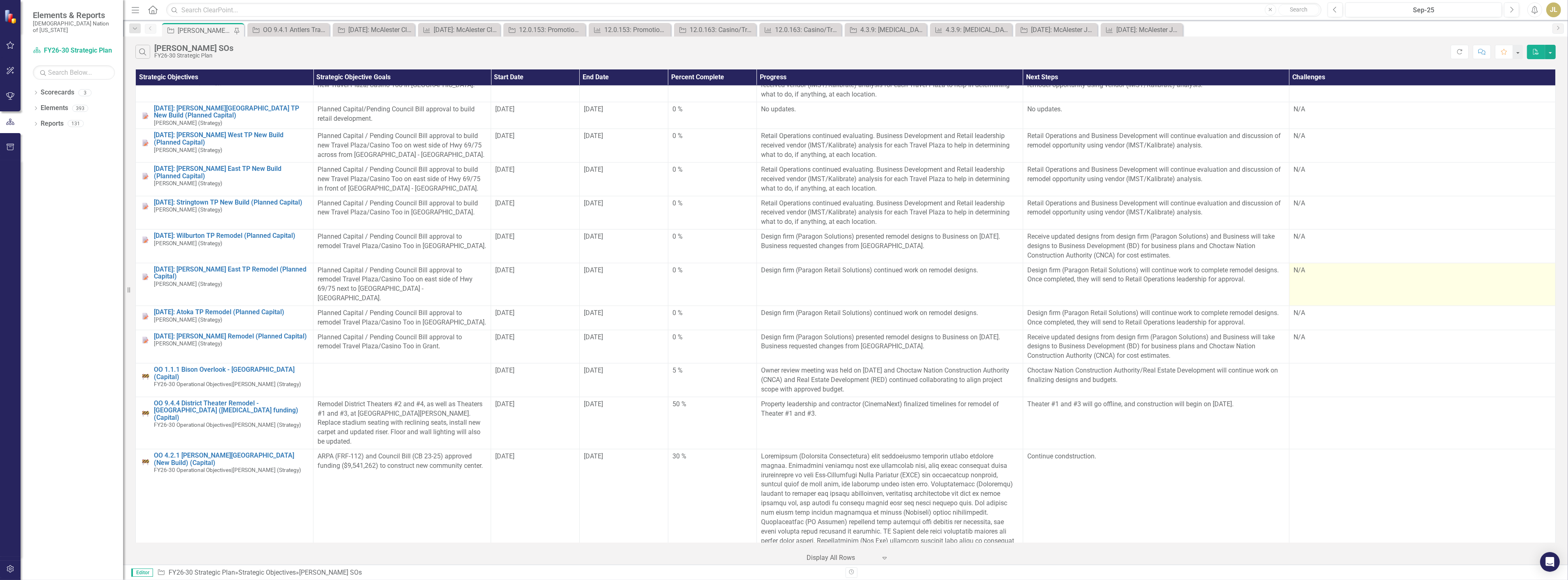
scroll to position [1606, 0]
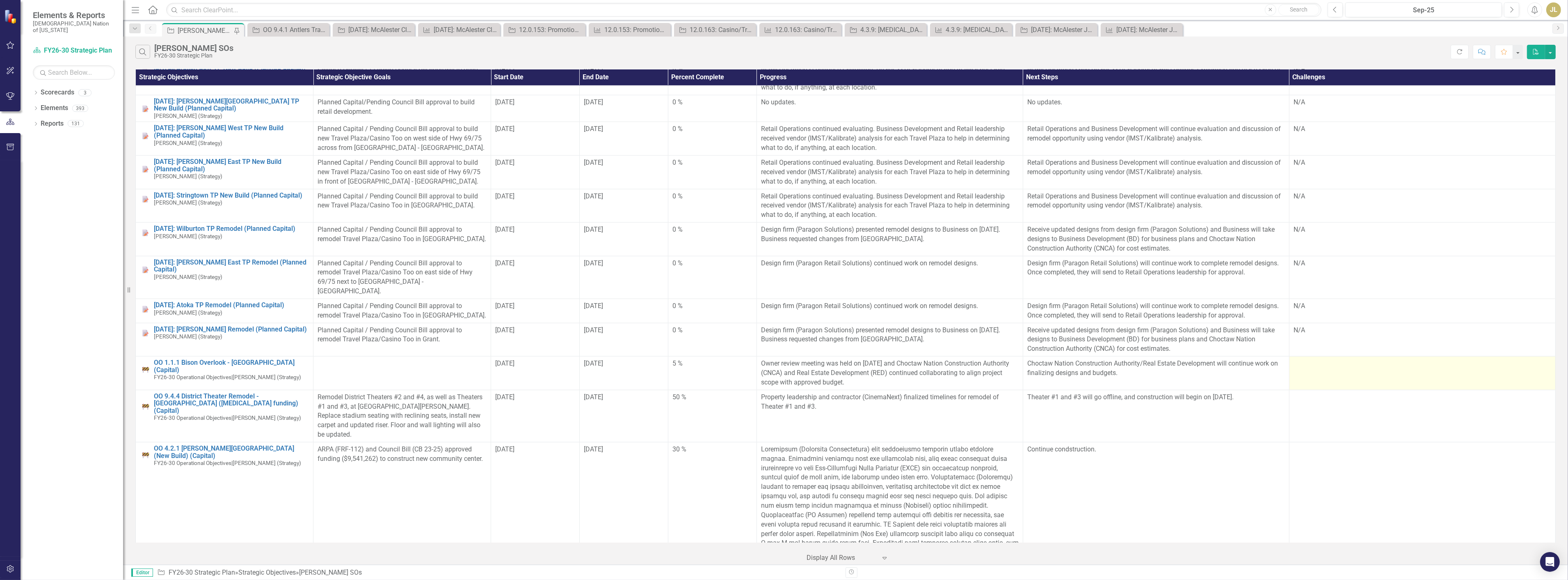
click at [1317, 356] on td at bounding box center [1422, 372] width 266 height 34
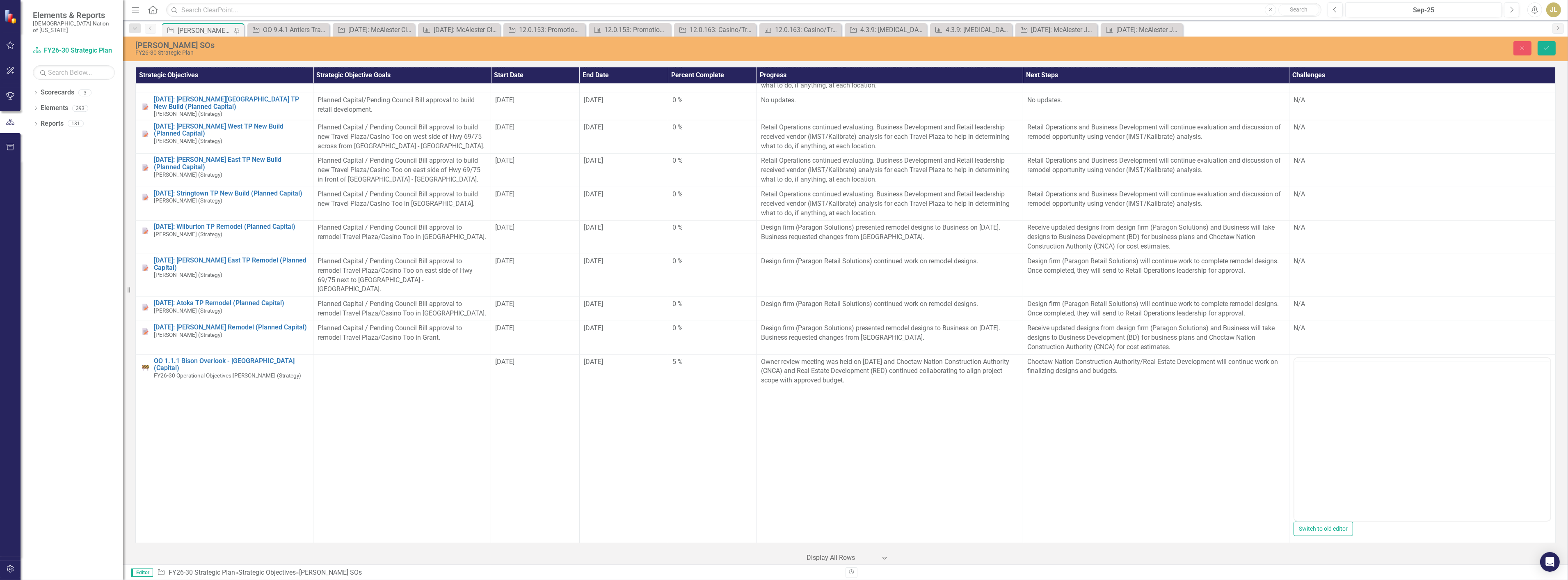
scroll to position [0, 0]
click at [1372, 393] on body "To enrich screen reader interactions, please activate Accessibility in Grammarl…" at bounding box center [1422, 439] width 256 height 123
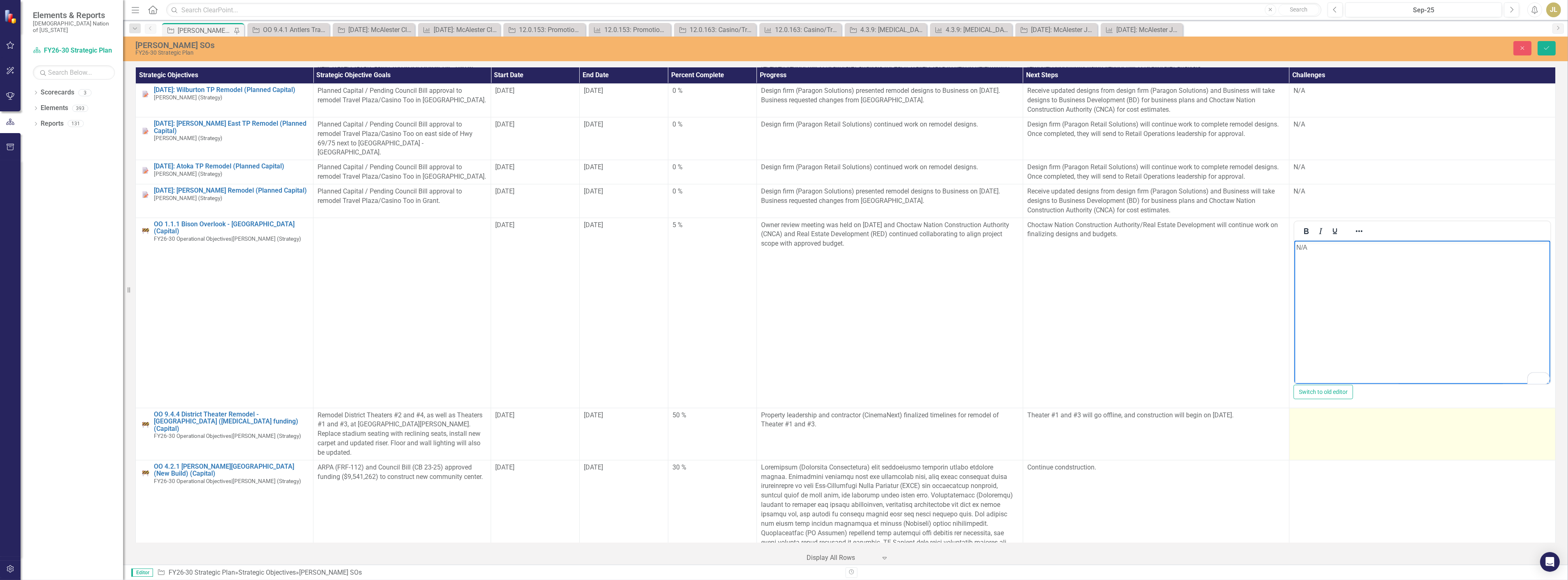
click at [1347, 408] on td at bounding box center [1422, 434] width 266 height 53
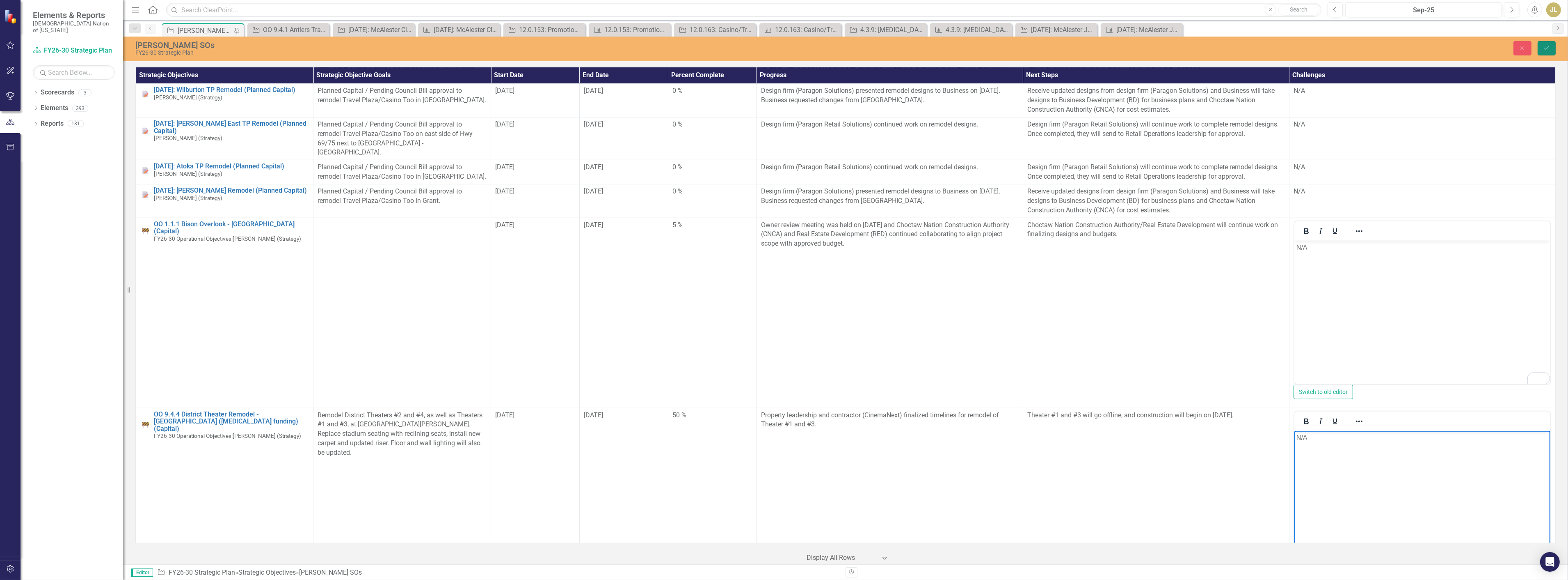
click at [1545, 48] on icon "Save" at bounding box center [1547, 48] width 7 height 5
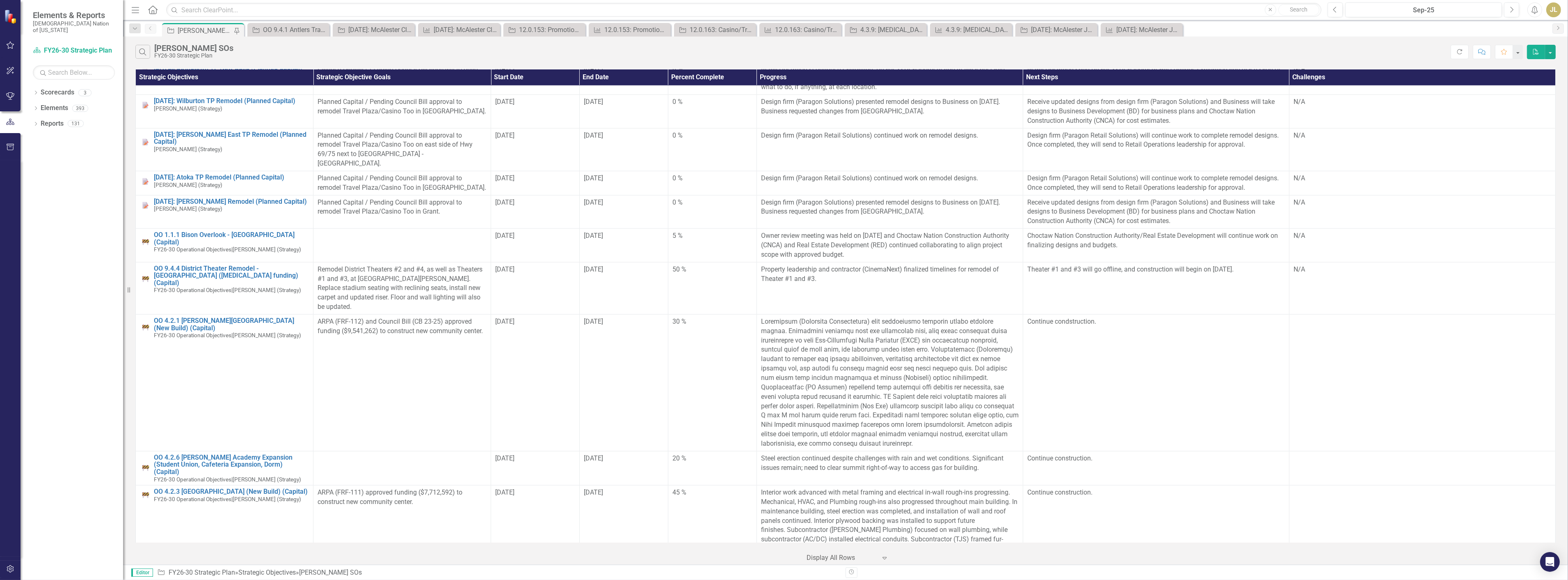
scroll to position [1870, 0]
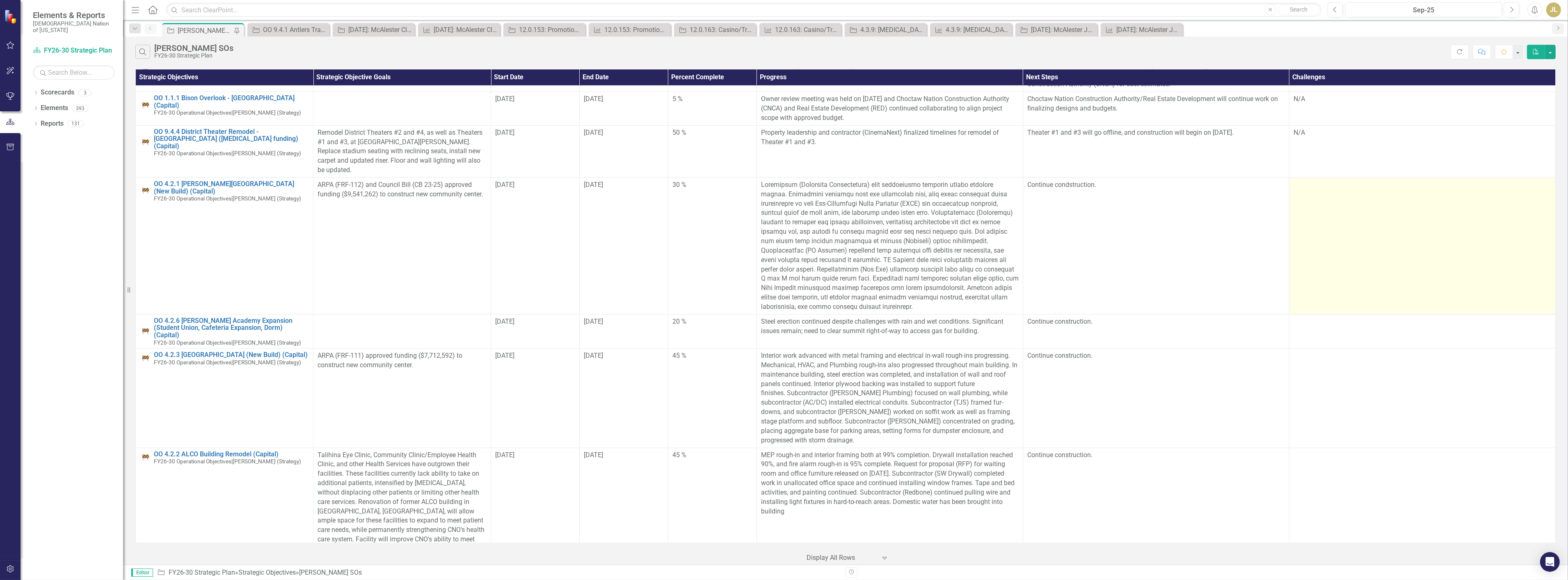
click at [1352, 236] on td at bounding box center [1422, 246] width 266 height 137
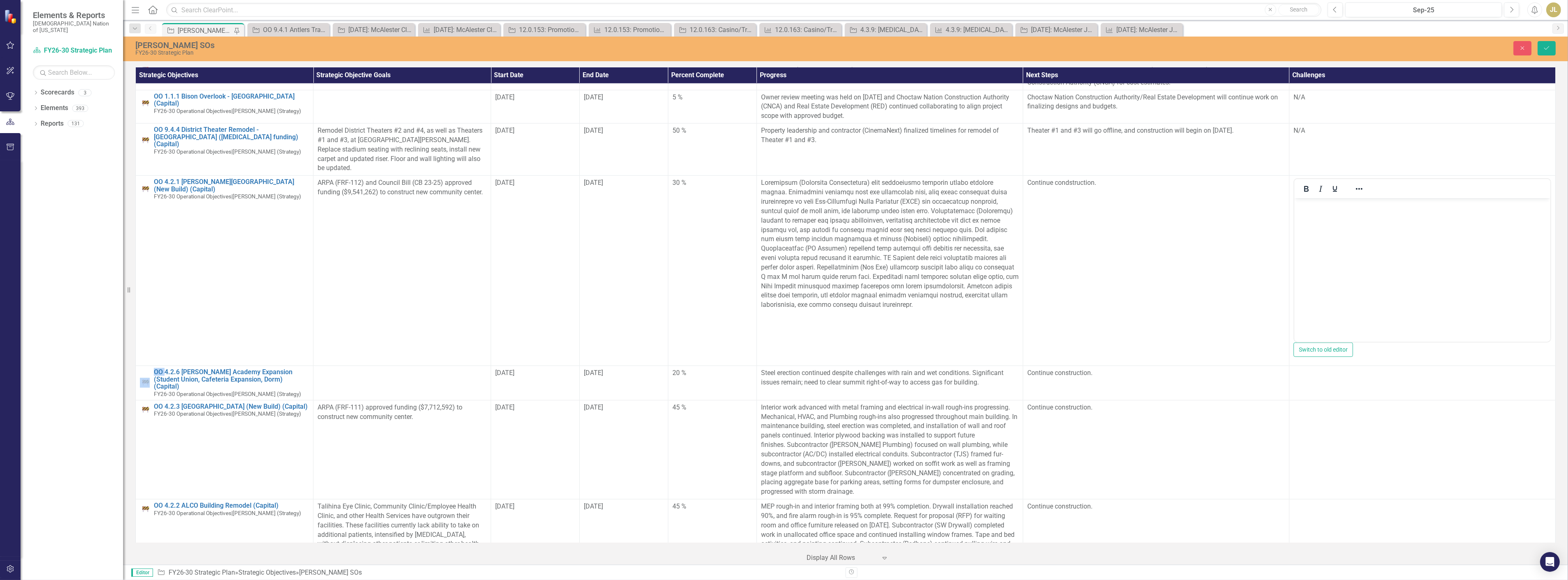
scroll to position [0, 0]
click at [1354, 280] on body "Rich Text Area. Press ALT-0 for help." at bounding box center [1422, 260] width 256 height 123
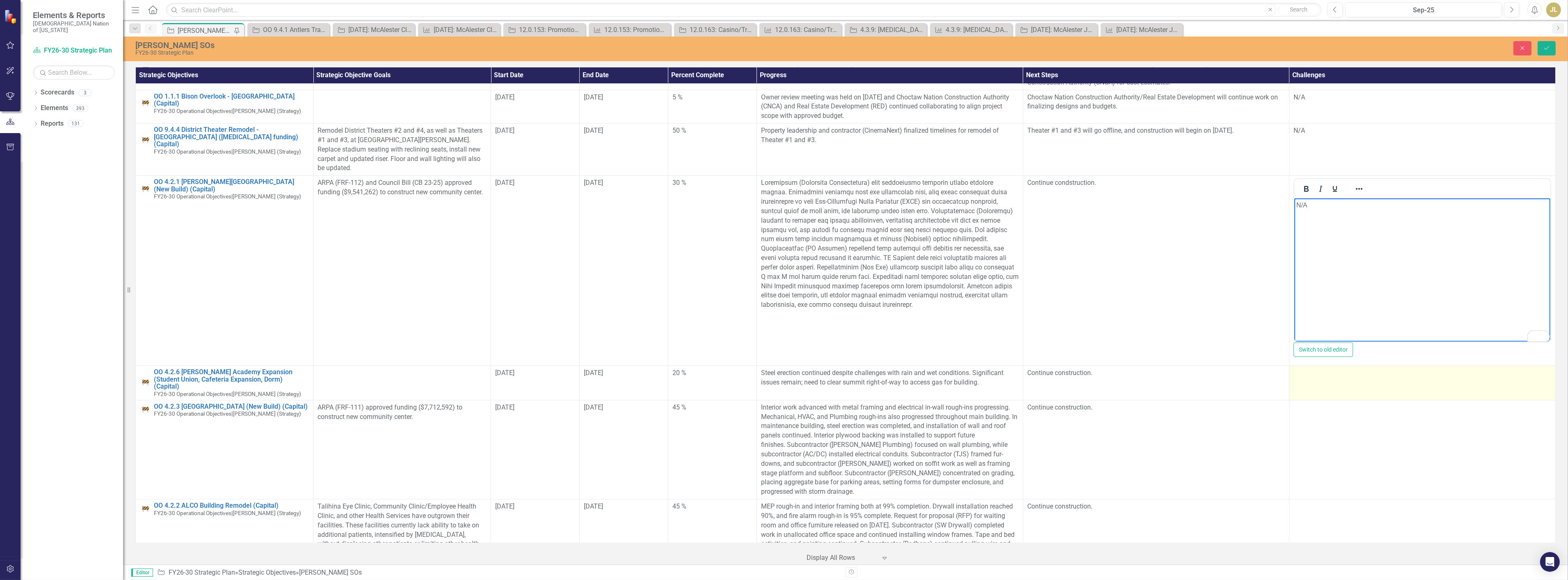
click at [1344, 368] on div at bounding box center [1422, 372] width 257 height 10
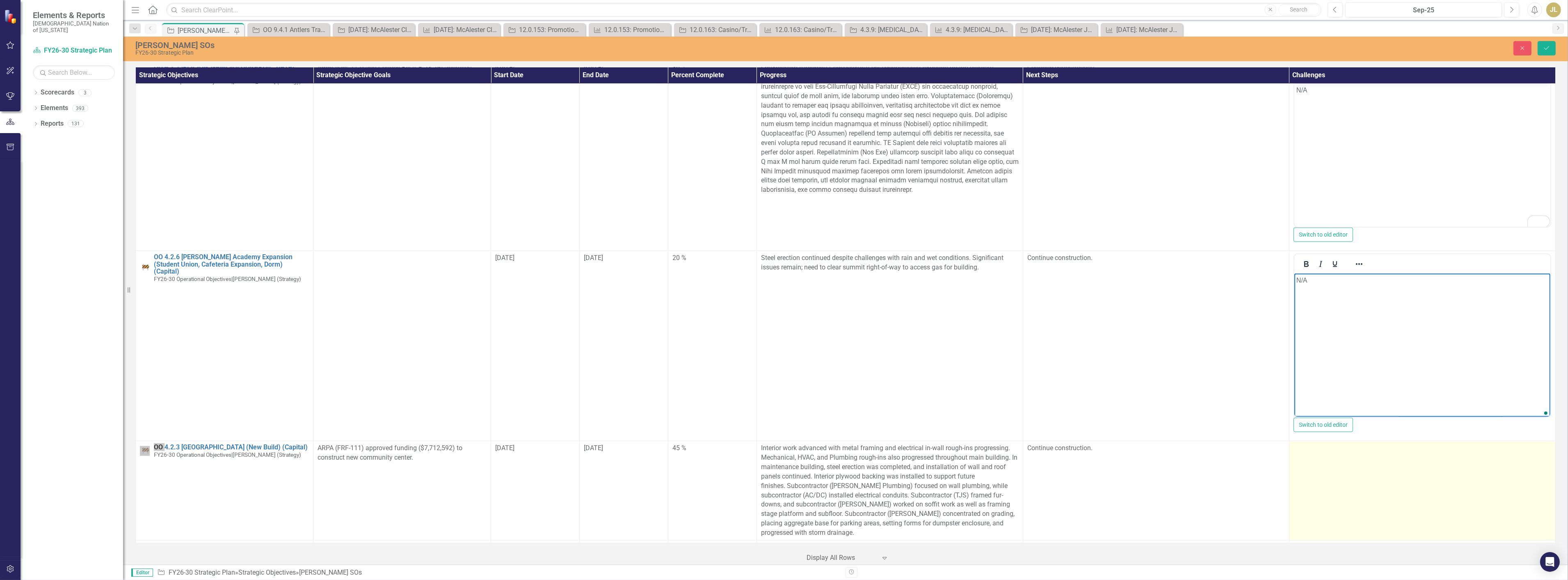
scroll to position [2098, 0]
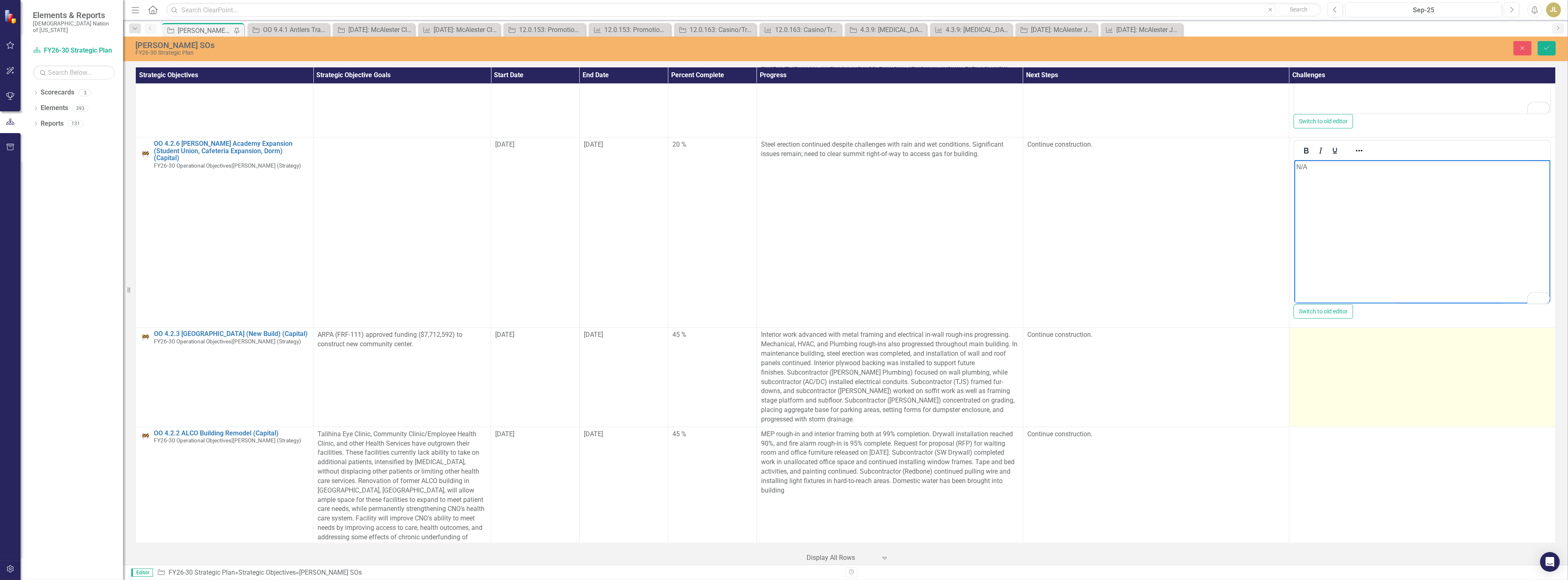
click at [1332, 379] on td at bounding box center [1422, 376] width 266 height 99
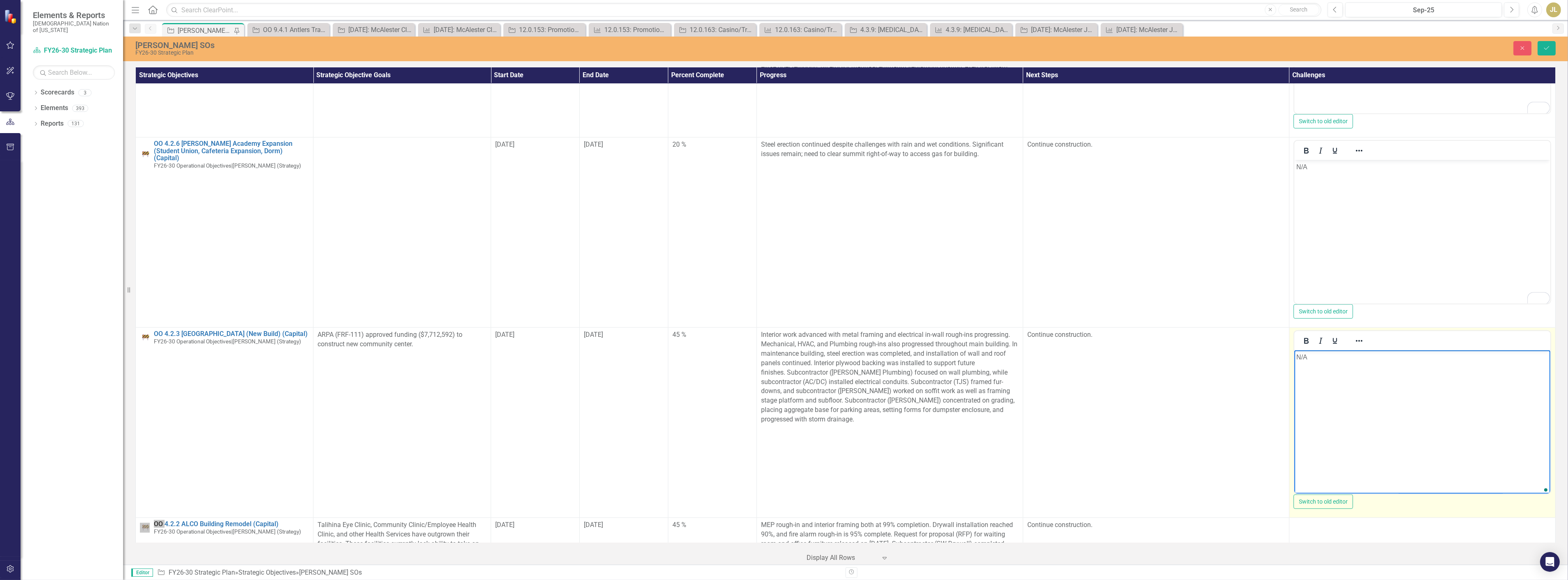
scroll to position [0, 0]
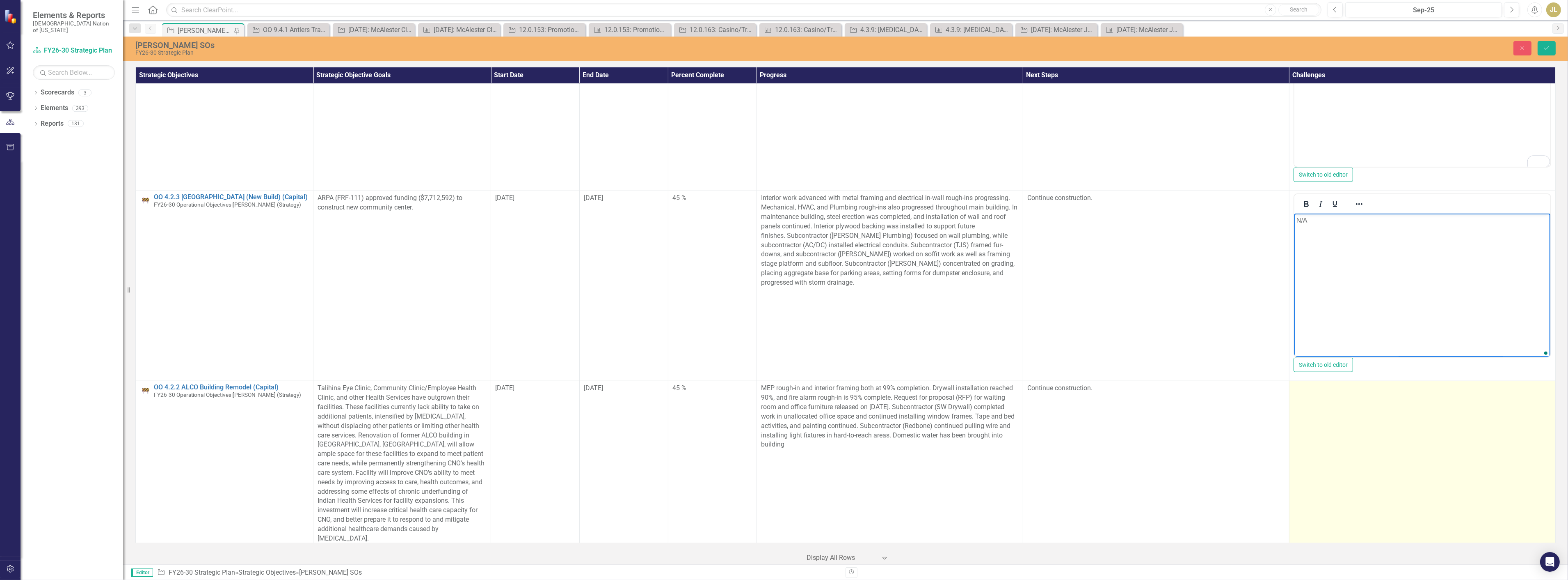
click at [1351, 414] on td at bounding box center [1422, 463] width 266 height 165
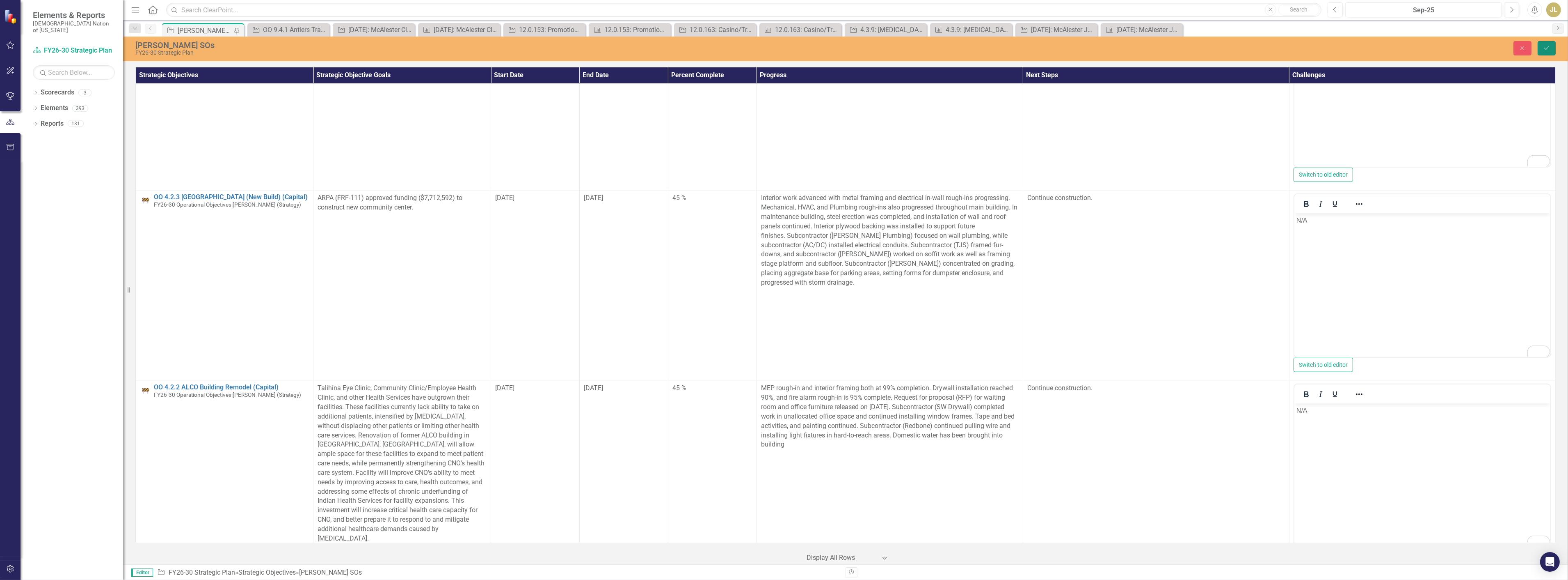
click at [1542, 47] on button "Save" at bounding box center [1547, 48] width 18 height 14
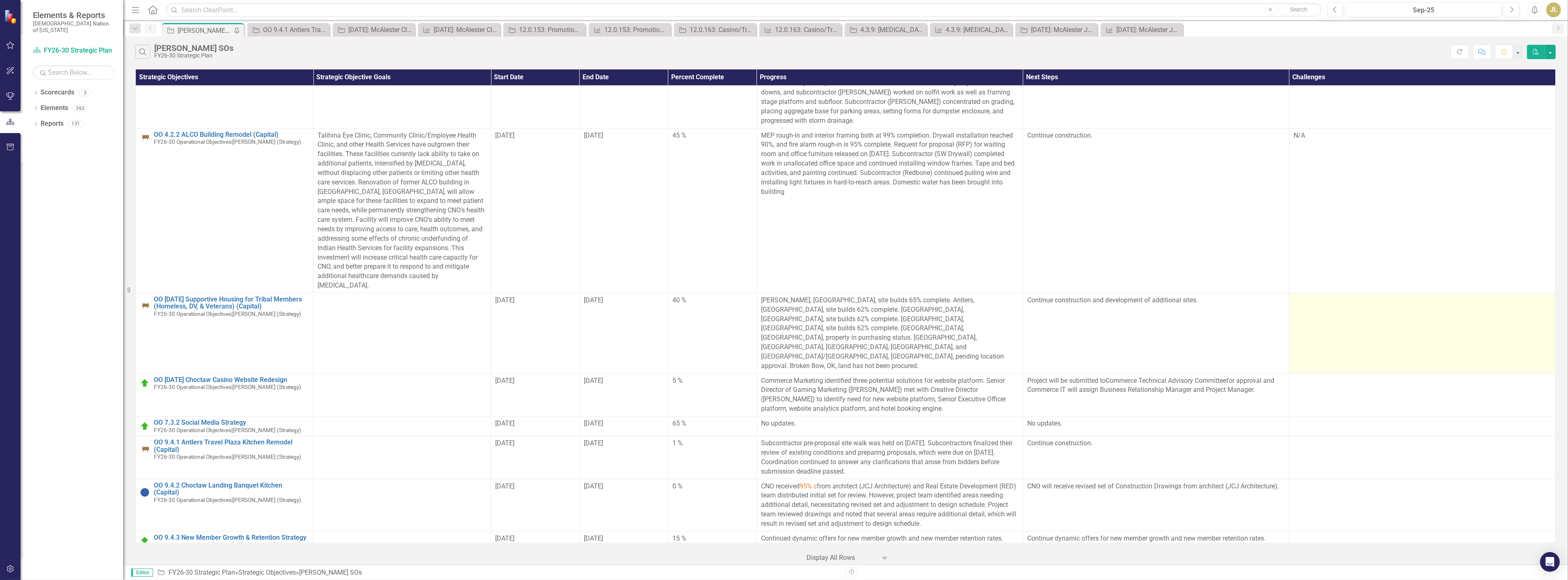
click at [1382, 293] on td at bounding box center [1422, 333] width 266 height 81
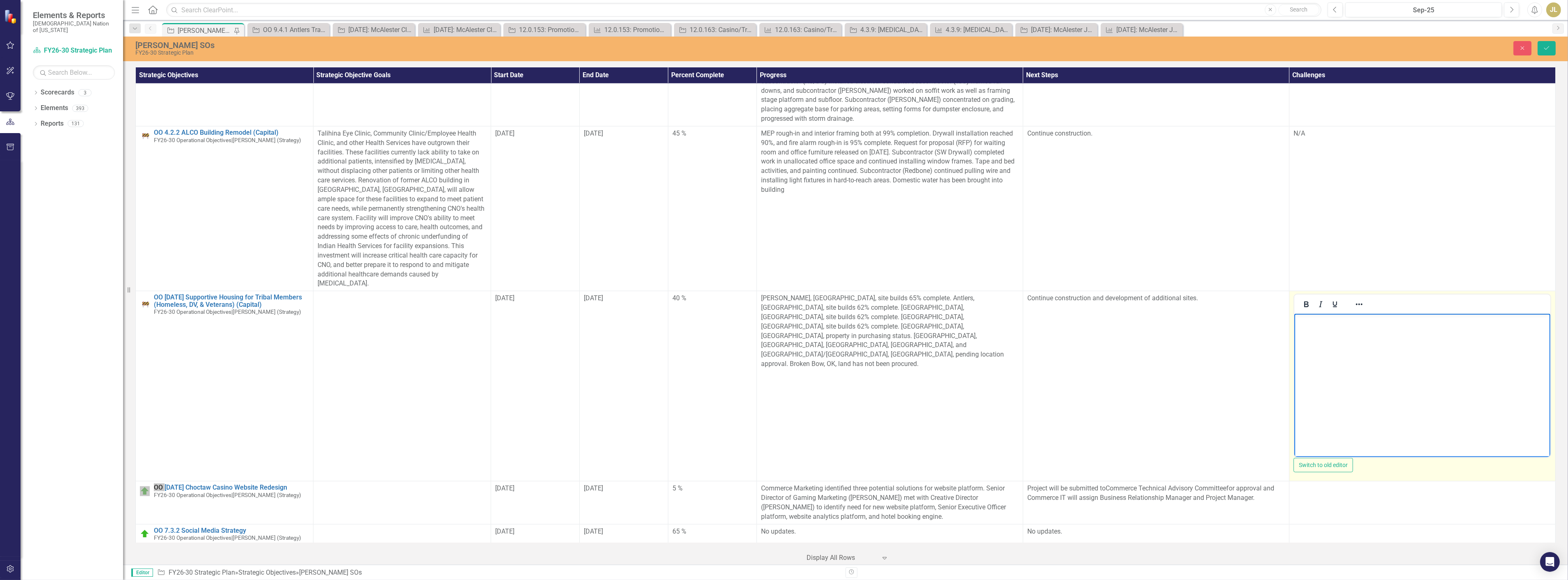
click at [1364, 361] on body "Rich Text Area. Press ALT-0 for help." at bounding box center [1422, 375] width 256 height 123
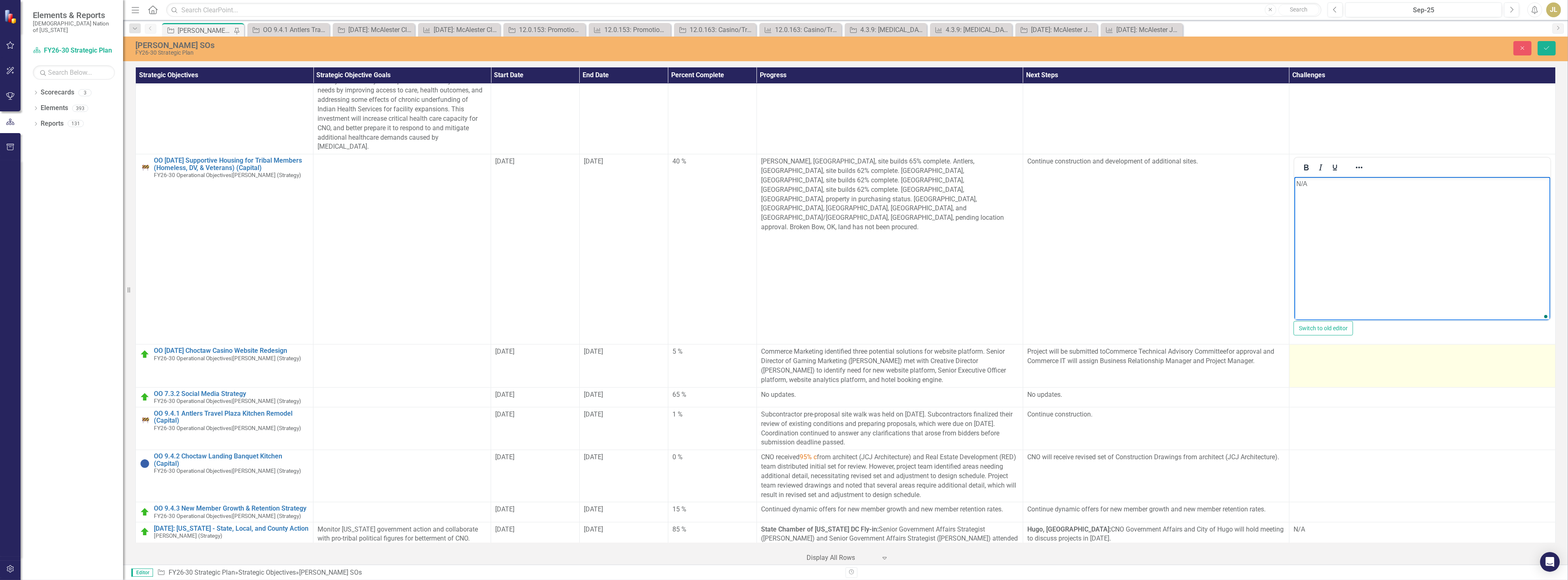
click at [1360, 344] on td at bounding box center [1422, 365] width 266 height 43
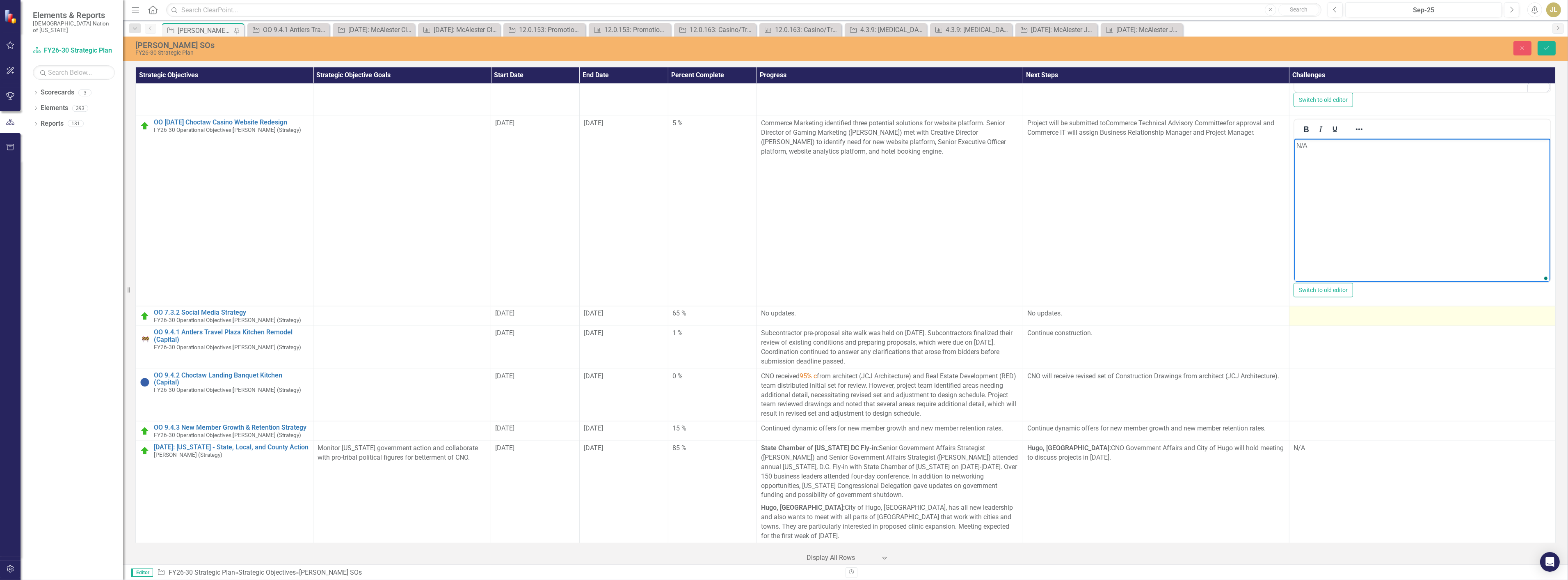
click at [1311, 309] on div at bounding box center [1422, 314] width 257 height 10
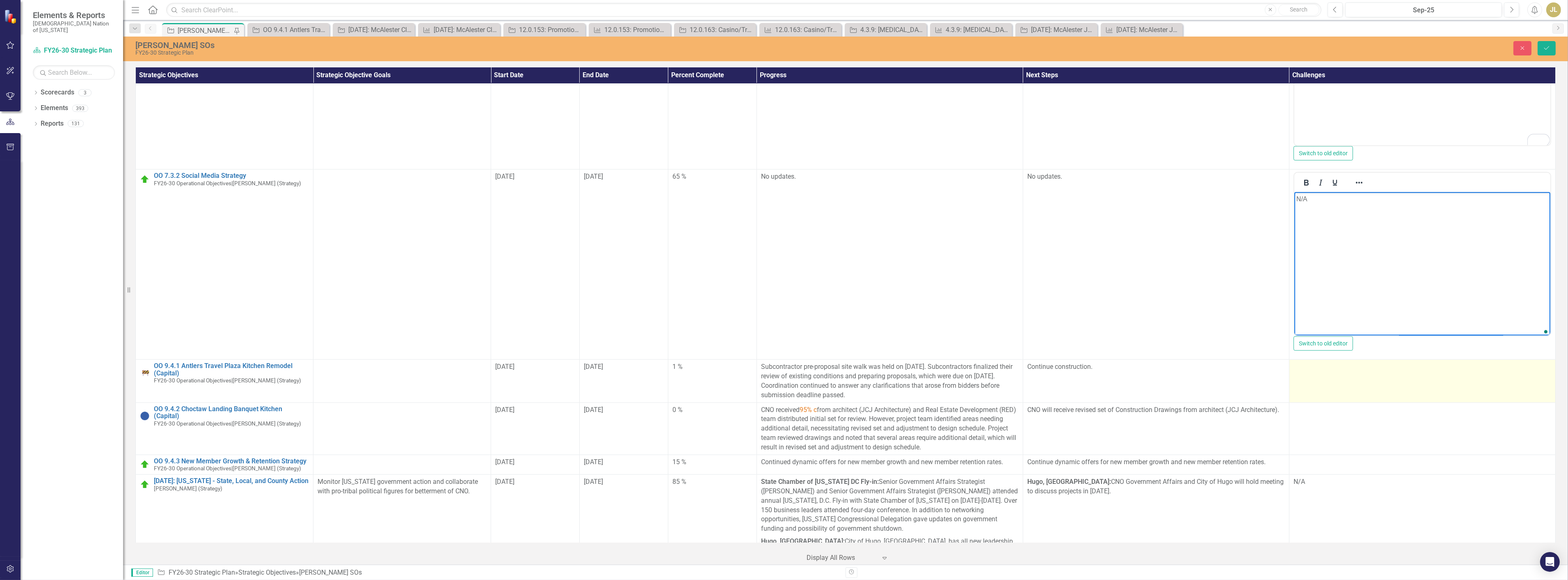
click at [1323, 362] on td at bounding box center [1422, 381] width 266 height 43
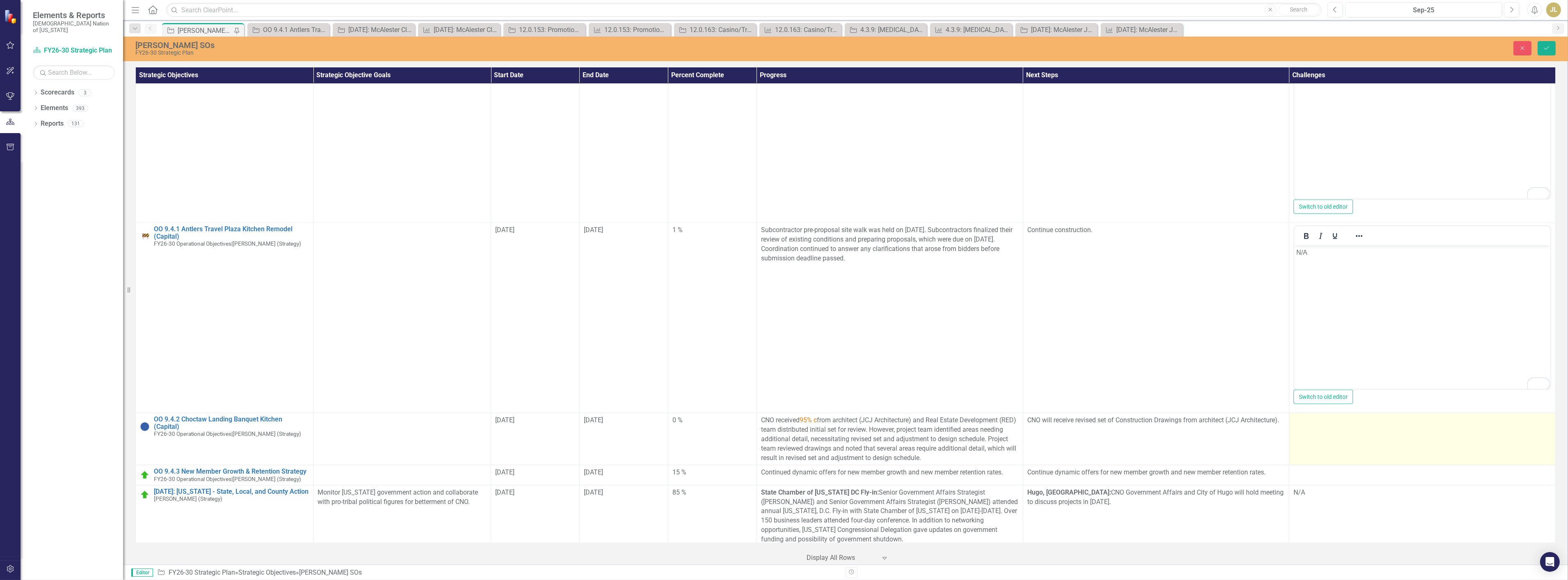
click at [1313, 413] on td at bounding box center [1422, 440] width 266 height 53
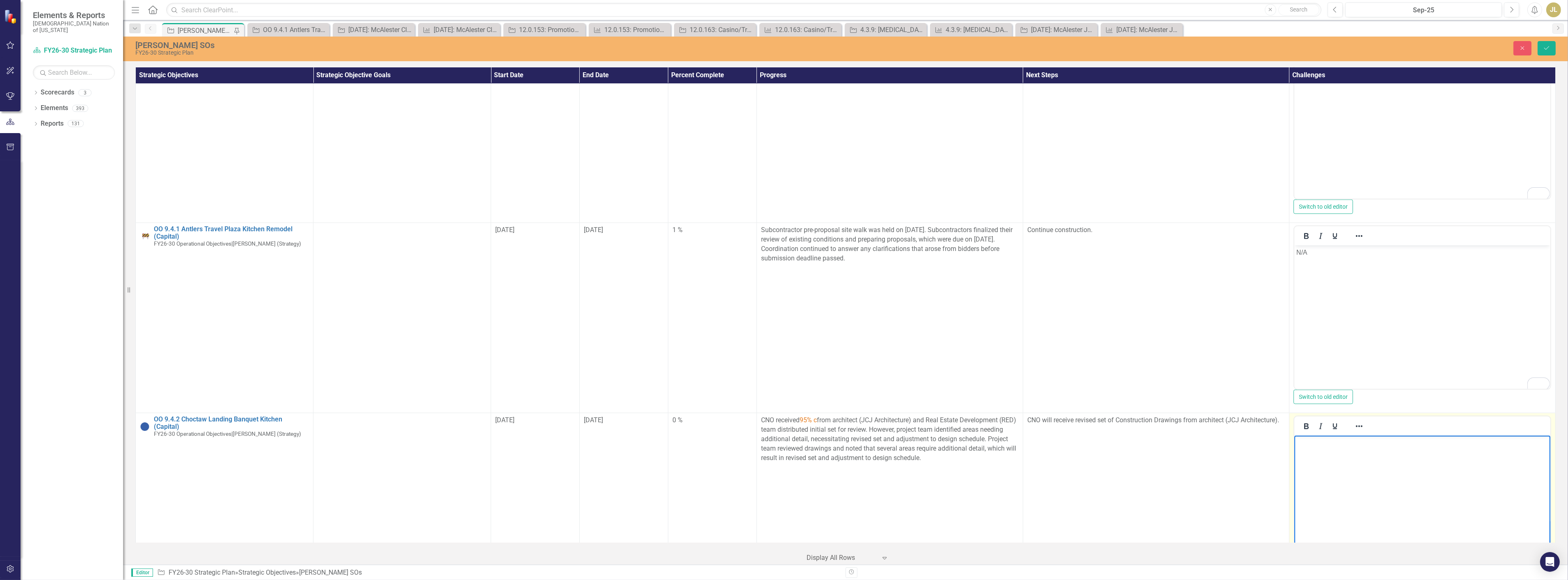
click at [1339, 450] on body "Rich Text Area. Press ALT-0 for help." at bounding box center [1422, 498] width 256 height 123
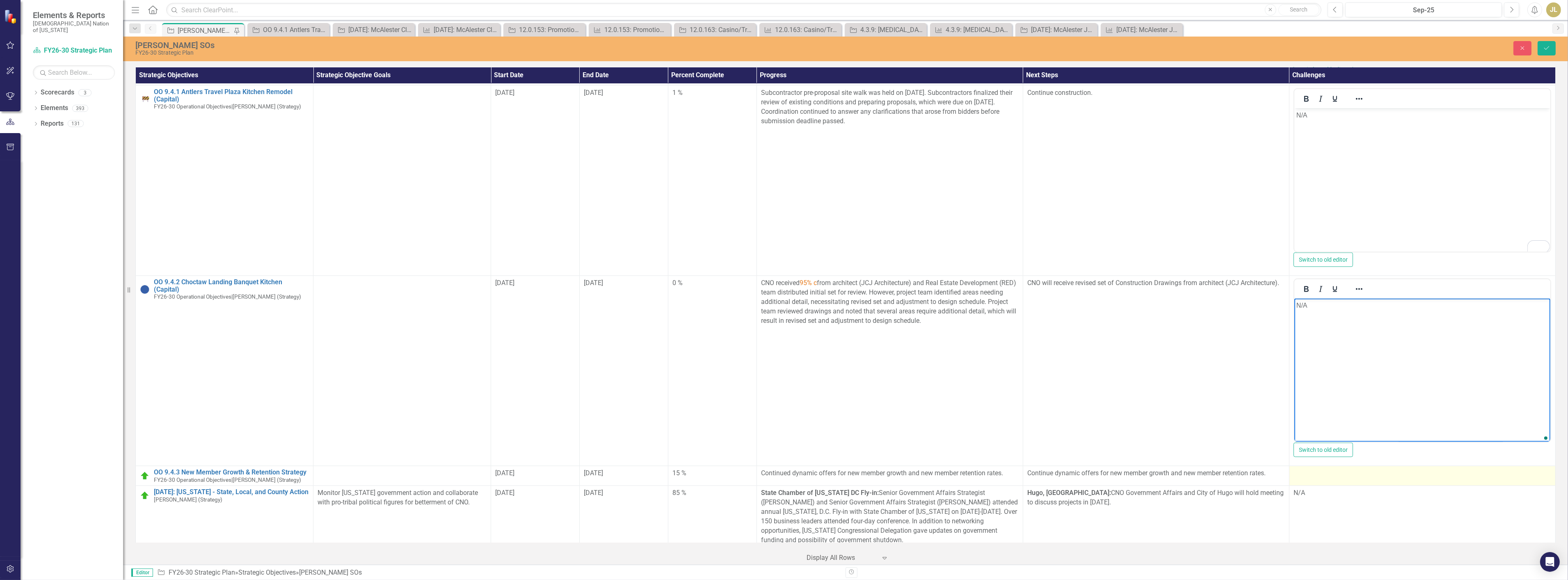
click at [1317, 469] on div at bounding box center [1422, 473] width 257 height 10
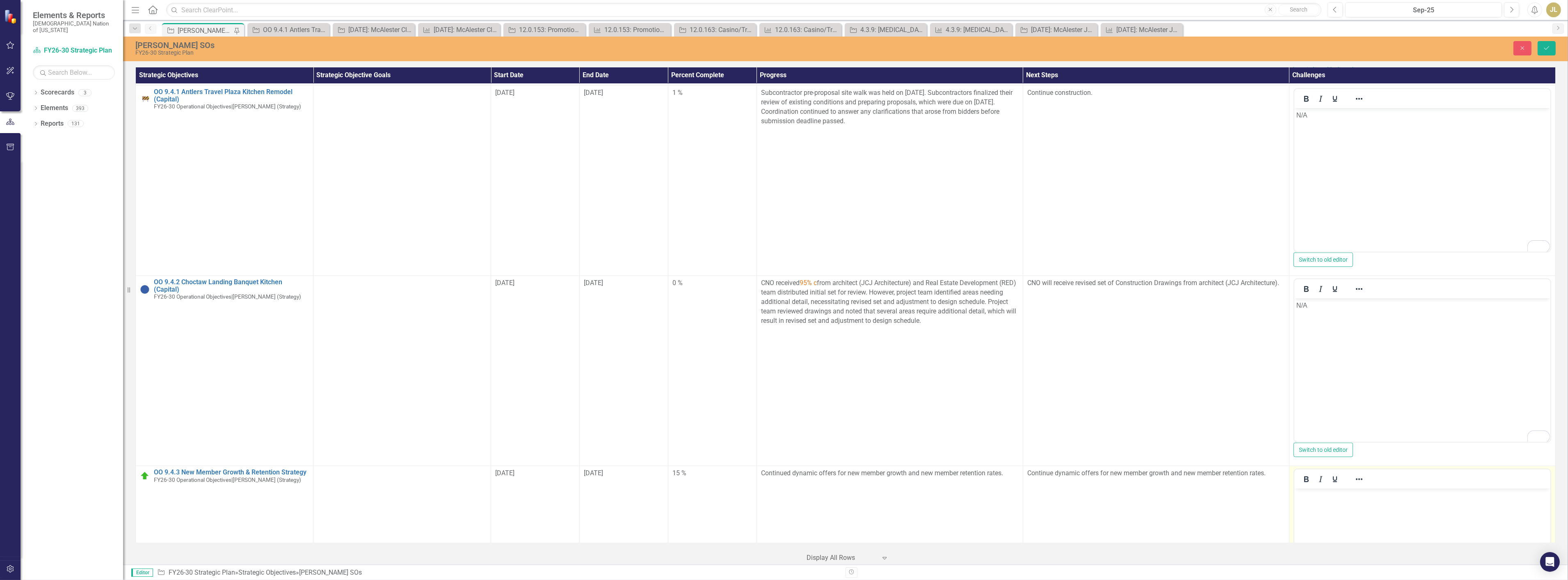
click at [1323, 473] on div at bounding box center [1321, 479] width 53 height 16
click at [1330, 496] on p "Rich Text Area. Press ALT-0 for help." at bounding box center [1422, 495] width 252 height 10
click at [1548, 46] on icon "Save" at bounding box center [1547, 48] width 7 height 5
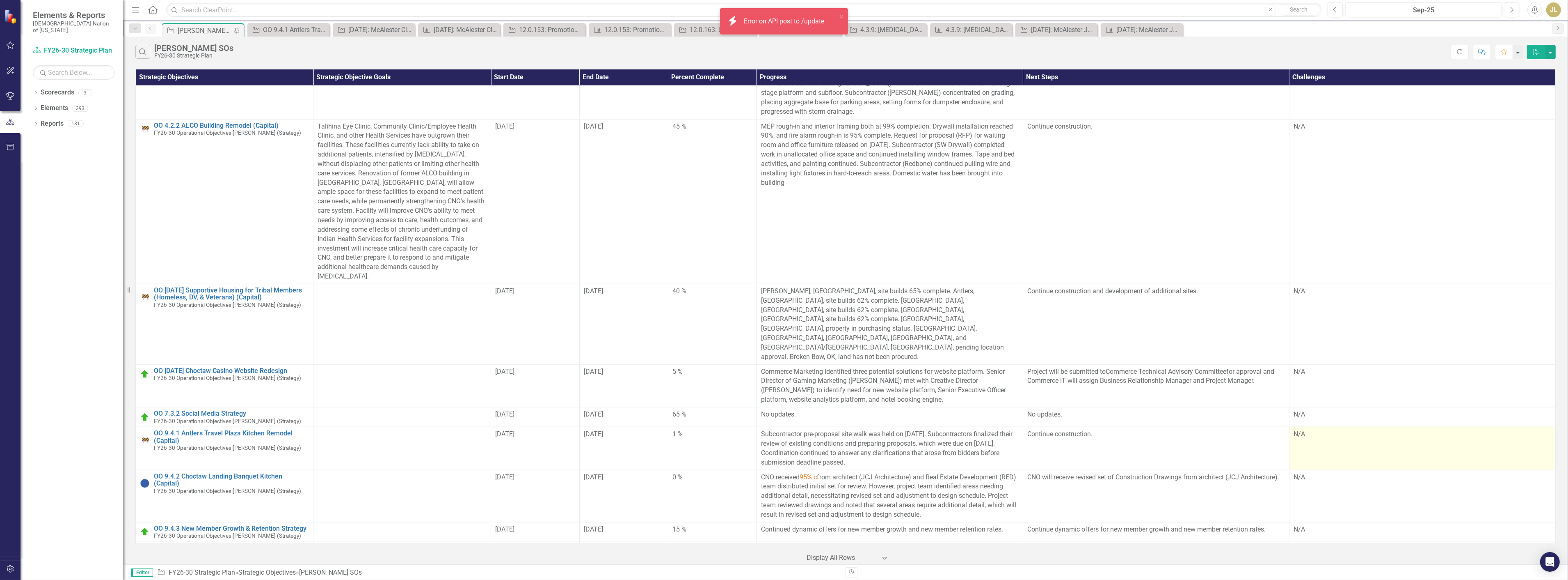
click at [1369, 430] on p "N/A" at bounding box center [1422, 434] width 257 height 9
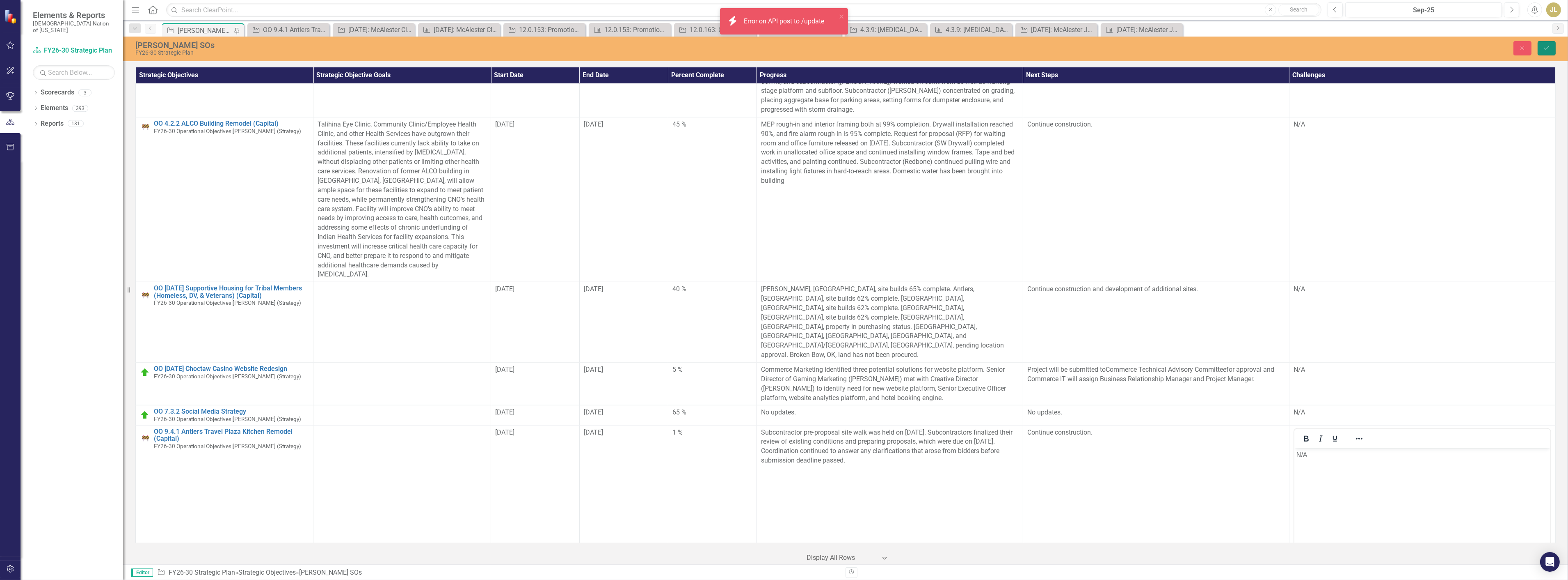
click at [1549, 47] on icon "Save" at bounding box center [1547, 48] width 7 height 5
